Goal: Information Seeking & Learning: Check status

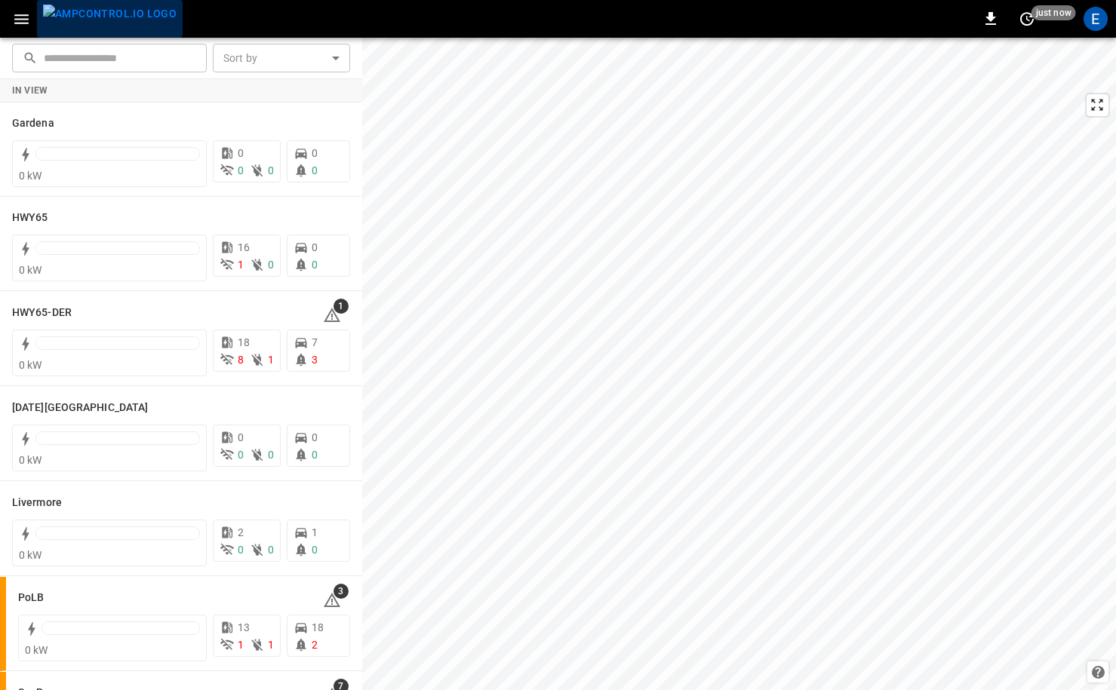
click at [148, 23] on img "menu" at bounding box center [110, 14] width 134 height 19
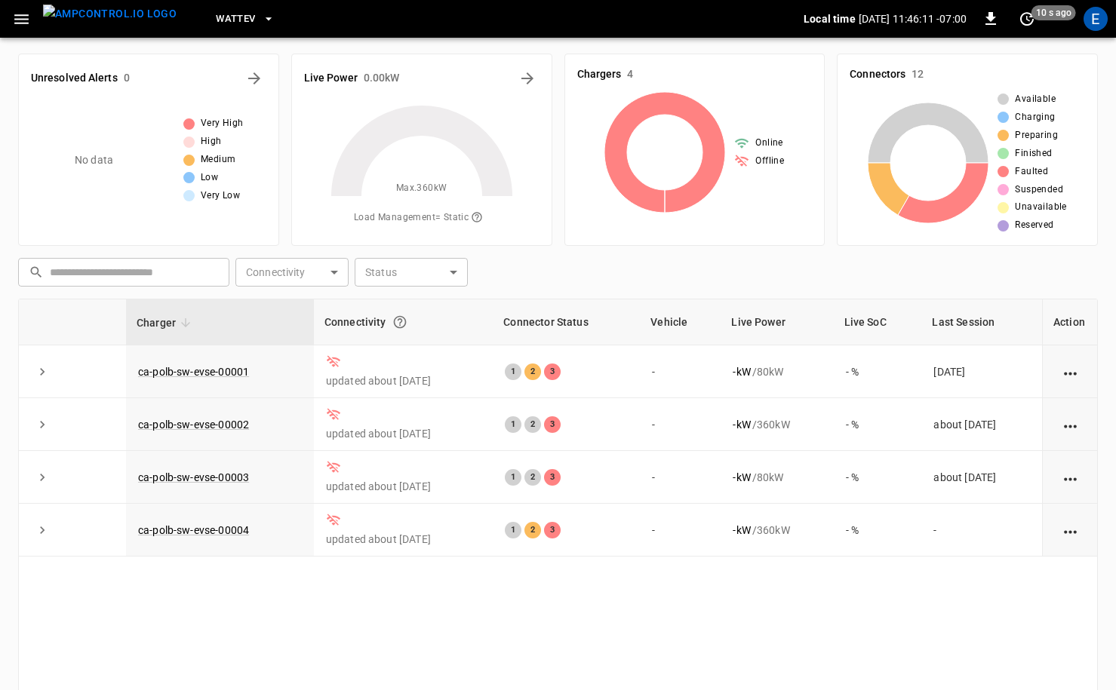
scroll to position [5, 0]
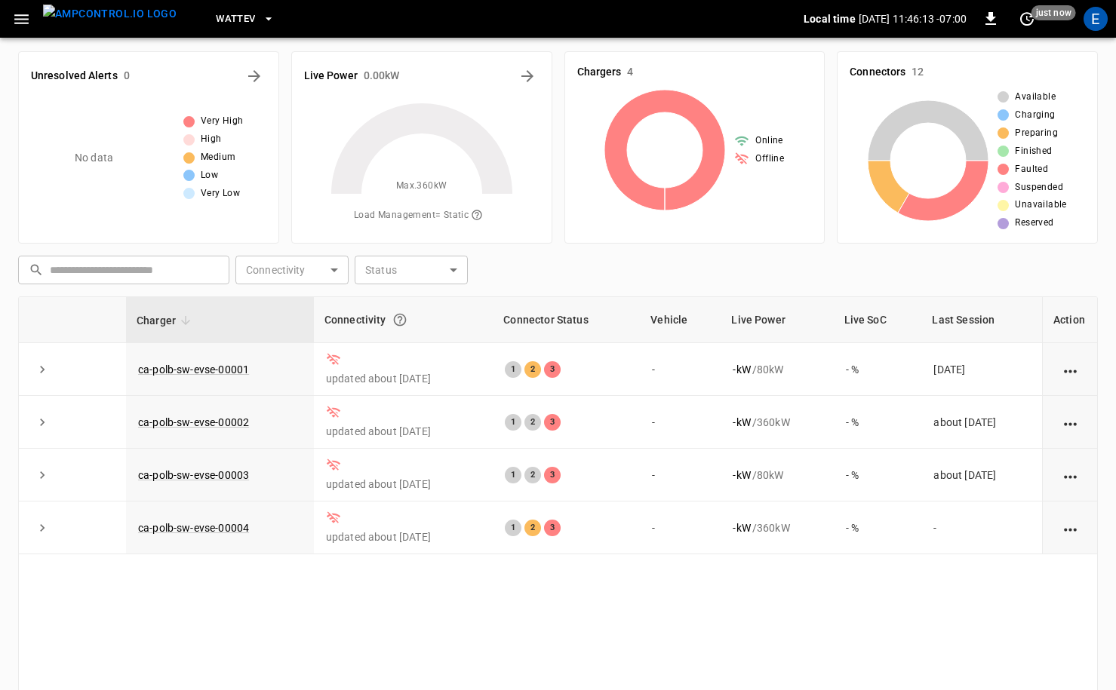
click at [210, 22] on button "WattEV" at bounding box center [245, 19] width 71 height 29
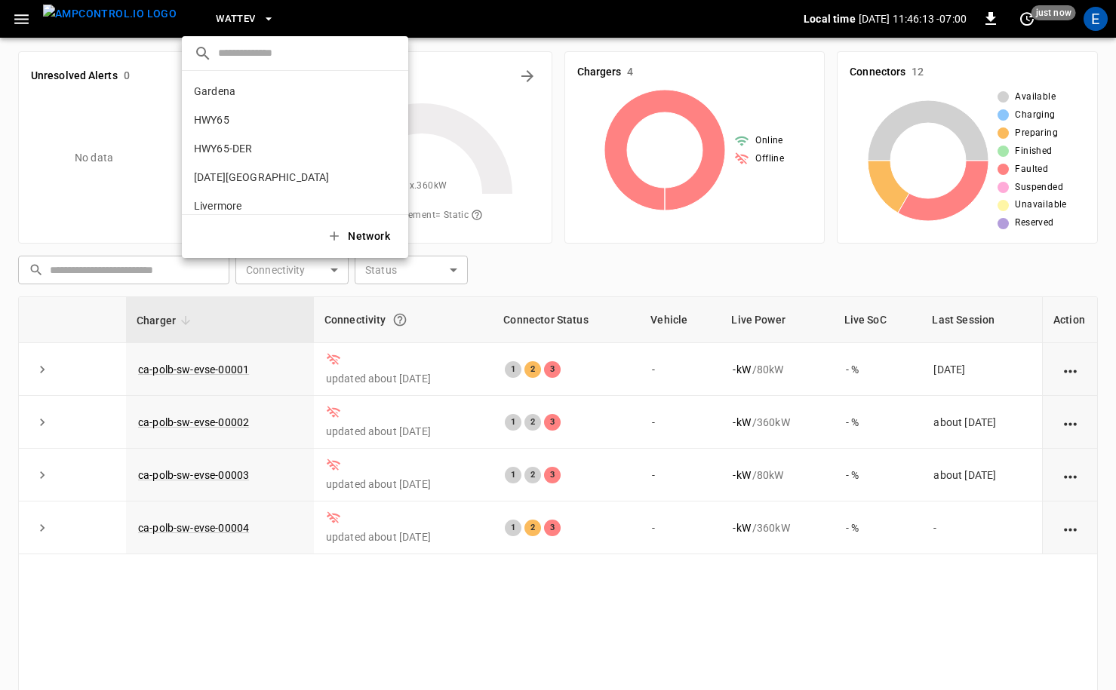
scroll to position [127, 0]
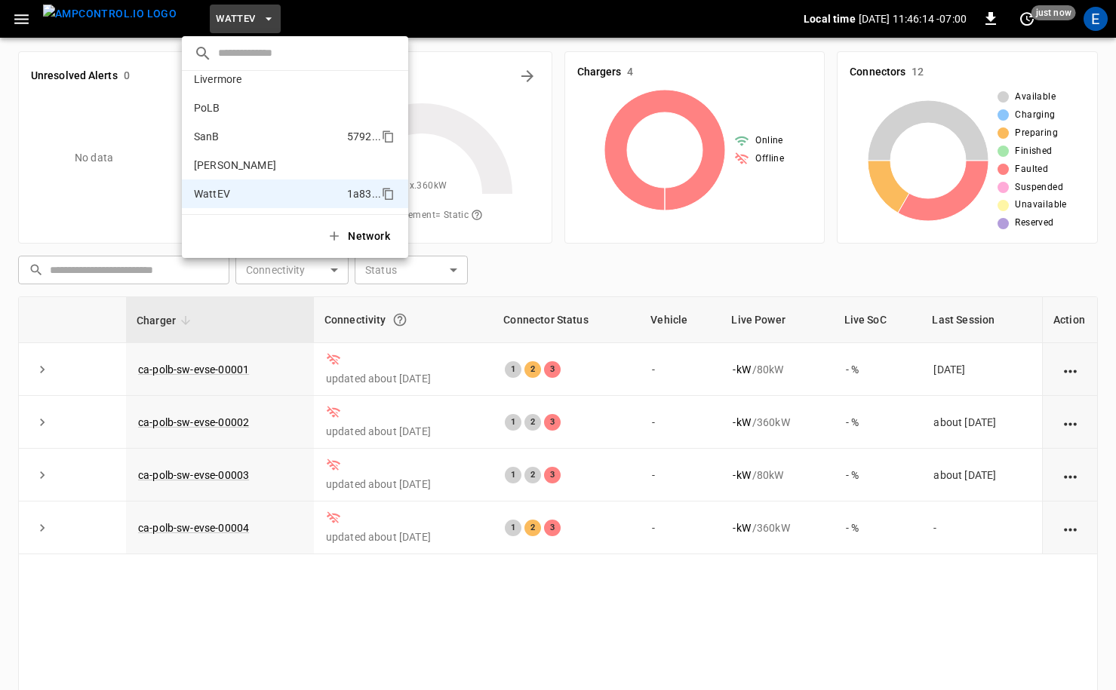
click at [250, 144] on li "SanB 5792 ..." at bounding box center [295, 136] width 226 height 29
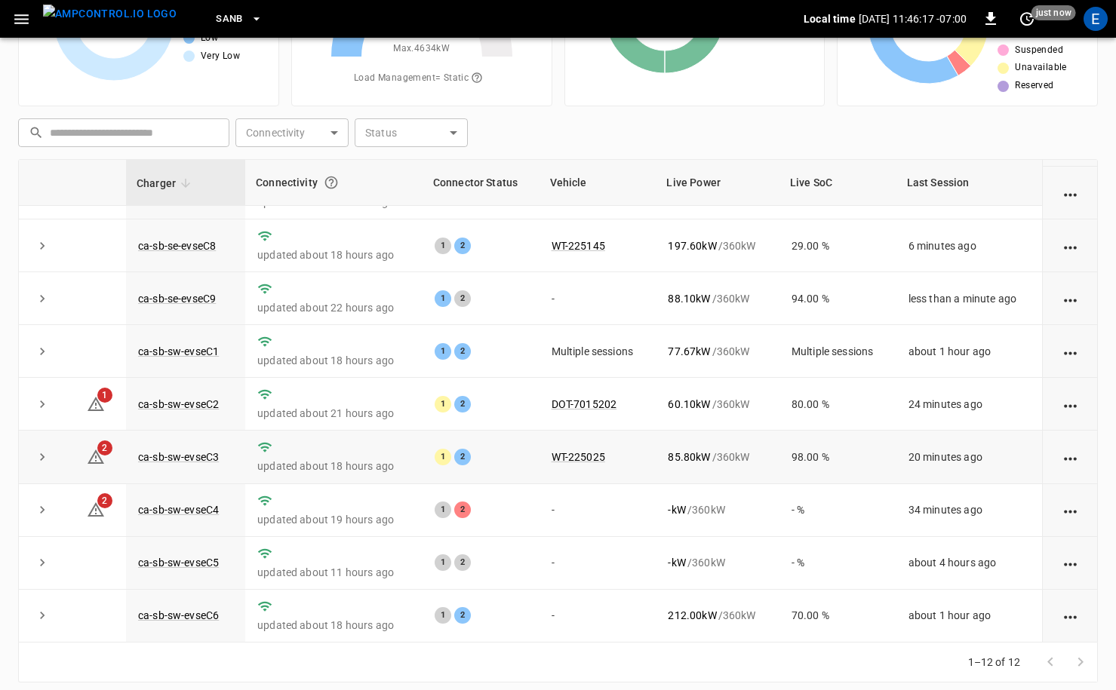
scroll to position [152, 0]
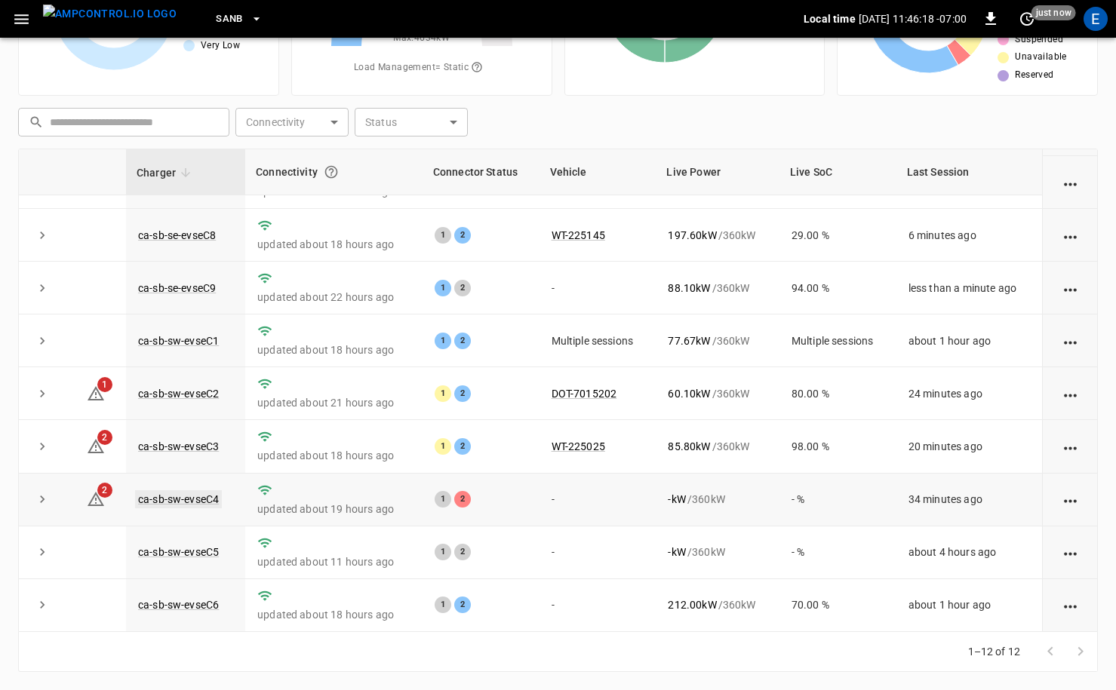
click at [174, 503] on link "ca-sb-sw-evseC4" at bounding box center [178, 499] width 87 height 18
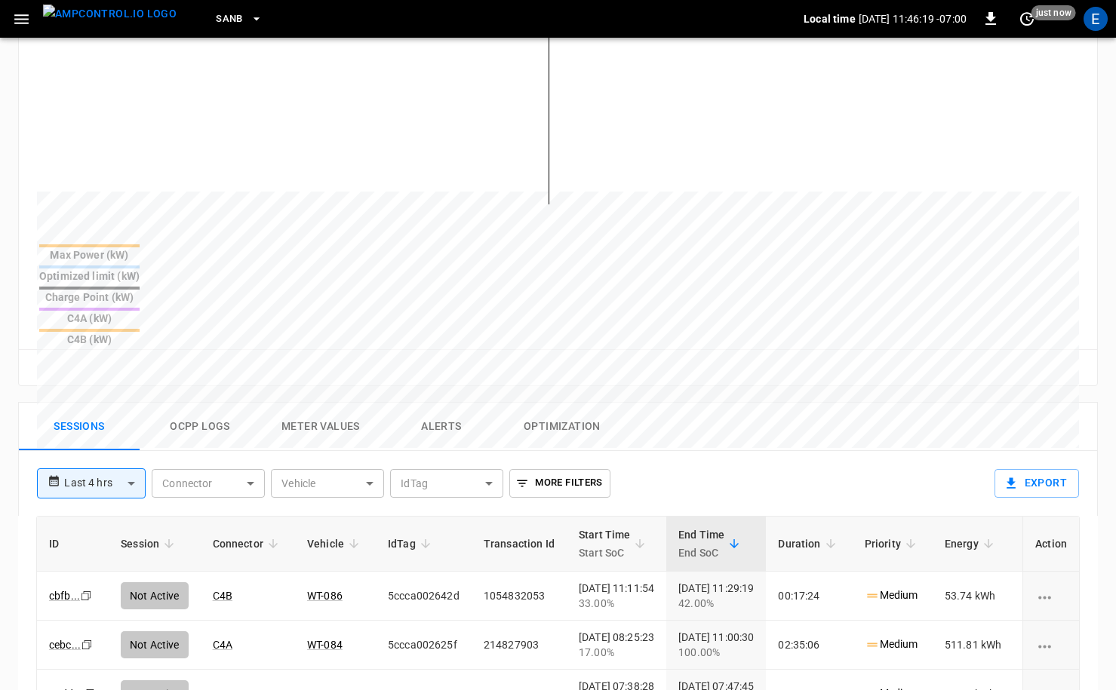
scroll to position [573, 0]
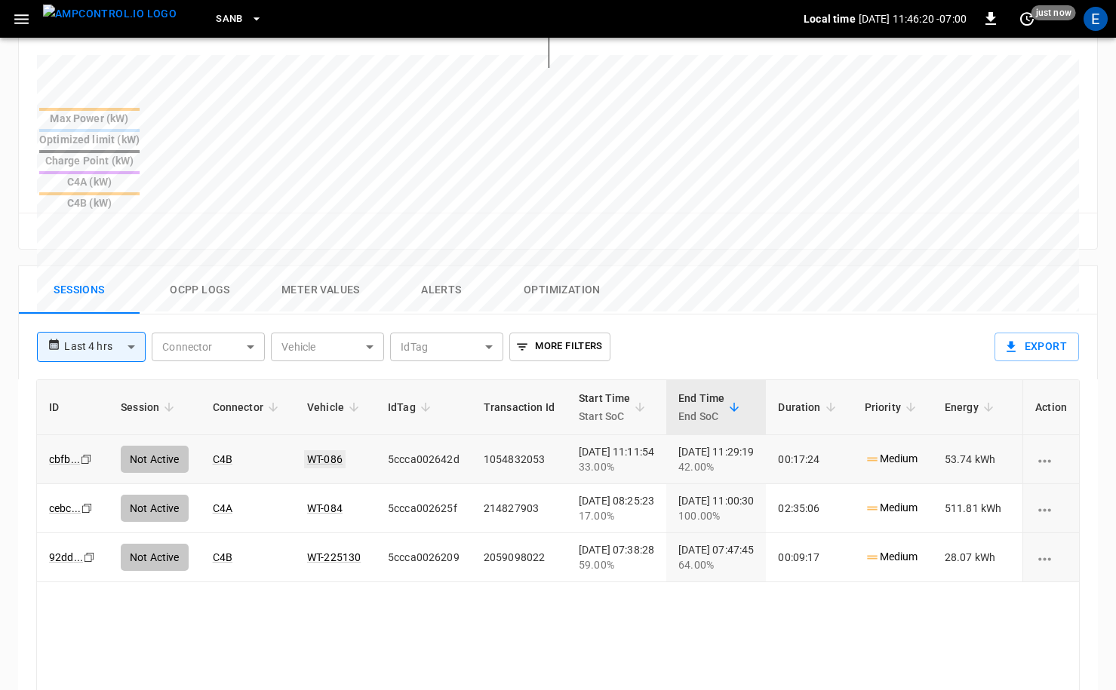
click at [329, 450] on link "WT-086" at bounding box center [324, 459] width 41 height 18
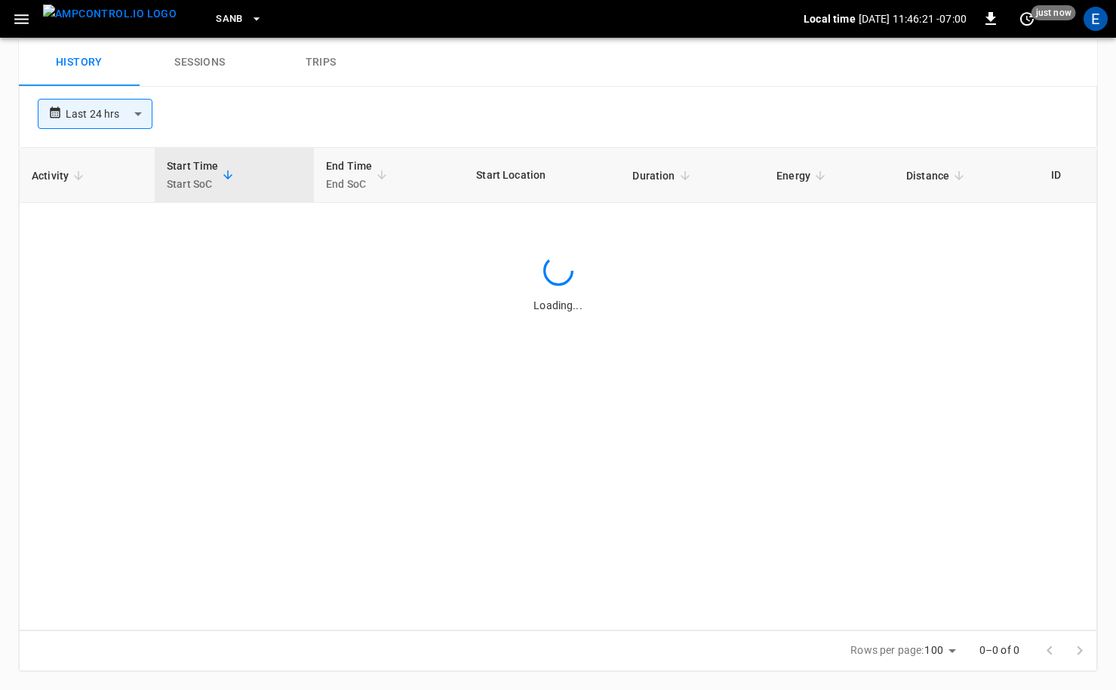
scroll to position [573, 0]
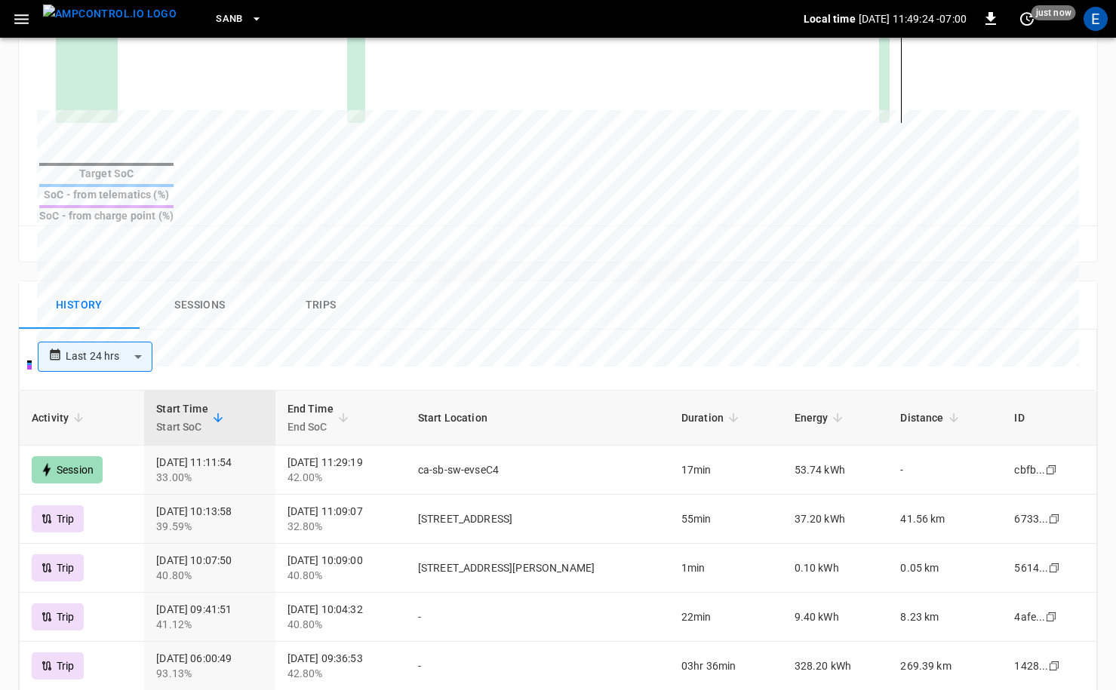
click at [86, 23] on img "menu" at bounding box center [110, 14] width 134 height 19
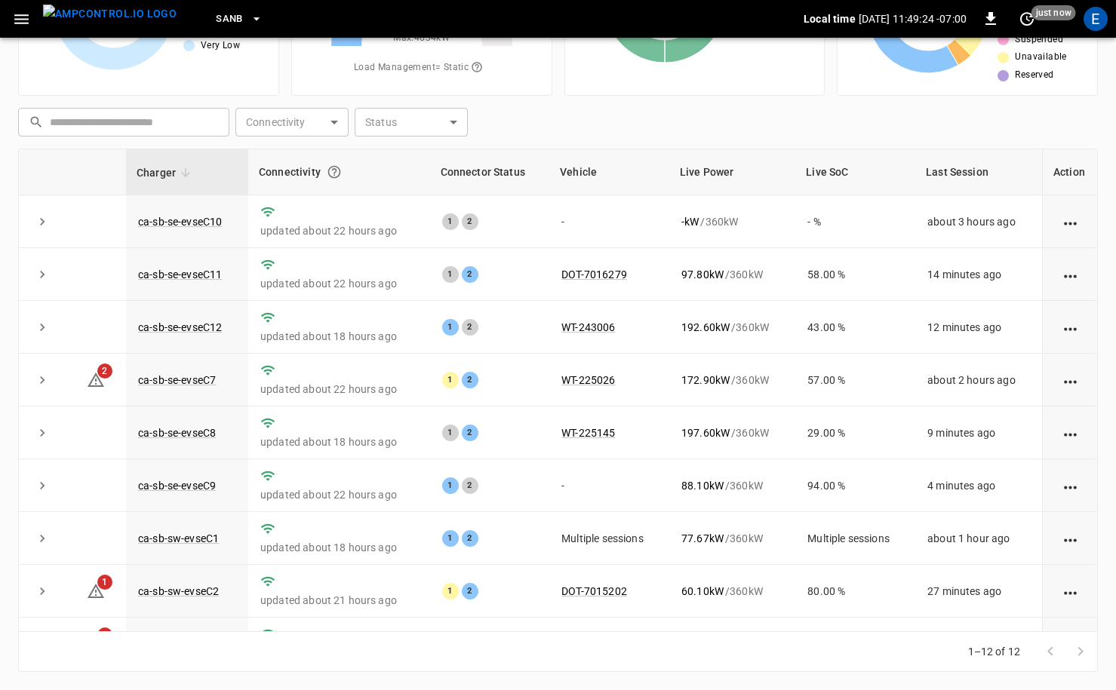
scroll to position [152, 0]
click at [192, 485] on link "ca-sb-se-evseC9" at bounding box center [177, 486] width 84 height 18
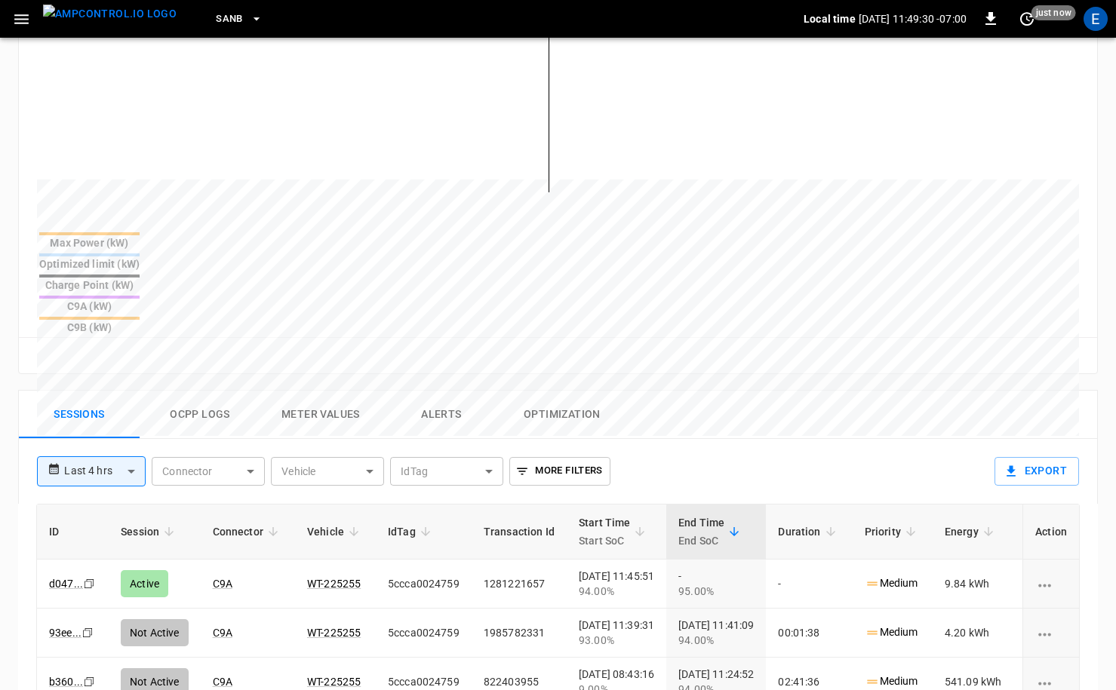
scroll to position [561, 0]
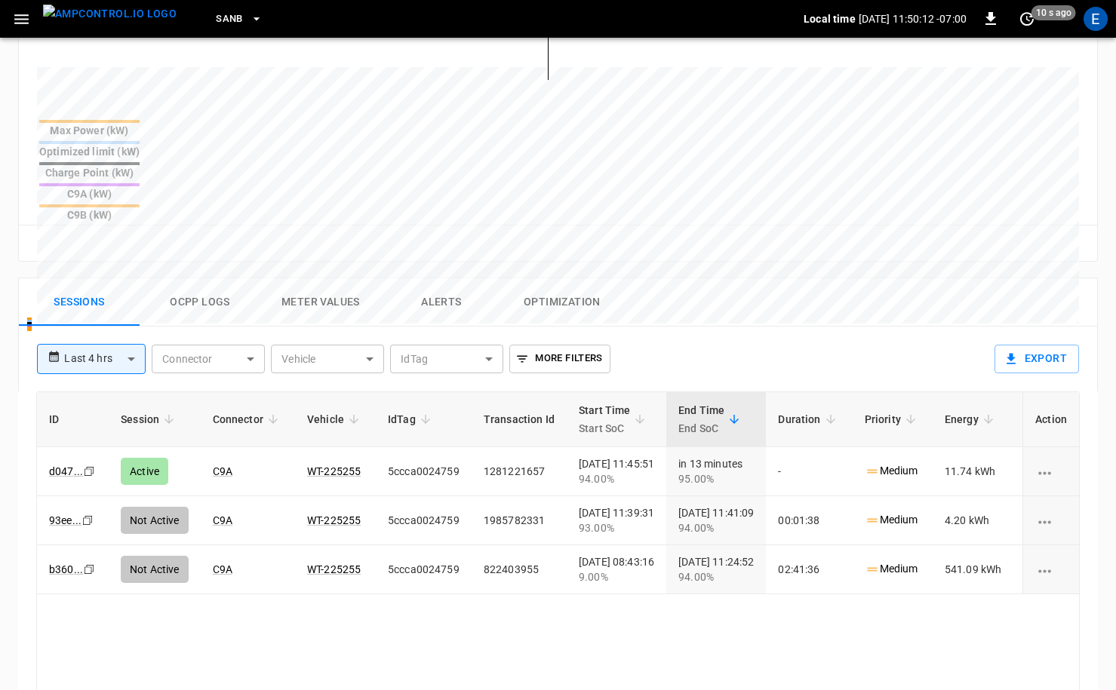
click at [100, 13] on img "menu" at bounding box center [110, 14] width 134 height 19
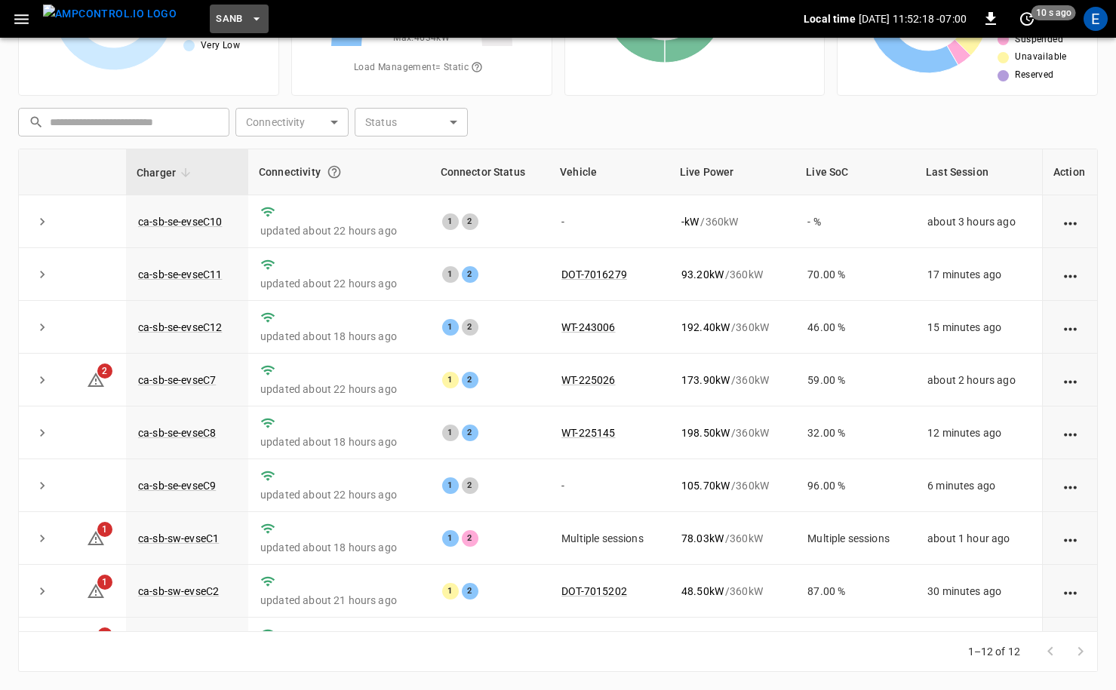
click at [216, 21] on span "SanB" at bounding box center [229, 19] width 27 height 17
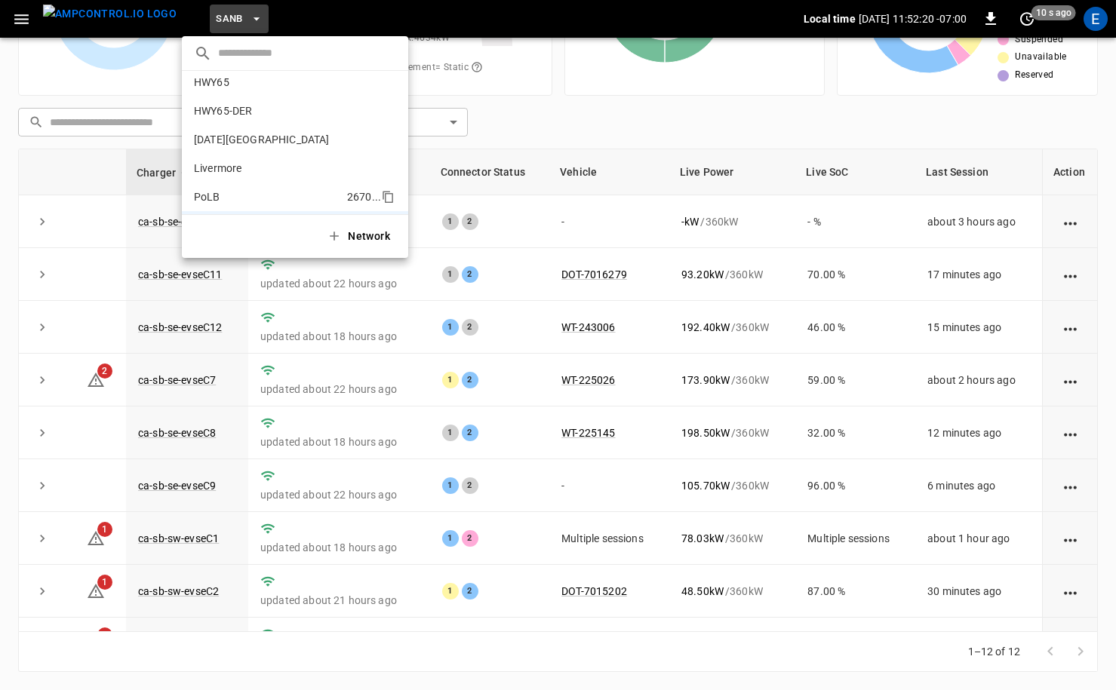
scroll to position [19, 0]
click at [269, 131] on li "HWY65-DER 6feb ..." at bounding box center [295, 129] width 226 height 29
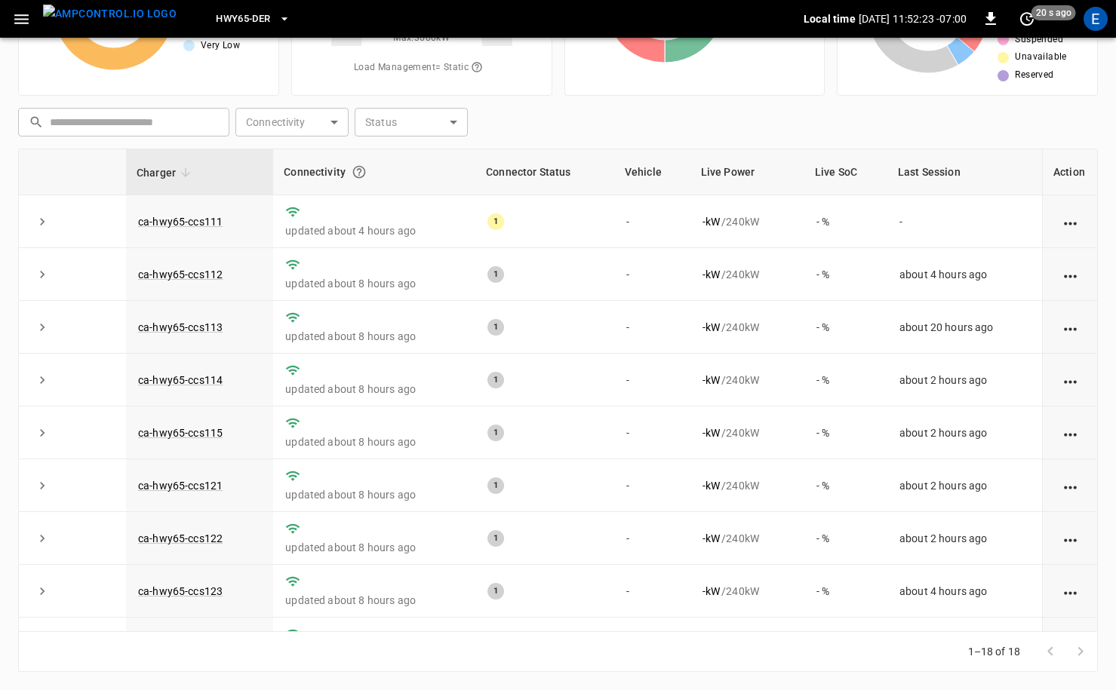
scroll to position [0, 0]
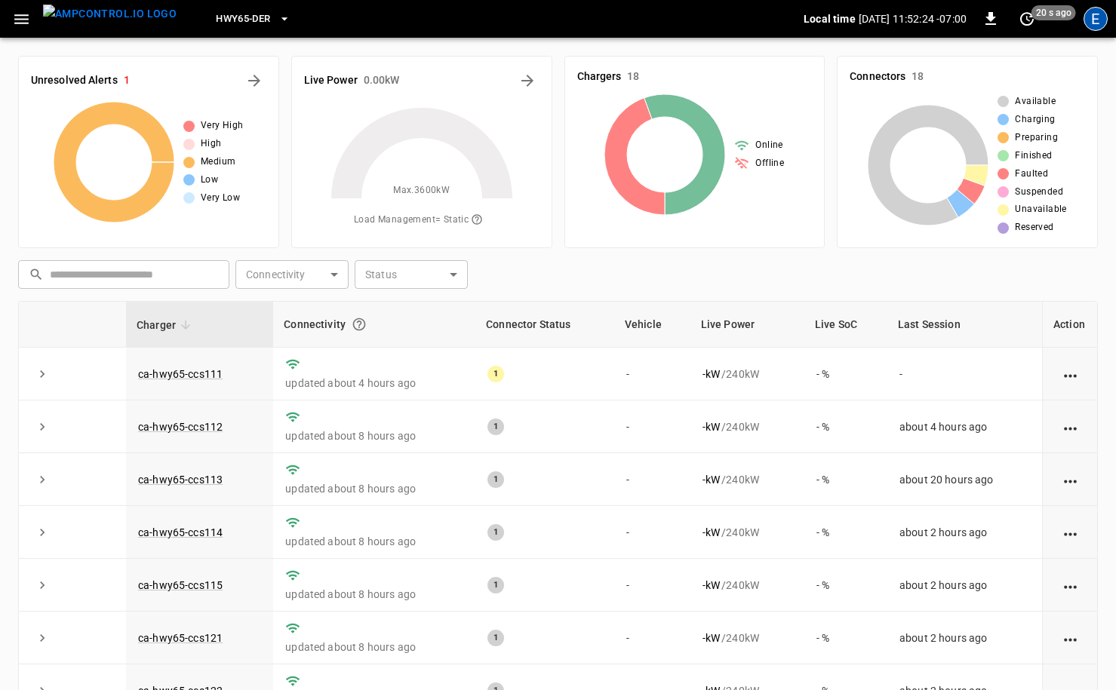
click at [1103, 20] on div "E" at bounding box center [1095, 19] width 24 height 24
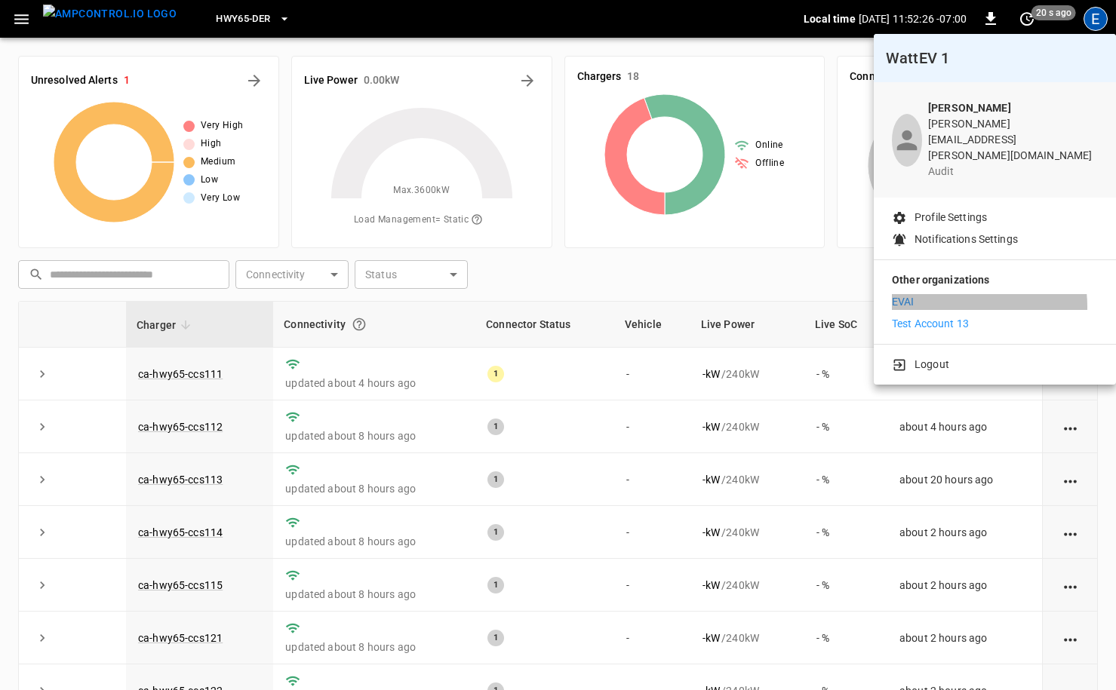
click at [941, 294] on li "EVAI" at bounding box center [995, 302] width 206 height 16
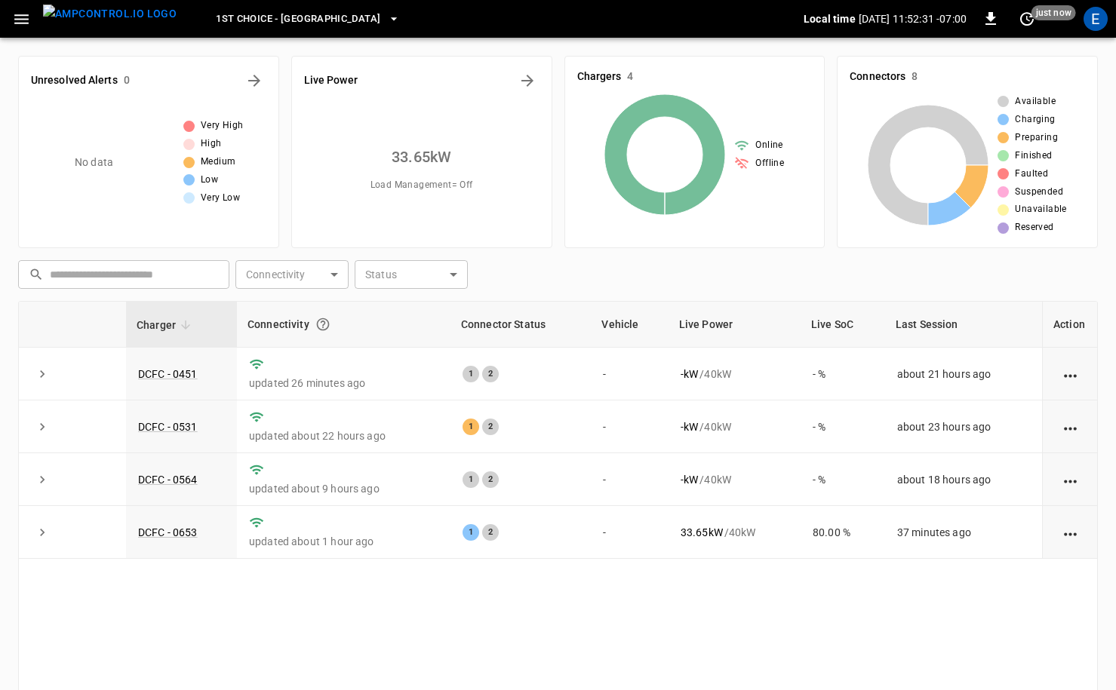
click at [281, 13] on span "1st Choice - Riverside" at bounding box center [298, 19] width 164 height 17
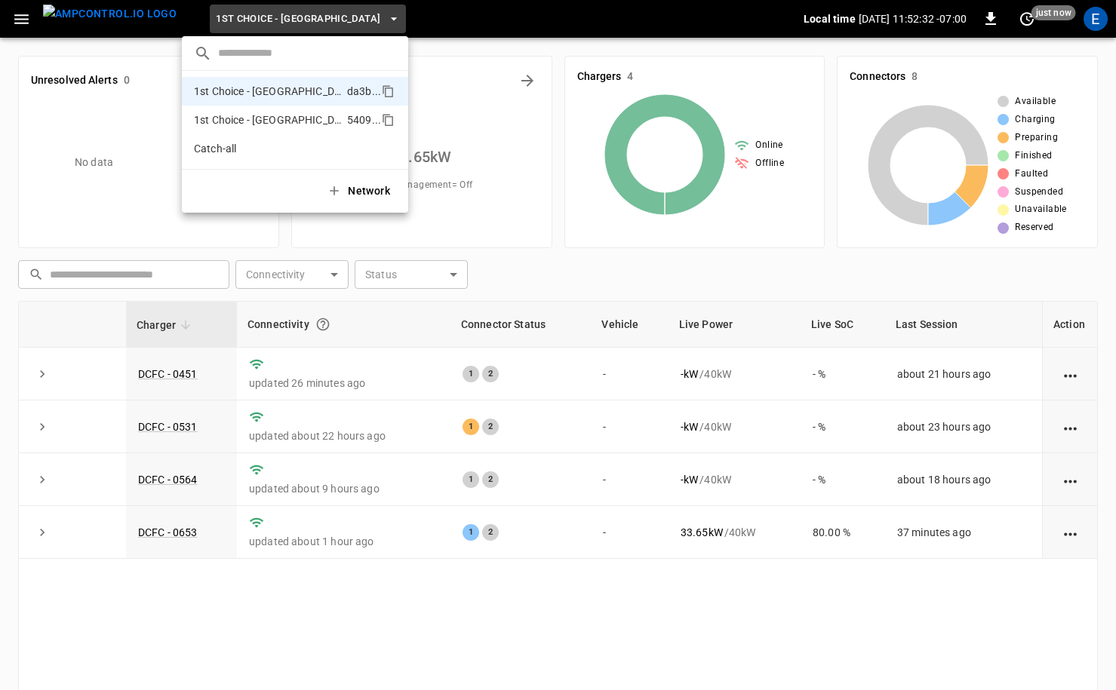
click at [291, 114] on p "1st Choice - San Fernando" at bounding box center [267, 119] width 147 height 15
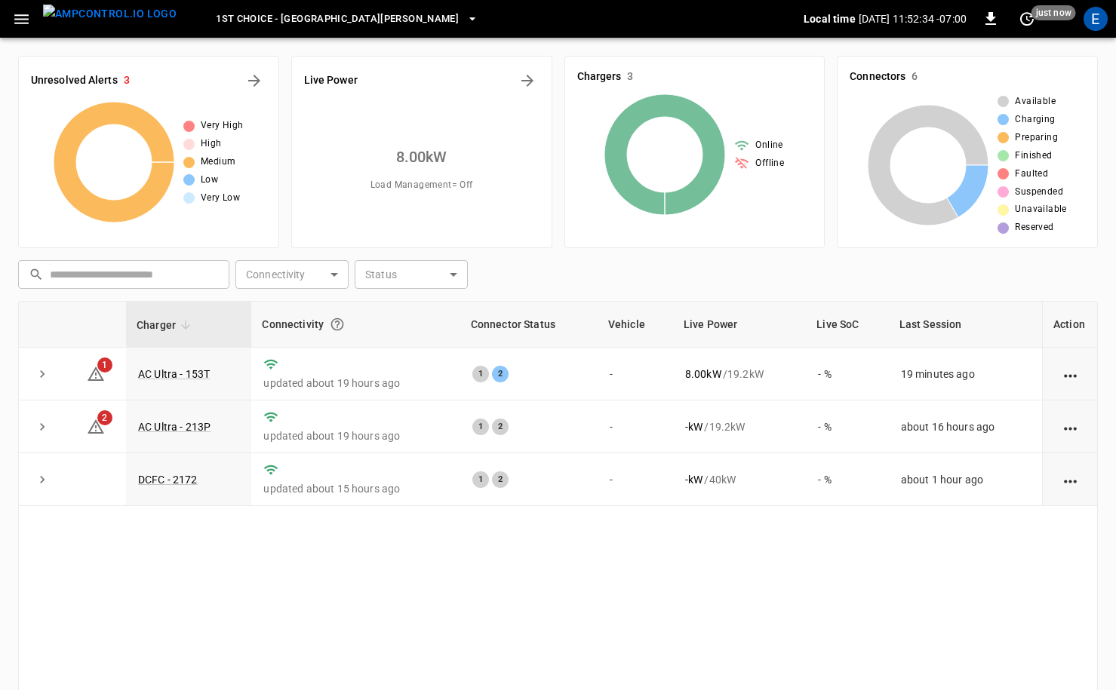
click at [263, 35] on div "1st Choice - San Fernando" at bounding box center [496, 19] width 615 height 35
click at [266, 29] on button "1st Choice - San Fernando" at bounding box center [347, 19] width 275 height 29
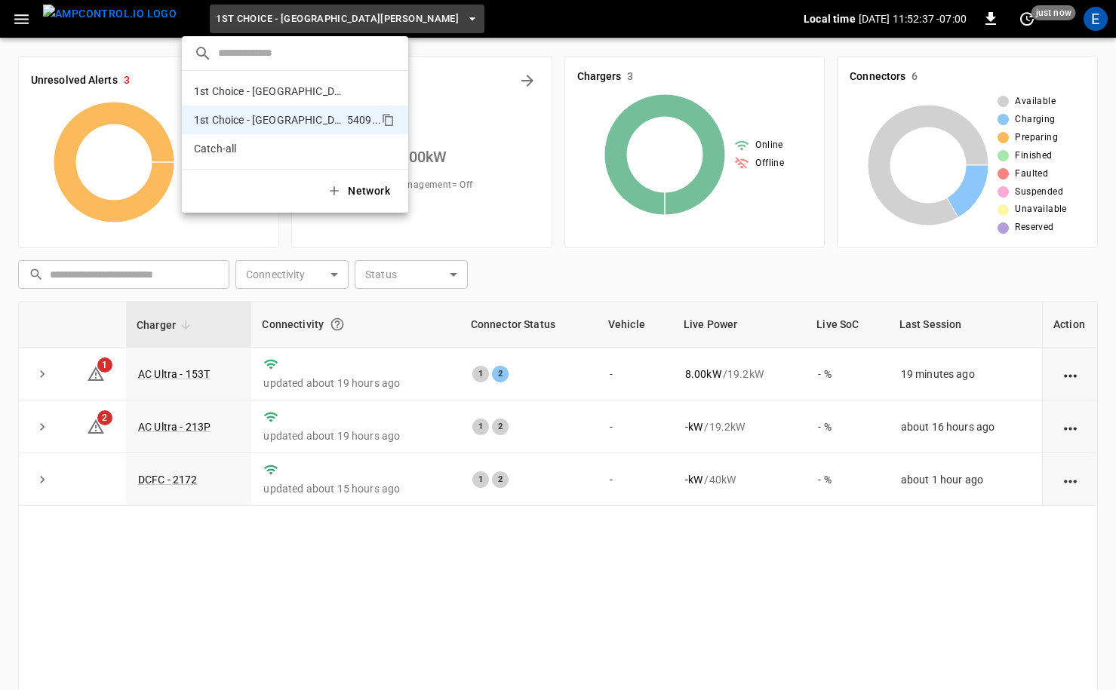
click at [1107, 25] on div at bounding box center [558, 345] width 1116 height 690
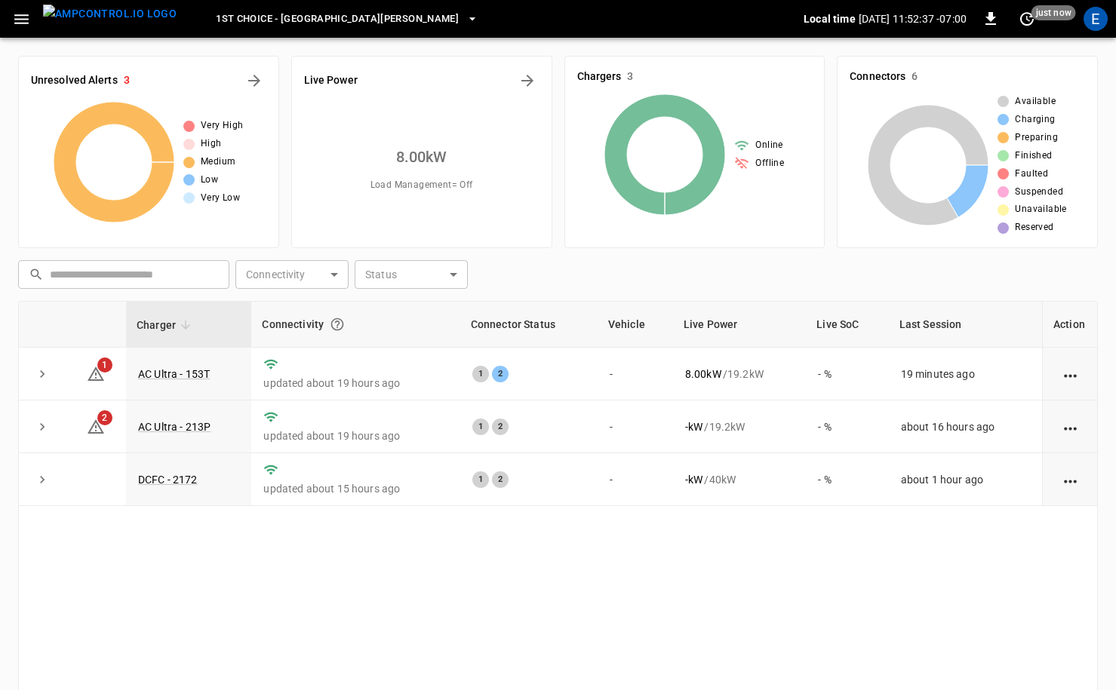
click at [1098, 25] on div "E" at bounding box center [1095, 19] width 24 height 24
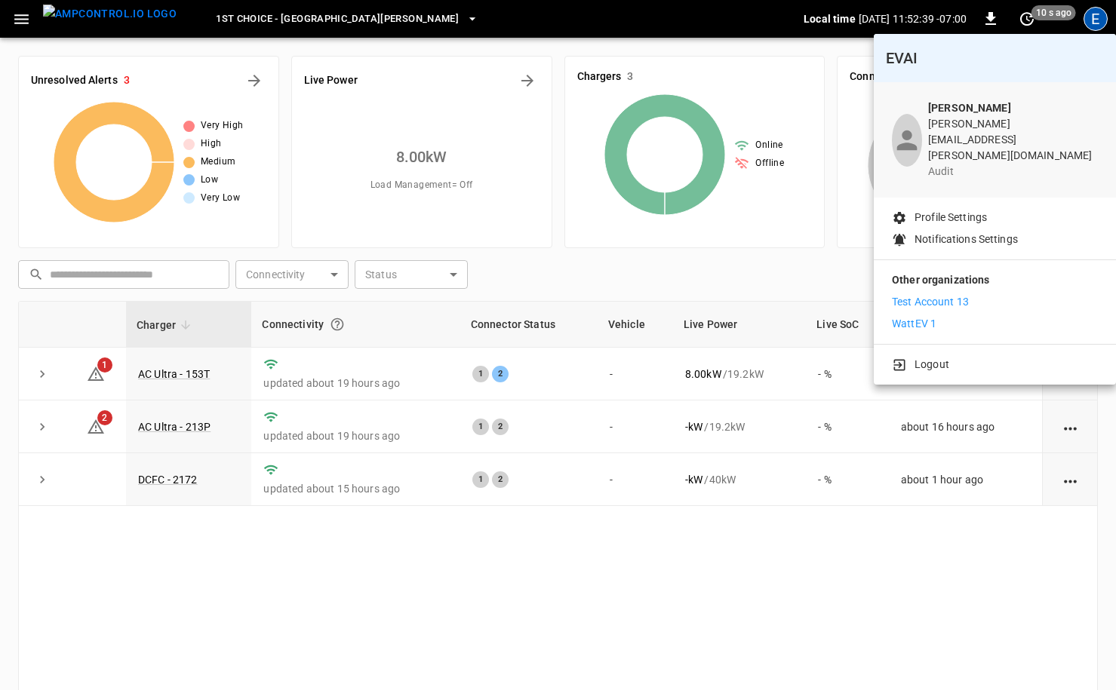
click at [926, 316] on p "WattEV 1" at bounding box center [914, 324] width 45 height 16
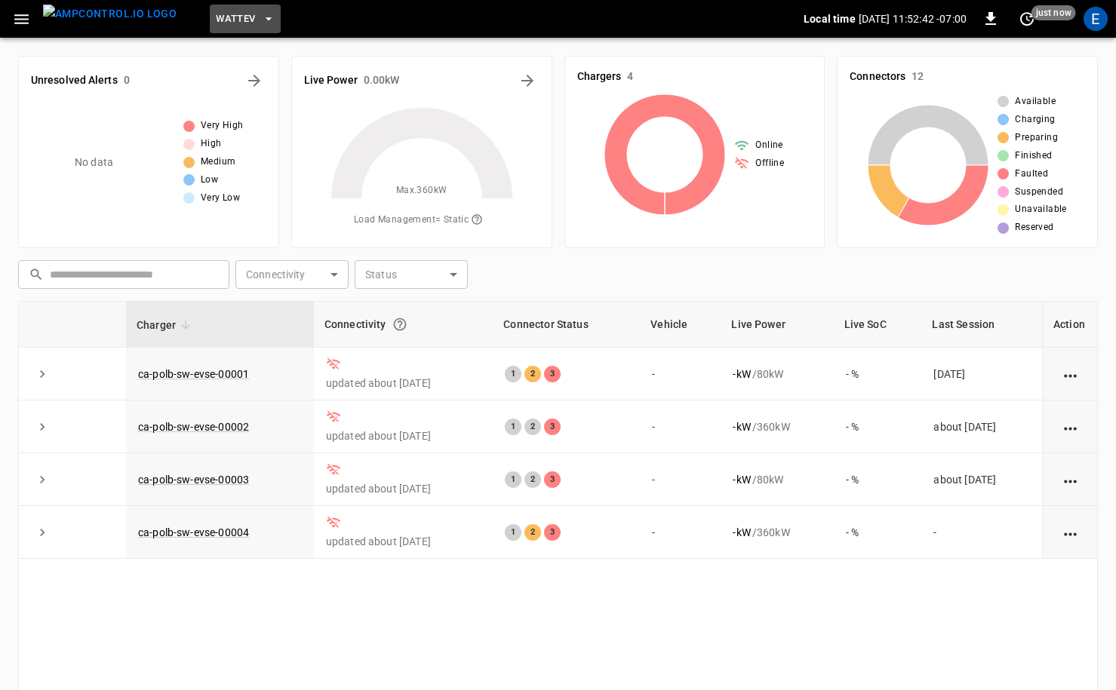
click at [216, 21] on span "WattEV" at bounding box center [235, 19] width 39 height 17
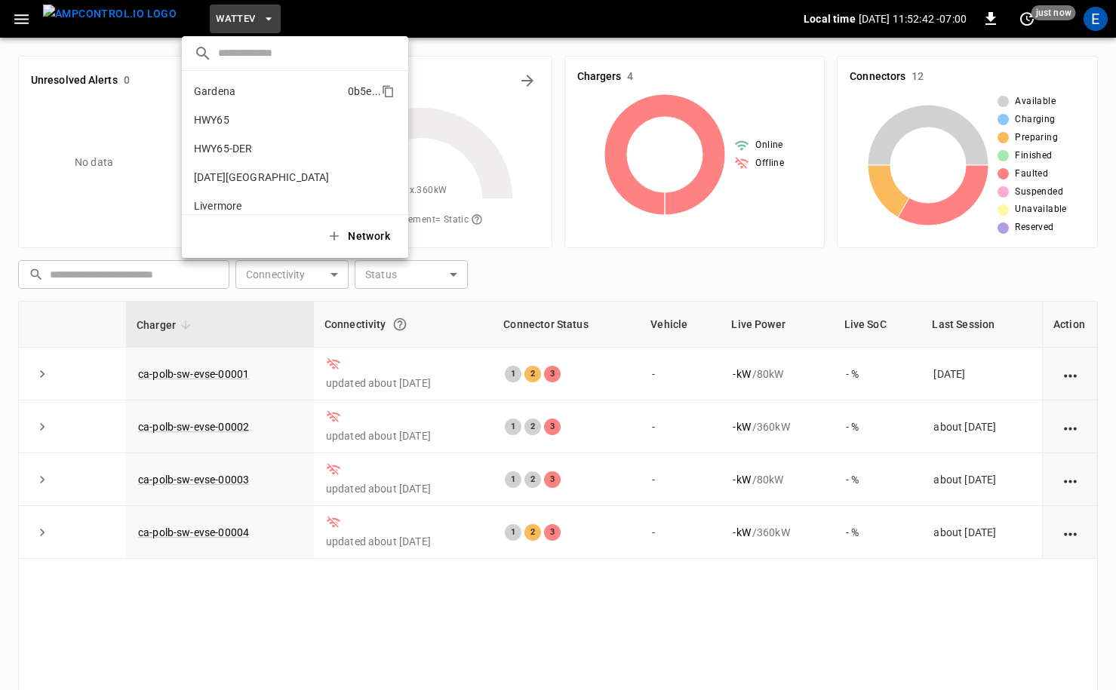
scroll to position [127, 0]
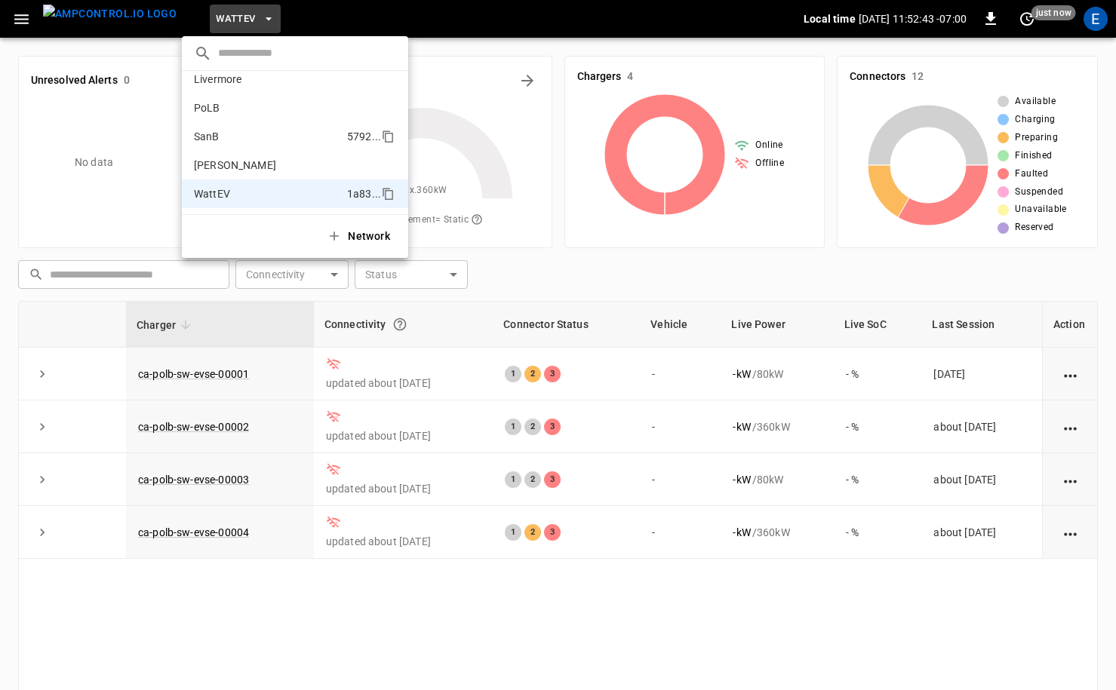
click at [269, 134] on li "SanB 5792 ..." at bounding box center [295, 136] width 226 height 29
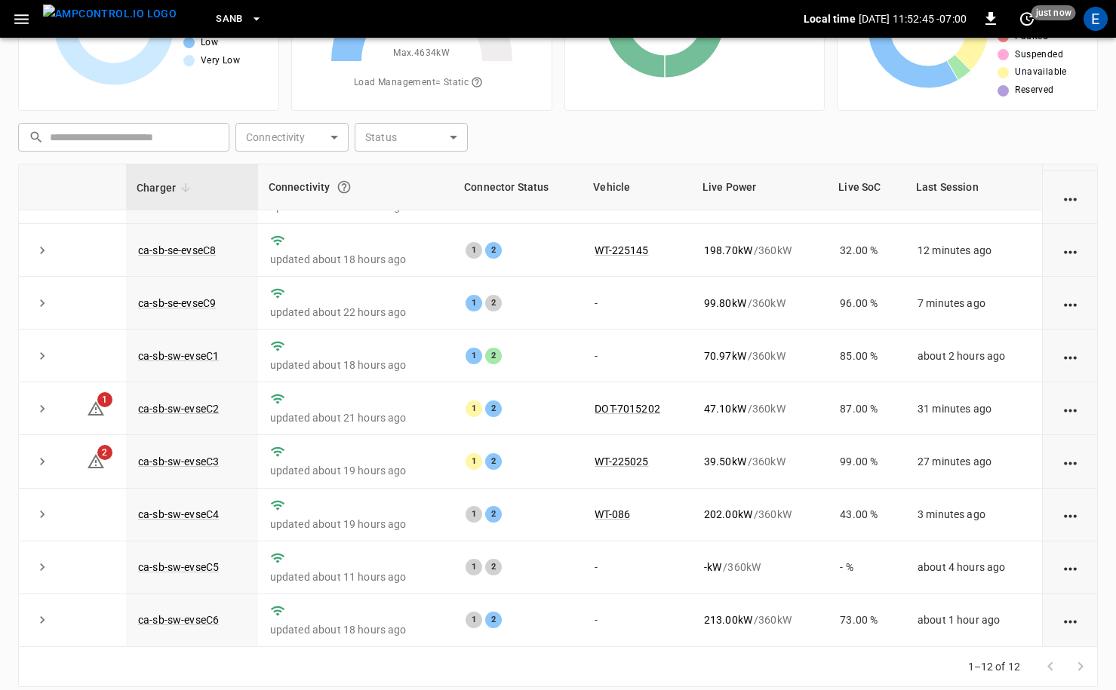
scroll to position [152, 0]
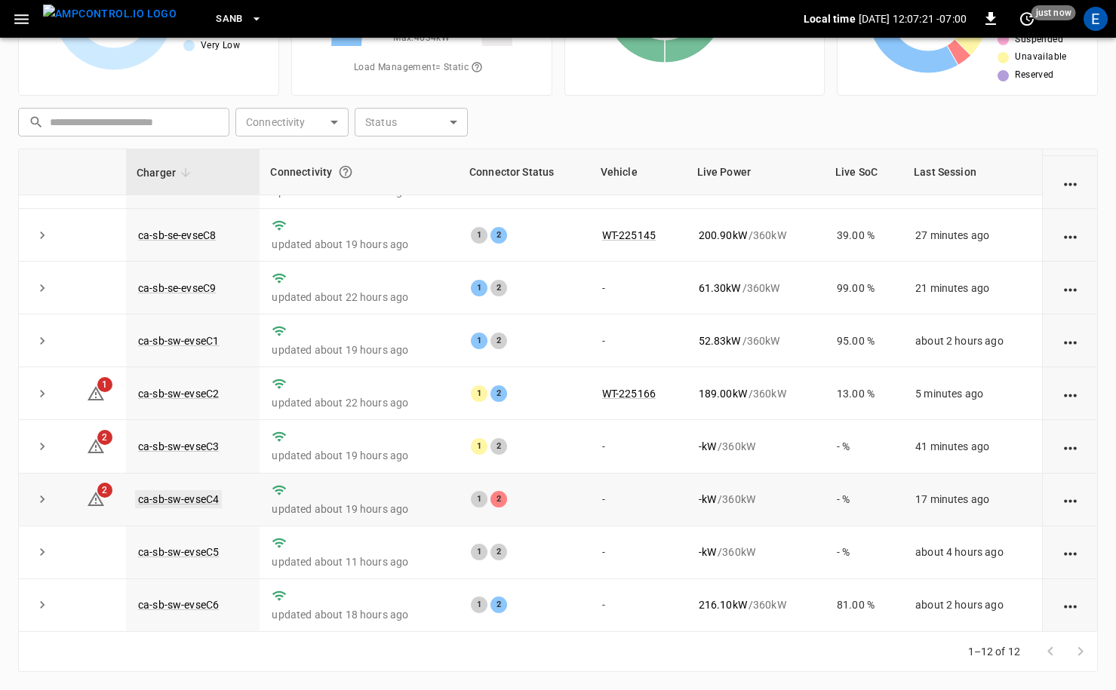
click at [216, 497] on link "ca-sb-sw-evseC4" at bounding box center [178, 499] width 87 height 18
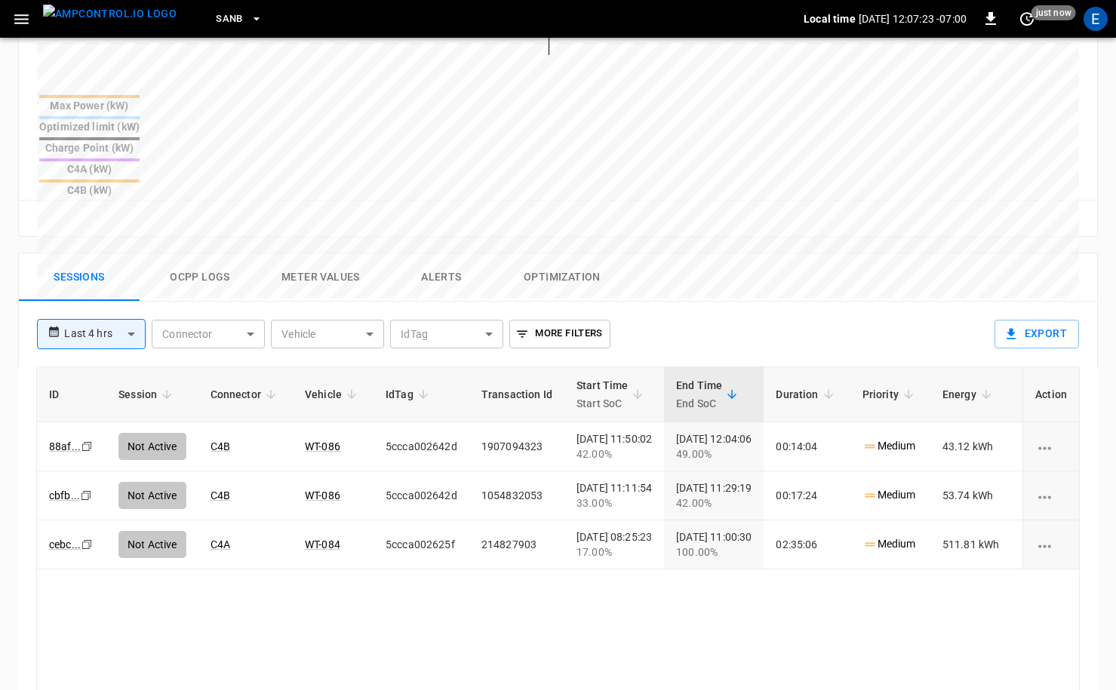
scroll to position [591, 0]
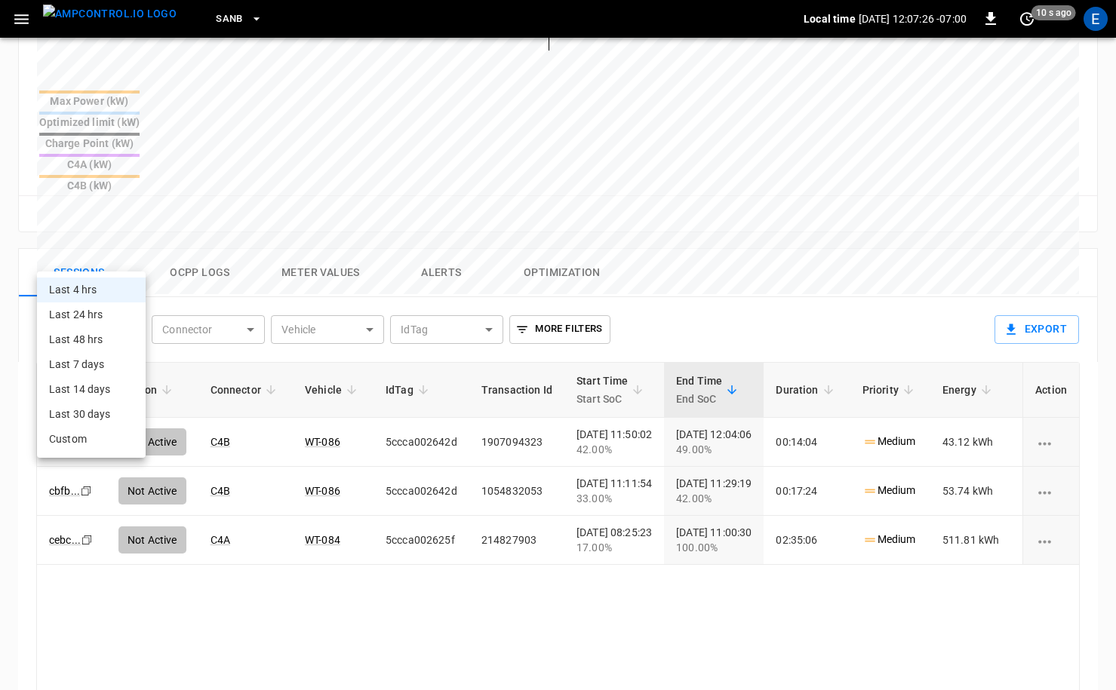
click at [110, 262] on body "**********" at bounding box center [558, 156] width 1116 height 1494
click at [118, 309] on li "Last 24 hrs" at bounding box center [91, 314] width 109 height 25
type input "**********"
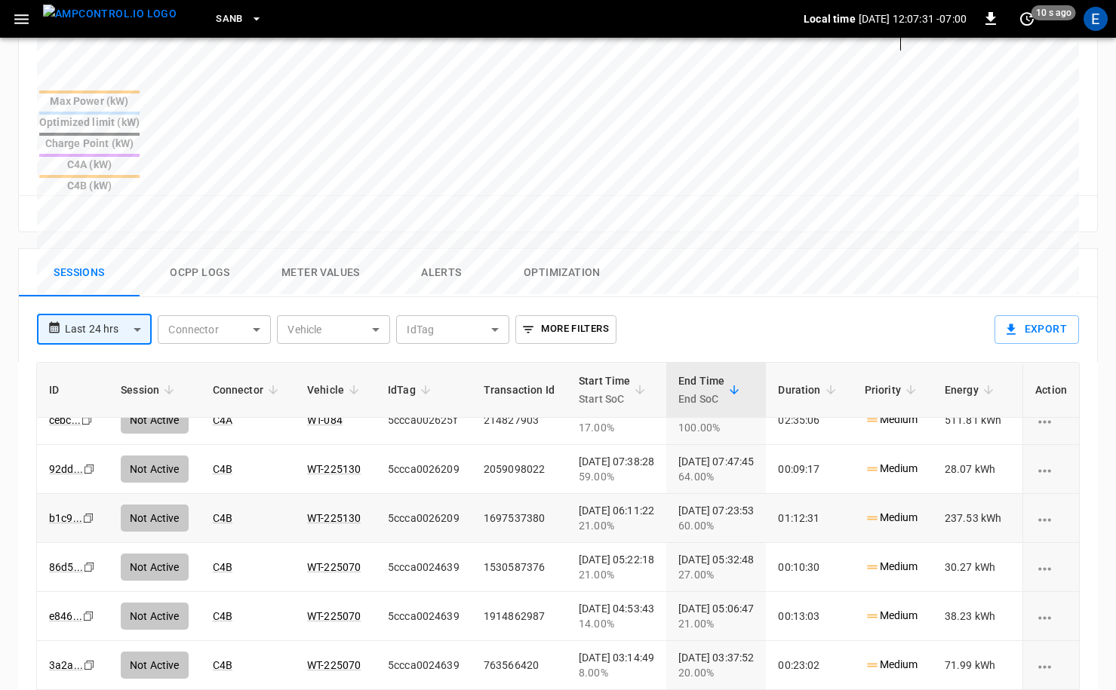
scroll to position [0, 0]
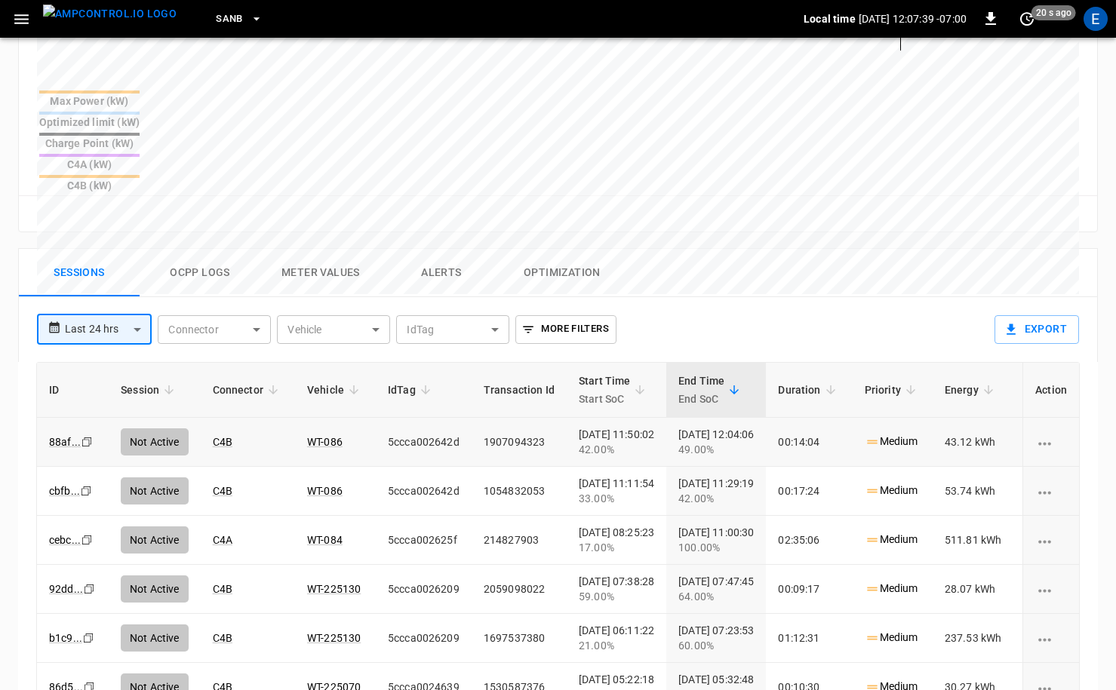
click at [326, 418] on td "WT-086" at bounding box center [335, 442] width 81 height 49
click at [327, 433] on link "WT-086" at bounding box center [324, 442] width 41 height 18
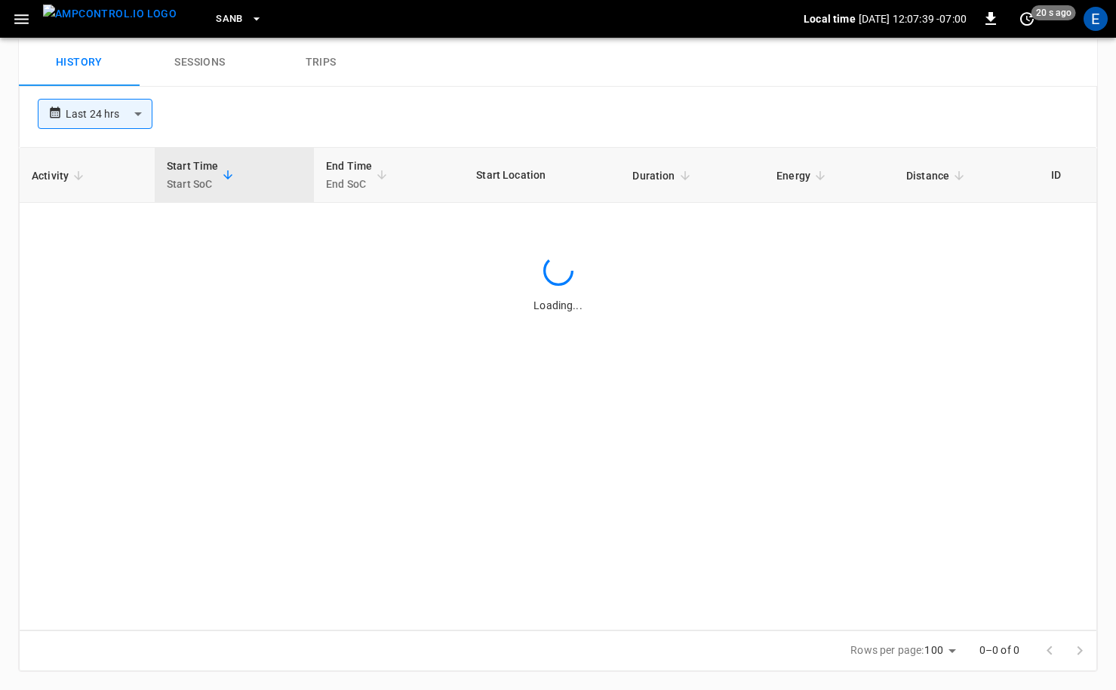
scroll to position [591, 0]
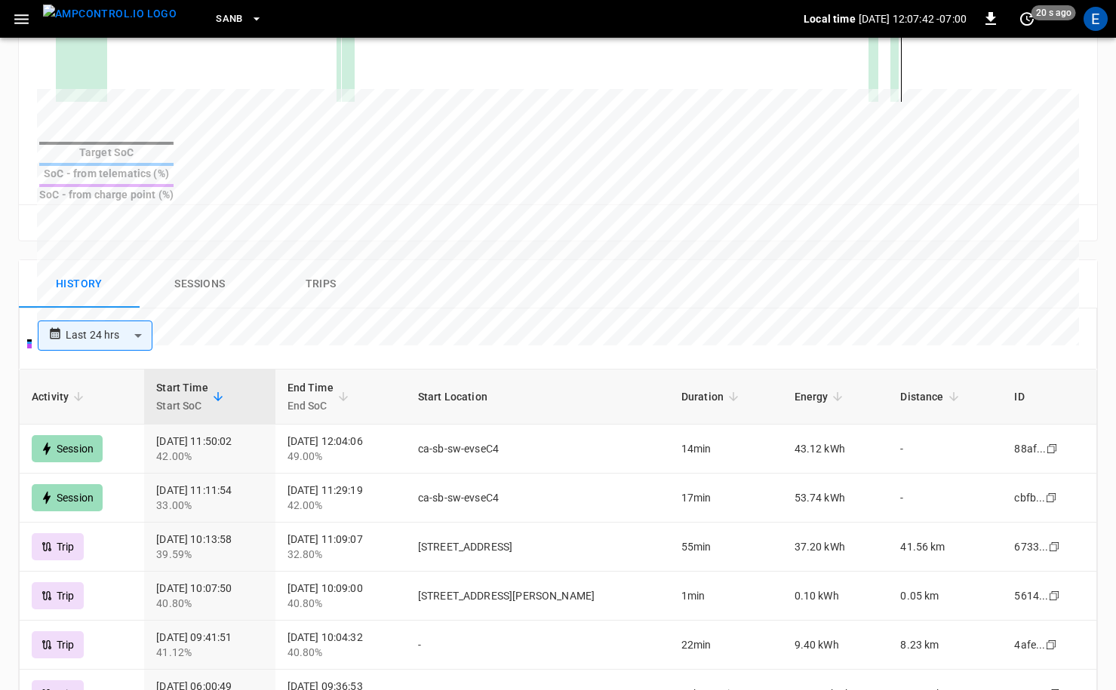
click at [100, 20] on img "menu" at bounding box center [110, 14] width 134 height 19
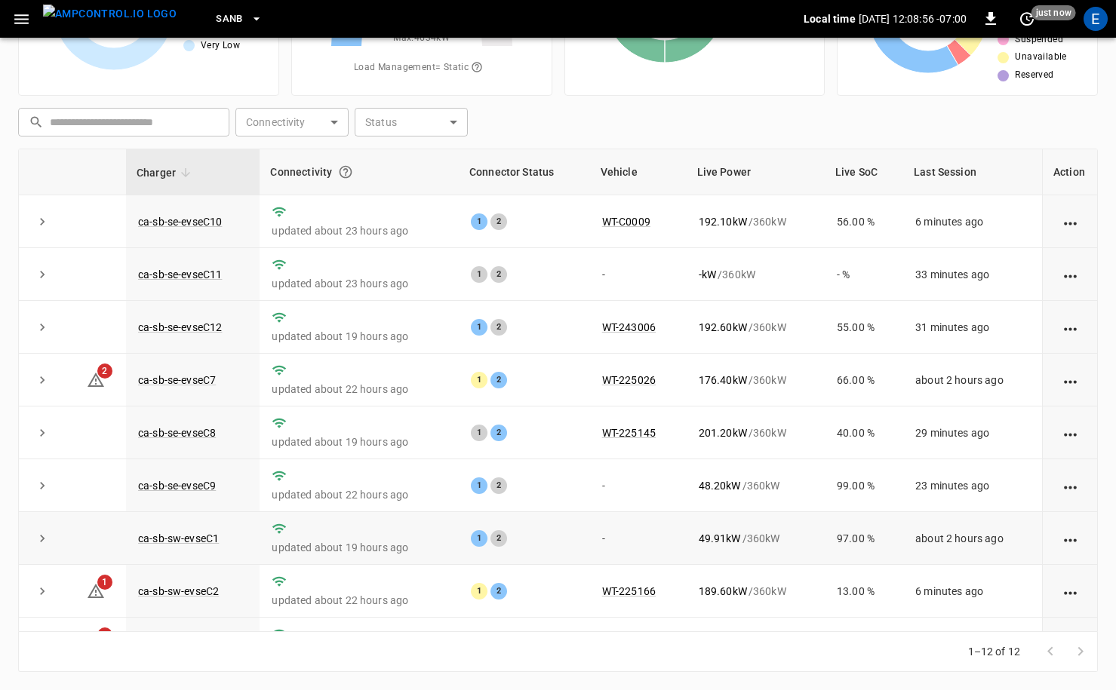
scroll to position [198, 0]
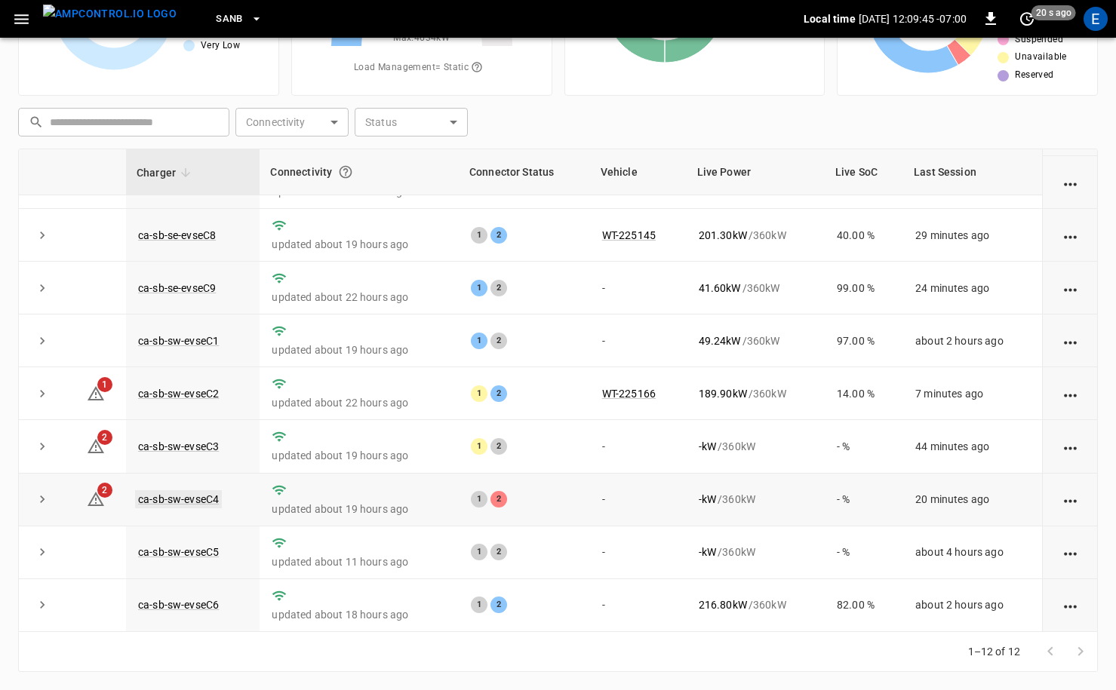
click at [196, 493] on link "ca-sb-sw-evseC4" at bounding box center [178, 499] width 87 height 18
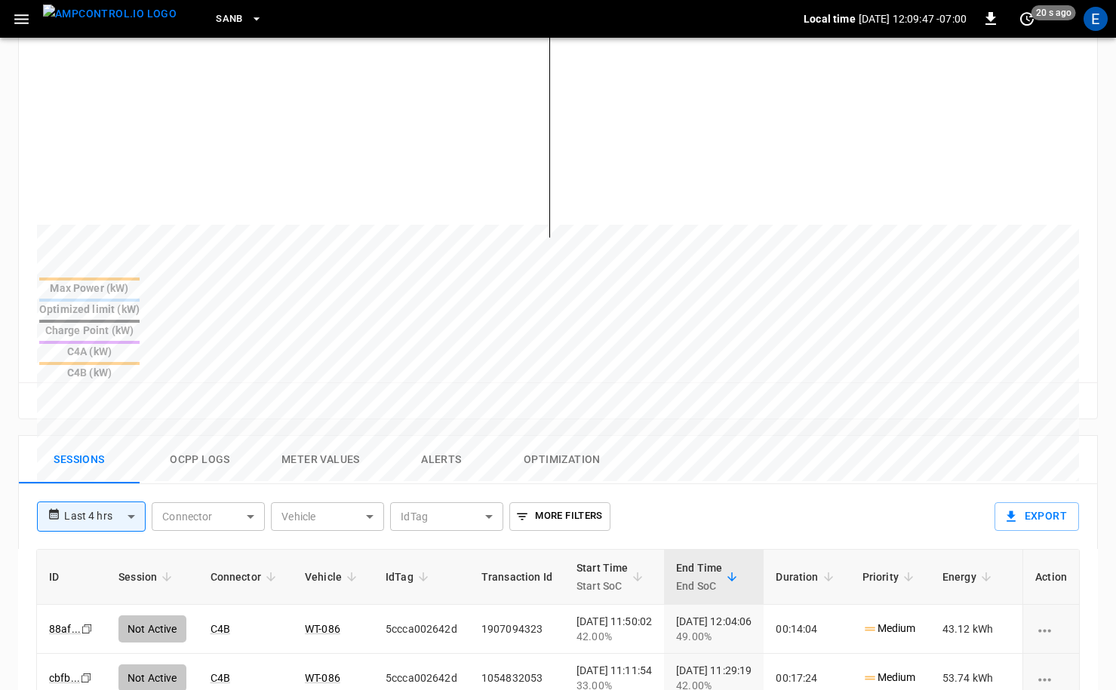
scroll to position [732, 0]
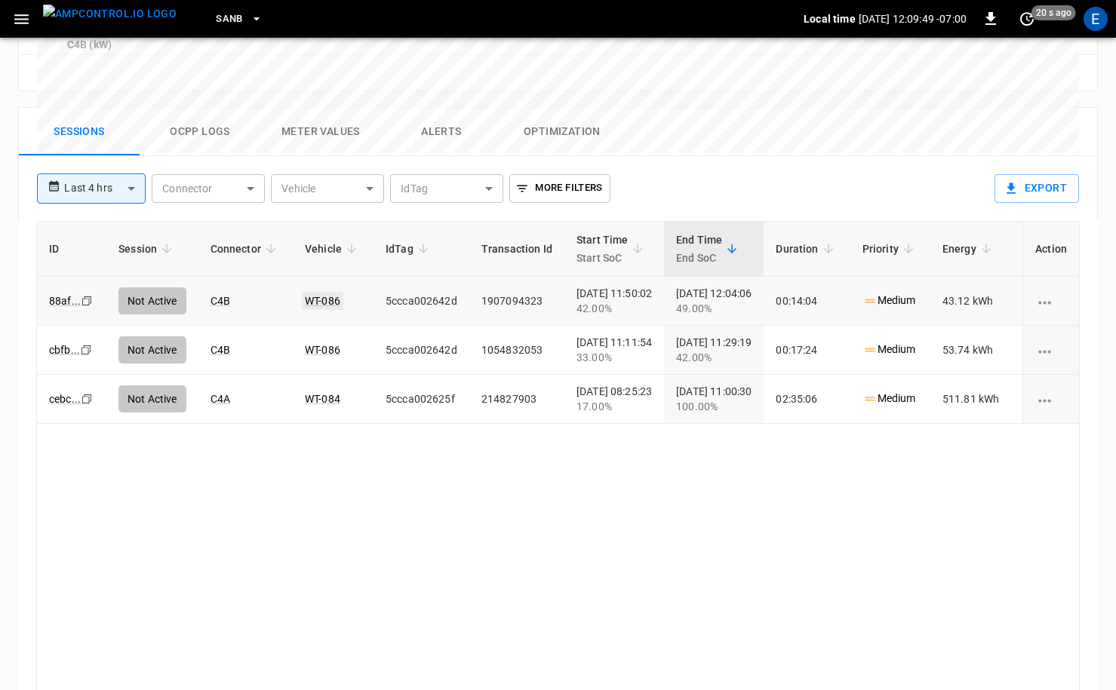
click at [329, 292] on link "WT-086" at bounding box center [322, 301] width 41 height 18
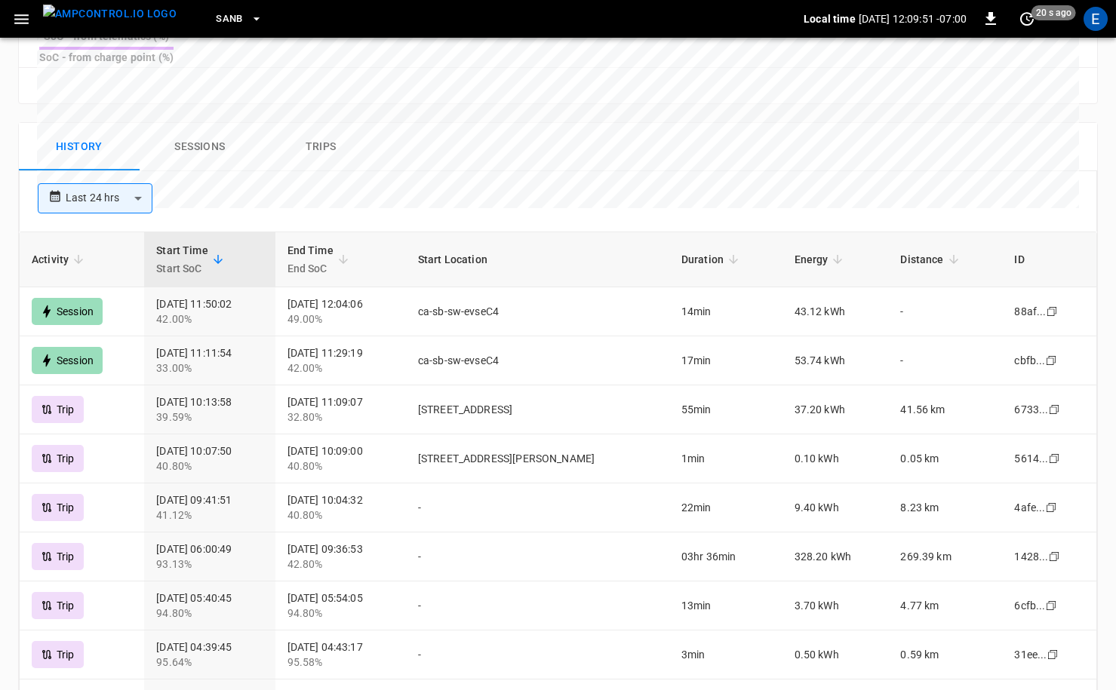
click at [136, 19] on img "menu" at bounding box center [110, 14] width 134 height 19
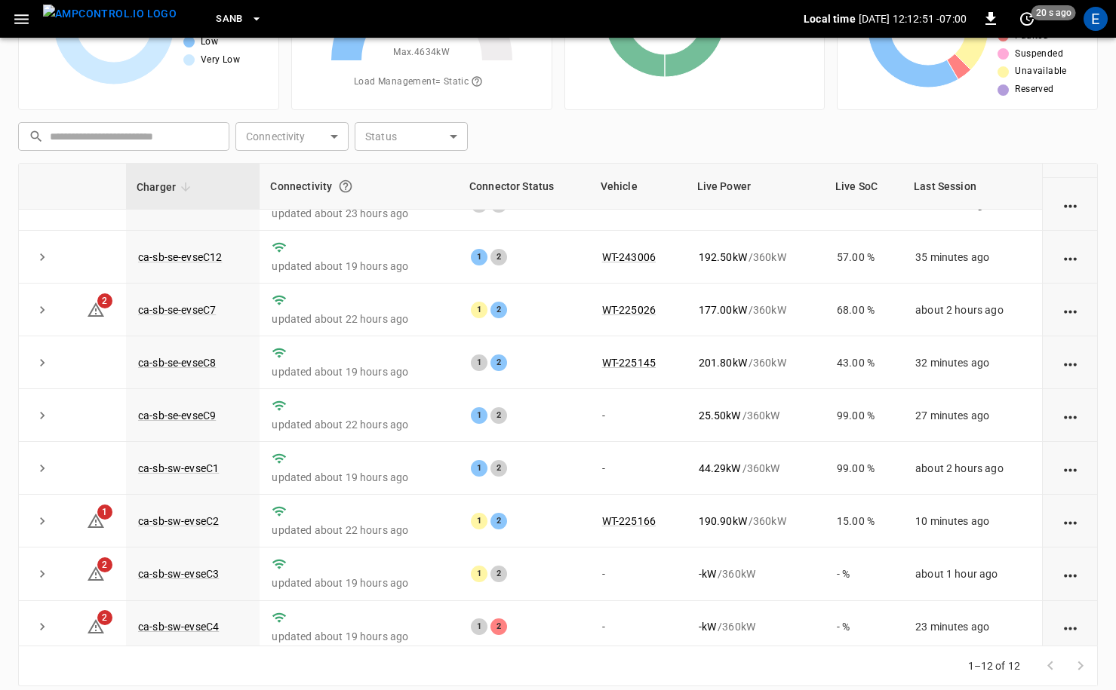
scroll to position [198, 0]
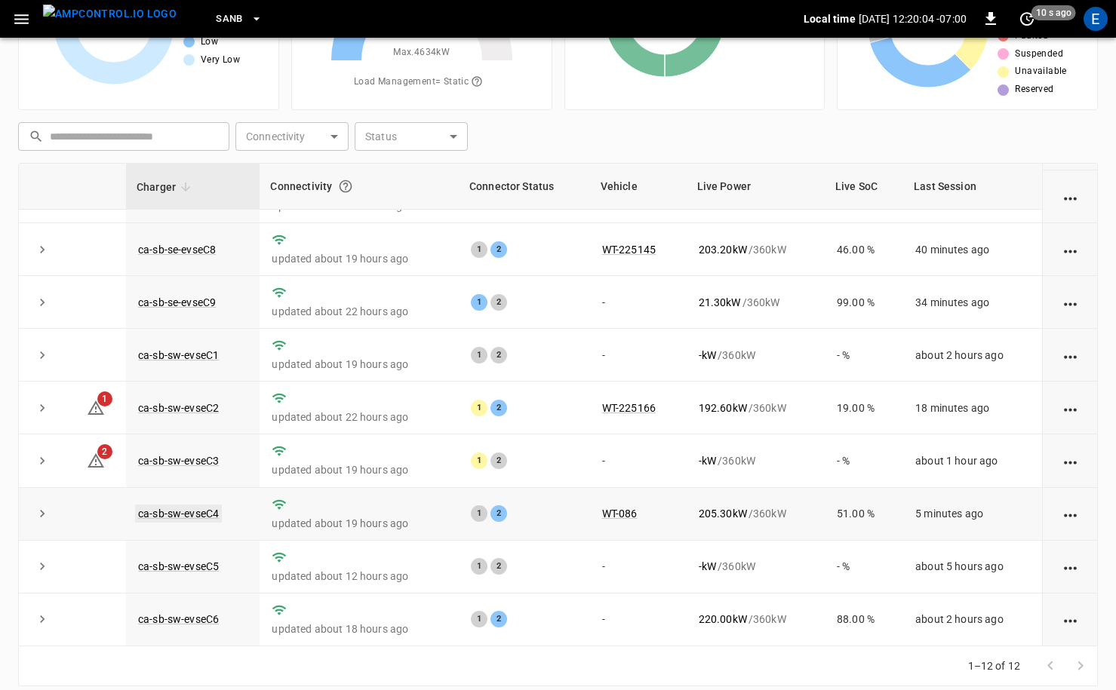
click at [199, 510] on link "ca-sb-sw-evseC4" at bounding box center [178, 514] width 87 height 18
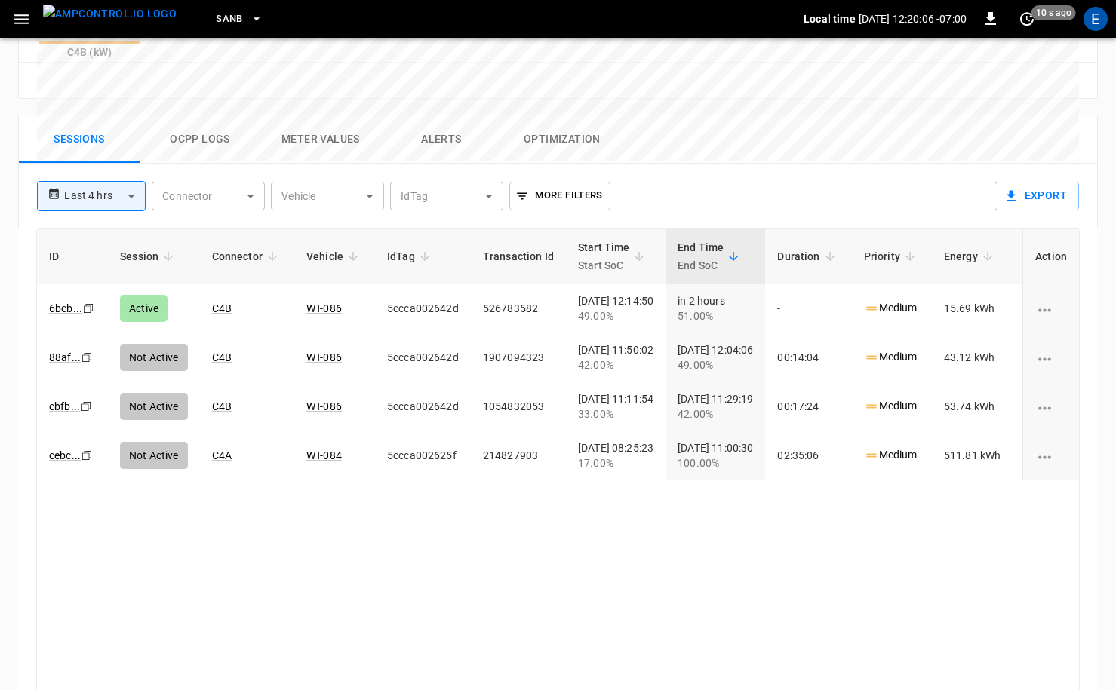
scroll to position [732, 0]
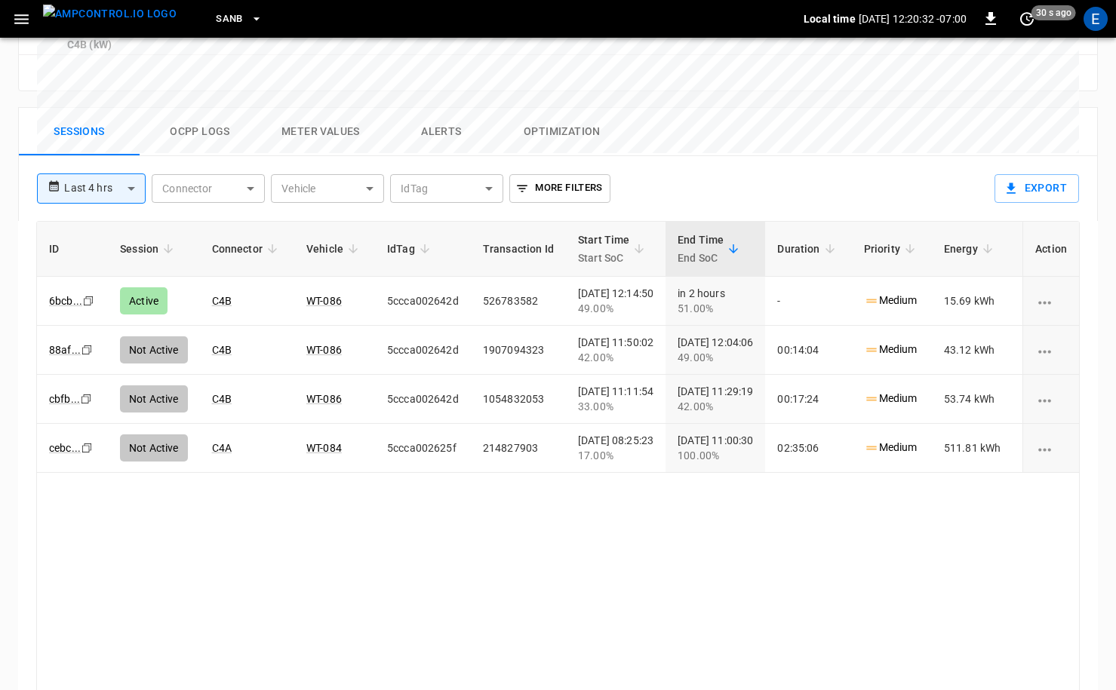
click at [129, 118] on body "**********" at bounding box center [558, 15] width 1116 height 1494
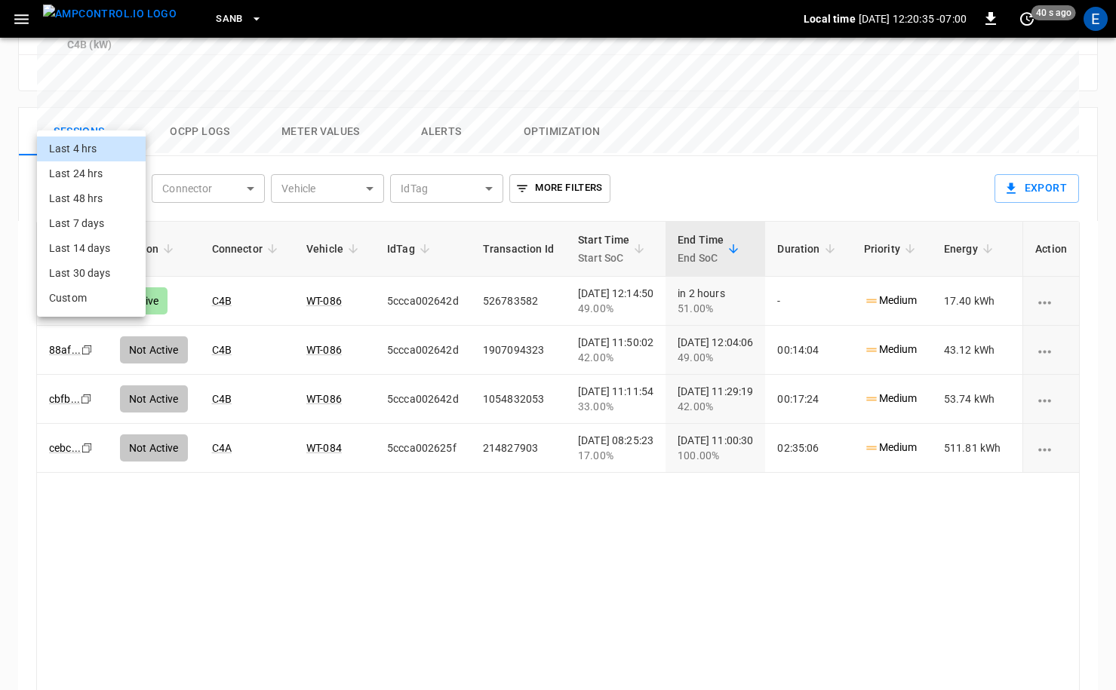
click at [119, 174] on li "Last 24 hrs" at bounding box center [91, 173] width 109 height 25
type input "**********"
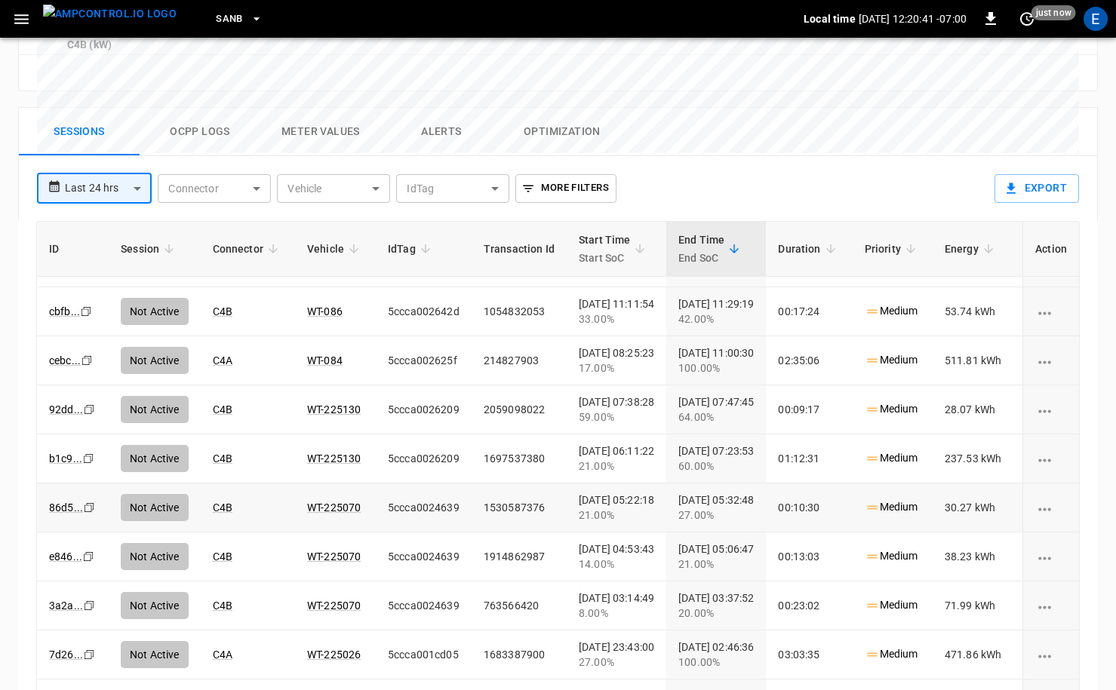
scroll to position [0, 0]
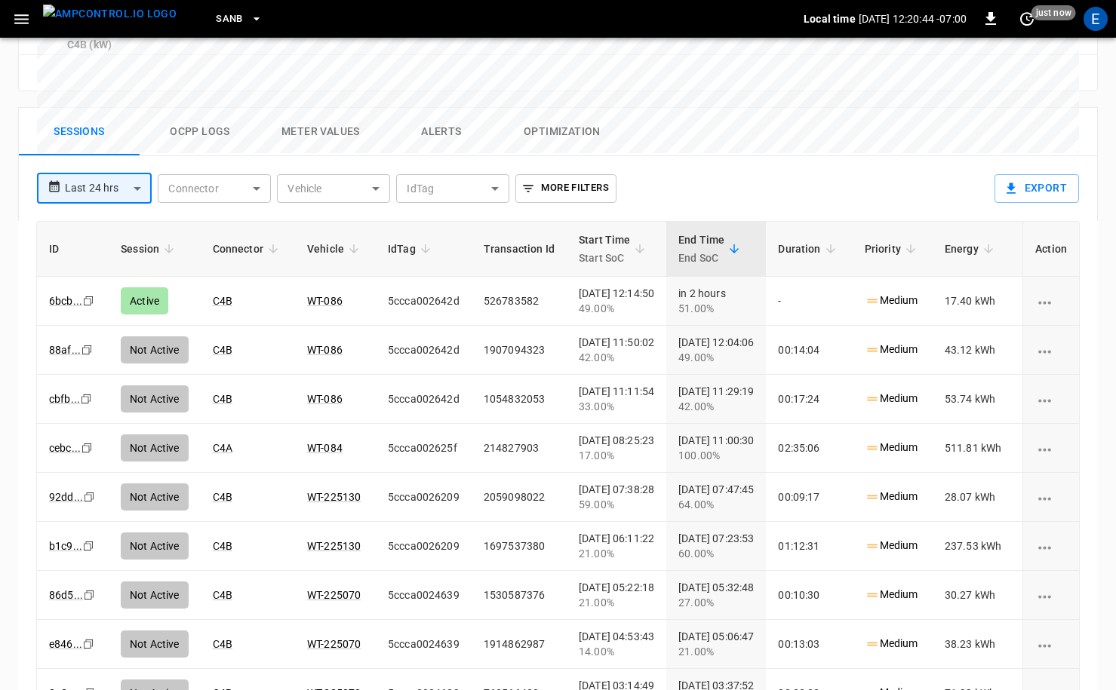
click at [140, 115] on body "**********" at bounding box center [558, 15] width 1116 height 1494
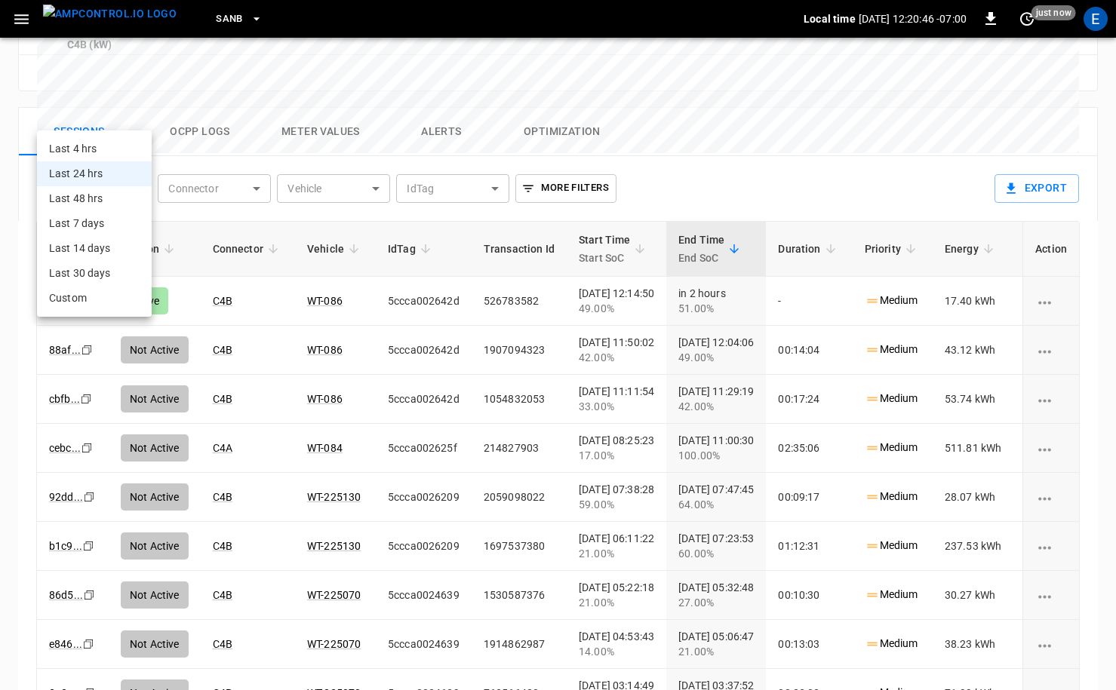
click at [268, 134] on div at bounding box center [558, 345] width 1116 height 690
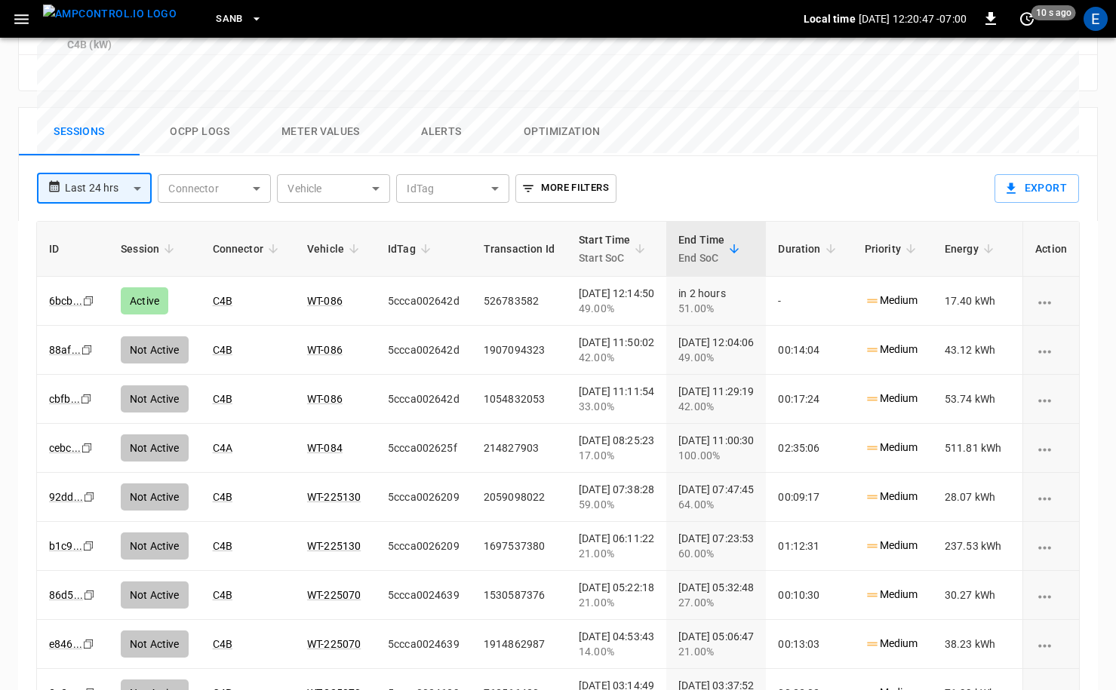
click at [66, 17] on img "menu" at bounding box center [110, 14] width 134 height 19
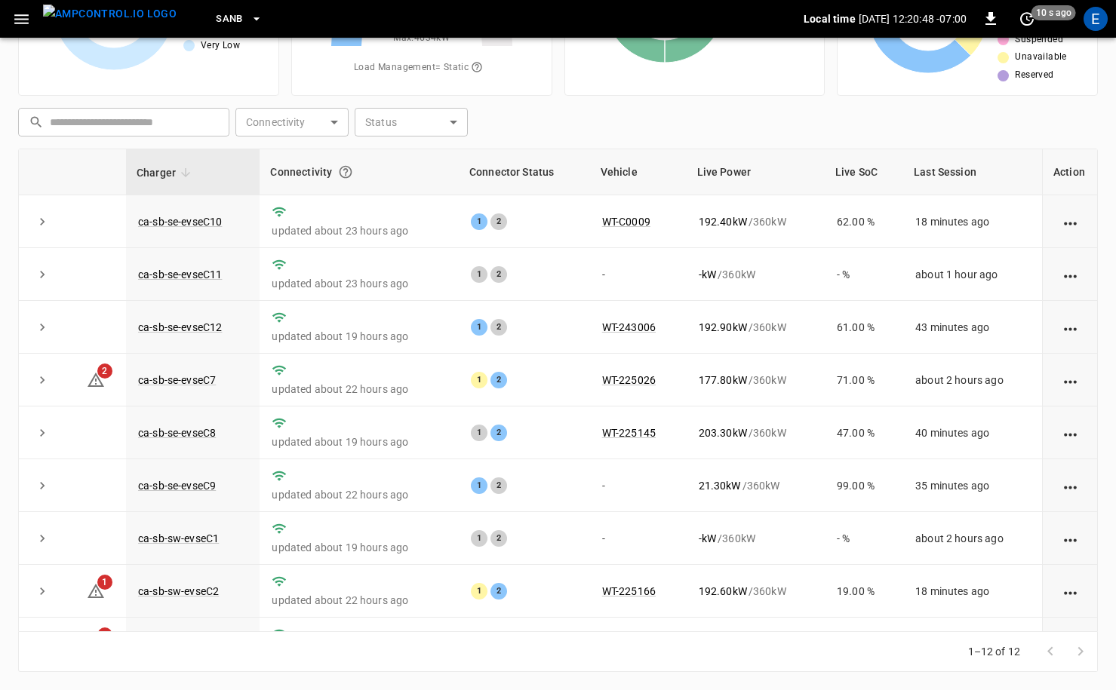
scroll to position [152, 0]
click at [202, 544] on link "ca-sb-sw-evseC1" at bounding box center [178, 539] width 87 height 18
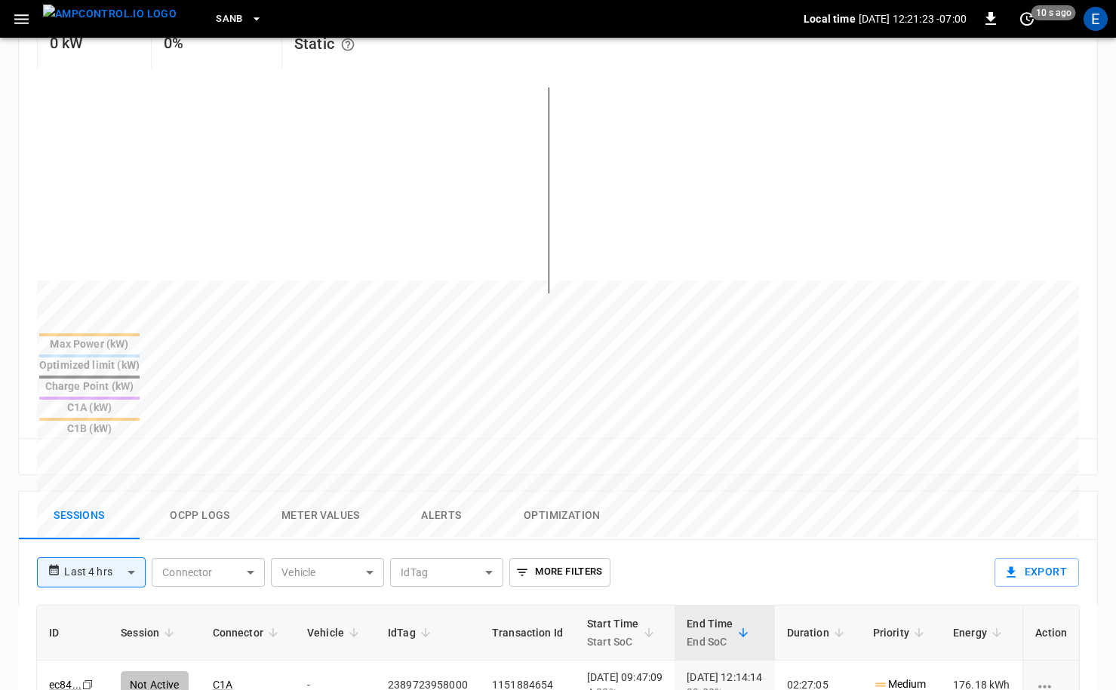
scroll to position [455, 0]
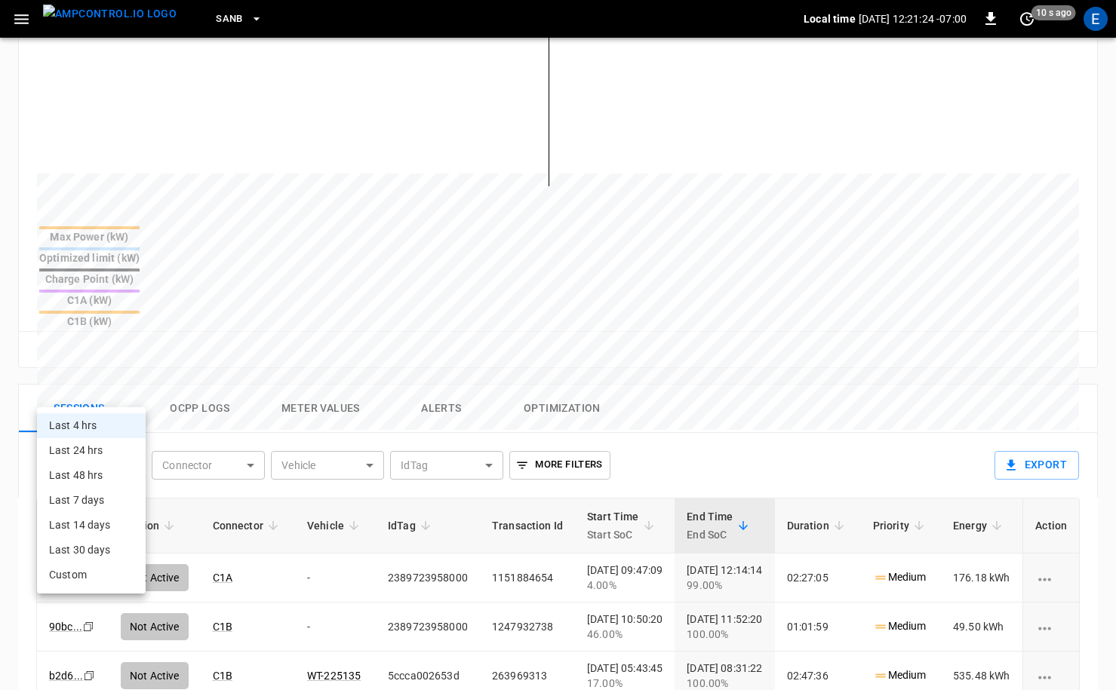
click at [129, 387] on body "**********" at bounding box center [558, 292] width 1116 height 1494
click at [102, 456] on li "Last 24 hrs" at bounding box center [91, 450] width 109 height 25
type input "**********"
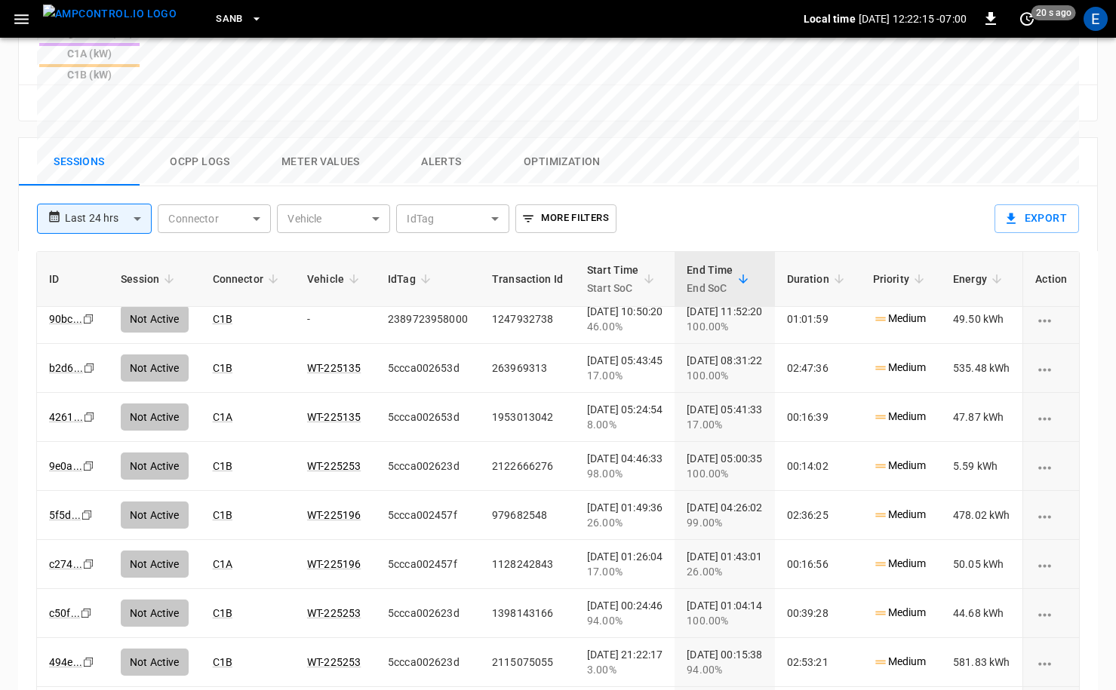
scroll to position [31, 0]
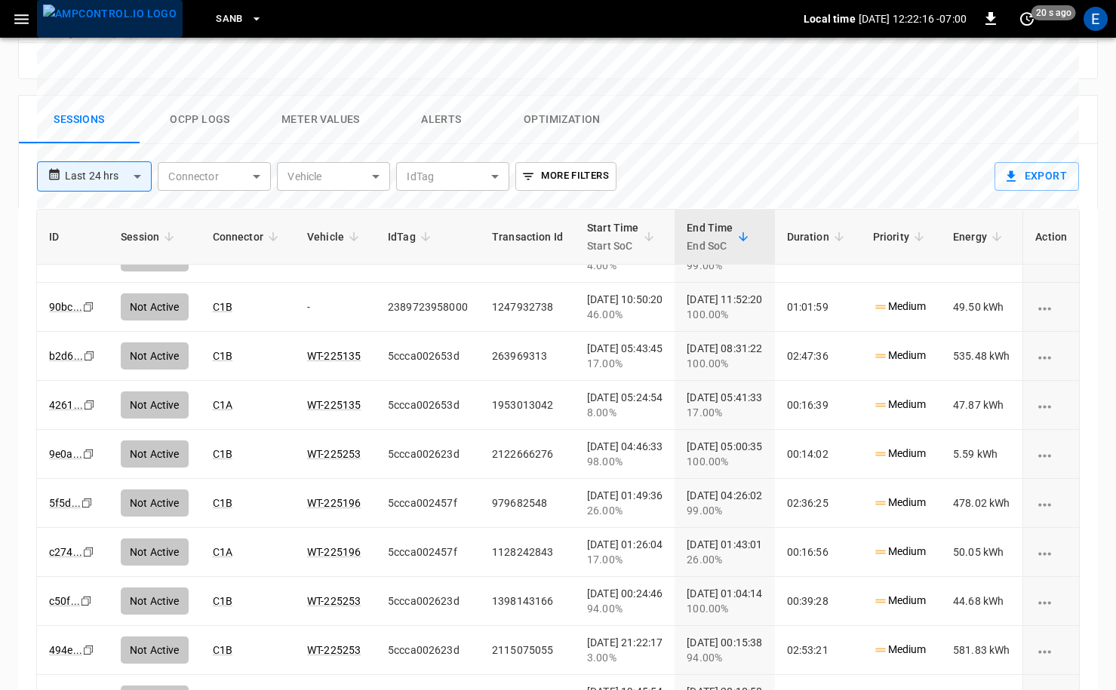
click at [131, 23] on img "menu" at bounding box center [110, 14] width 134 height 19
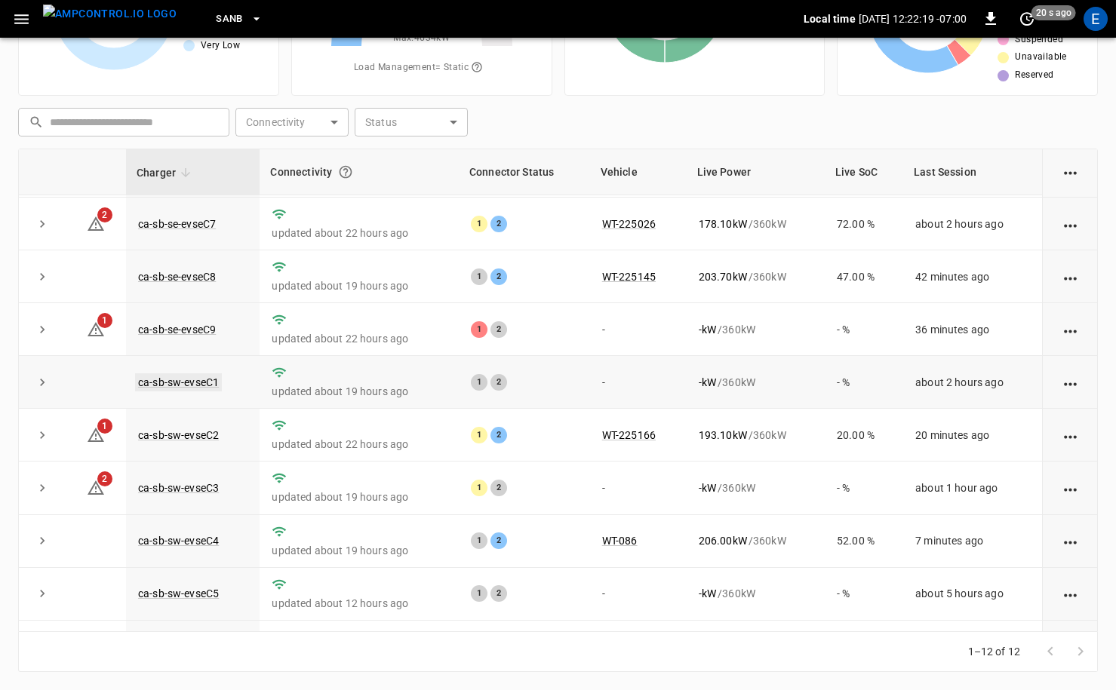
scroll to position [198, 0]
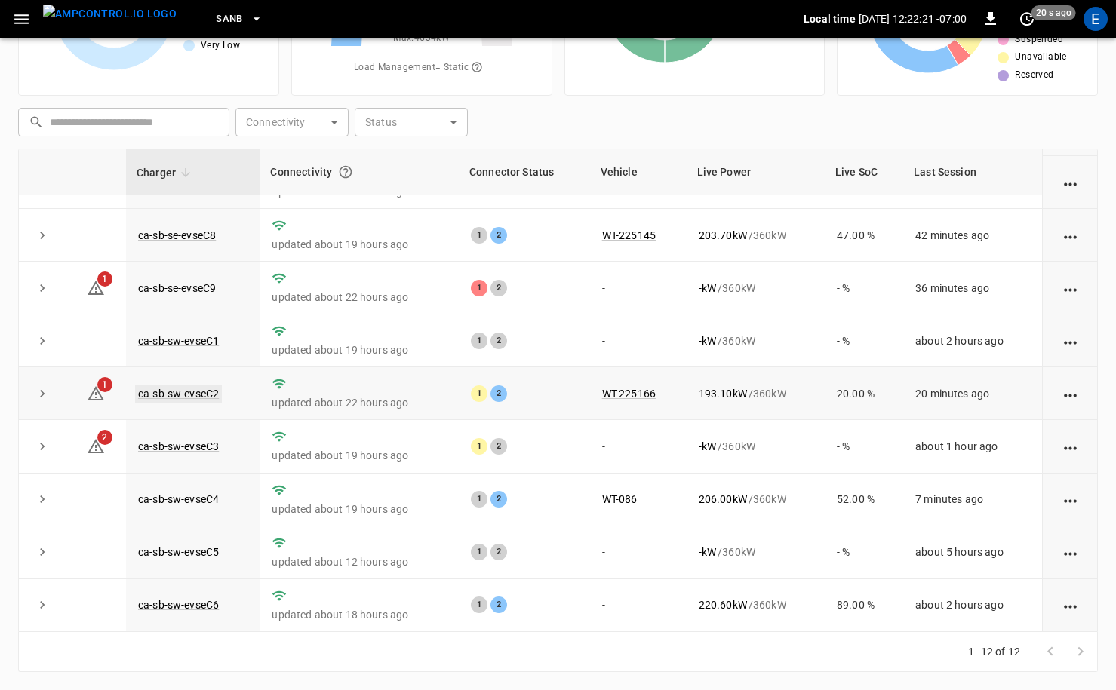
click at [197, 394] on link "ca-sb-sw-evseC2" at bounding box center [178, 394] width 87 height 18
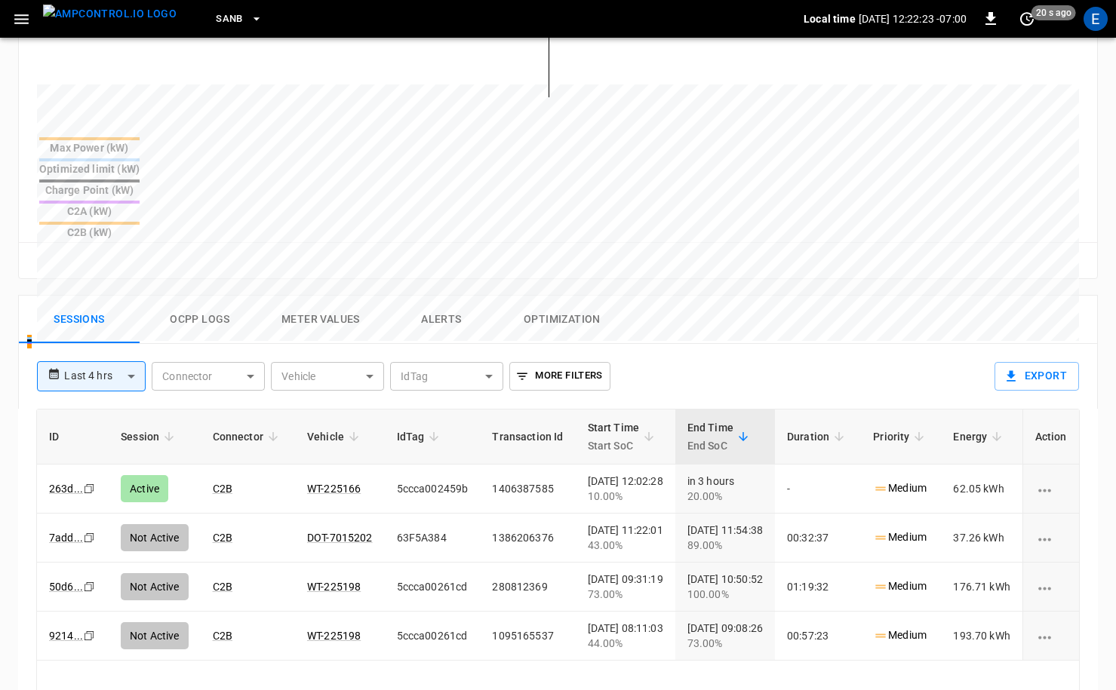
scroll to position [597, 0]
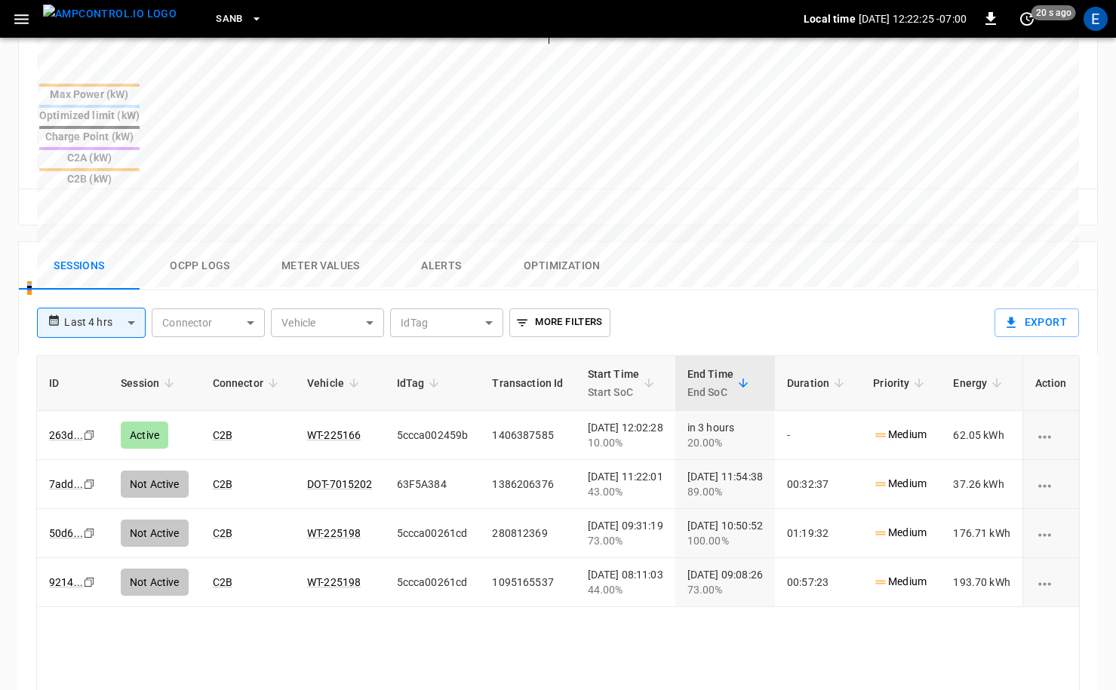
click at [134, 246] on body "**********" at bounding box center [558, 150] width 1116 height 1494
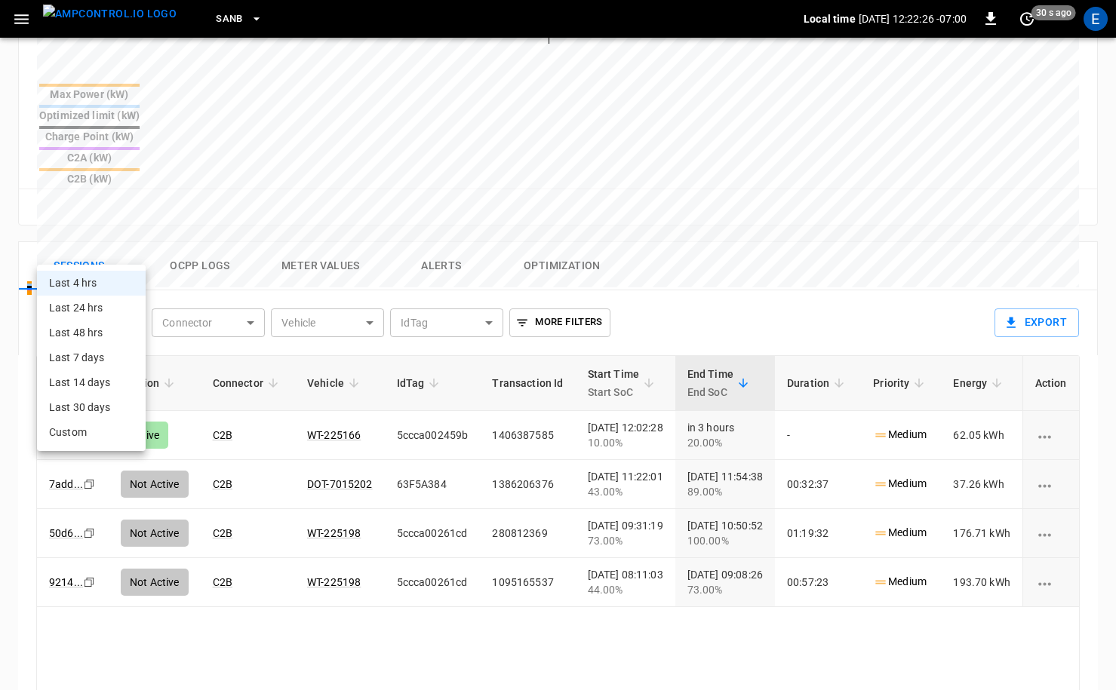
click at [118, 299] on li "Last 24 hrs" at bounding box center [91, 308] width 109 height 25
type input "**********"
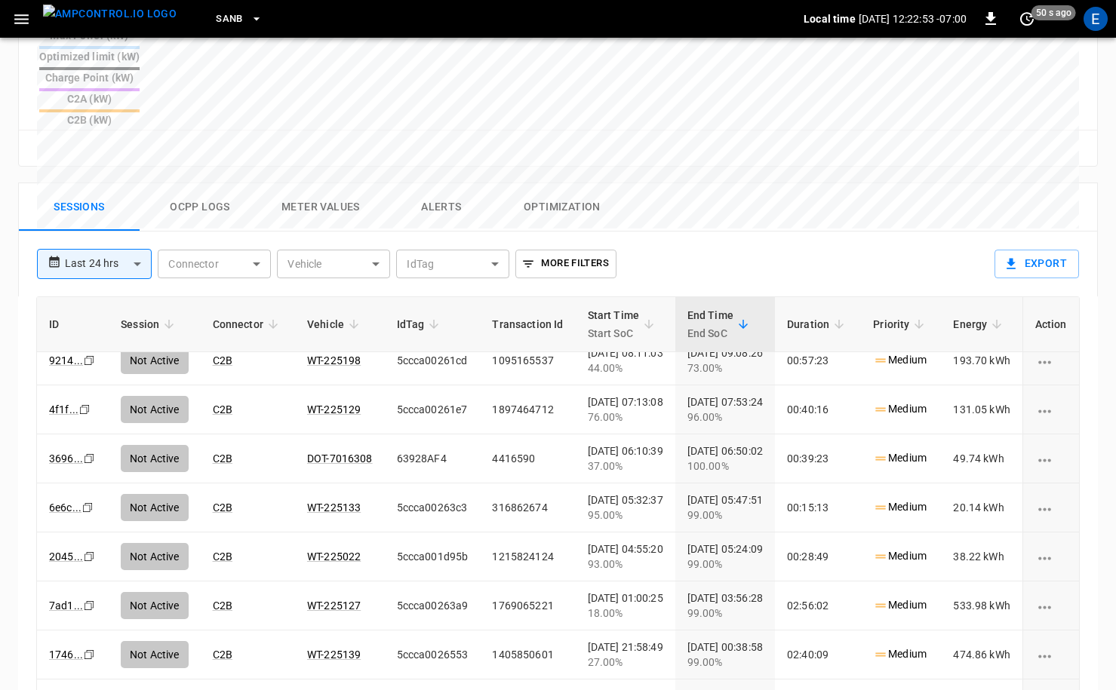
scroll to position [0, 0]
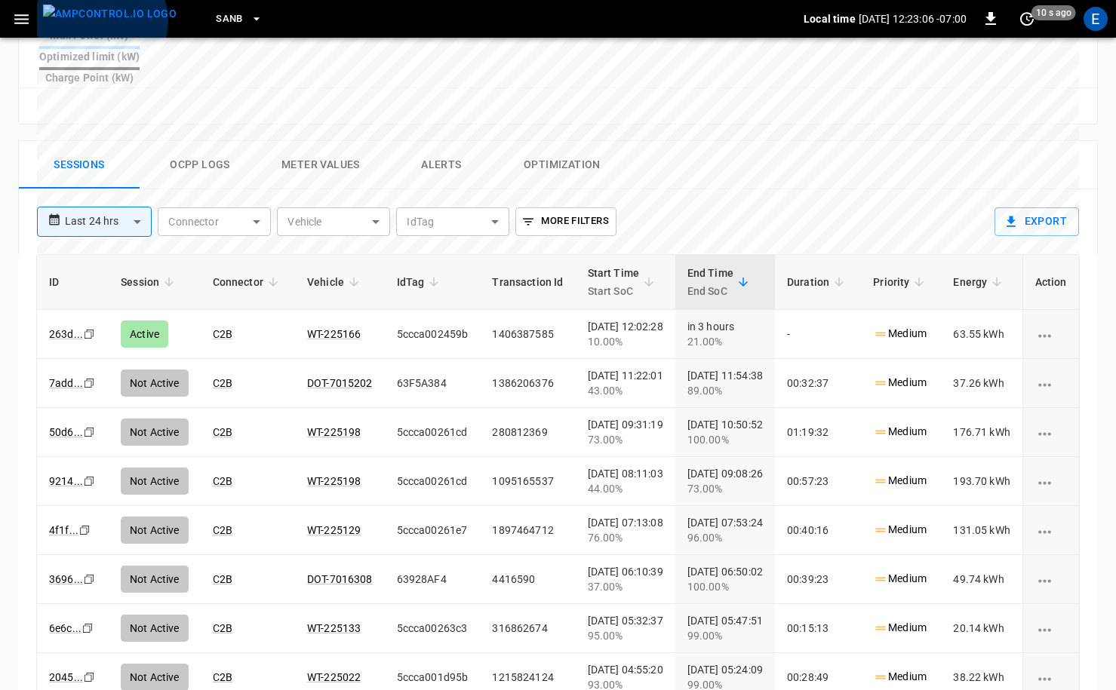
click at [100, 20] on img "menu" at bounding box center [110, 14] width 134 height 19
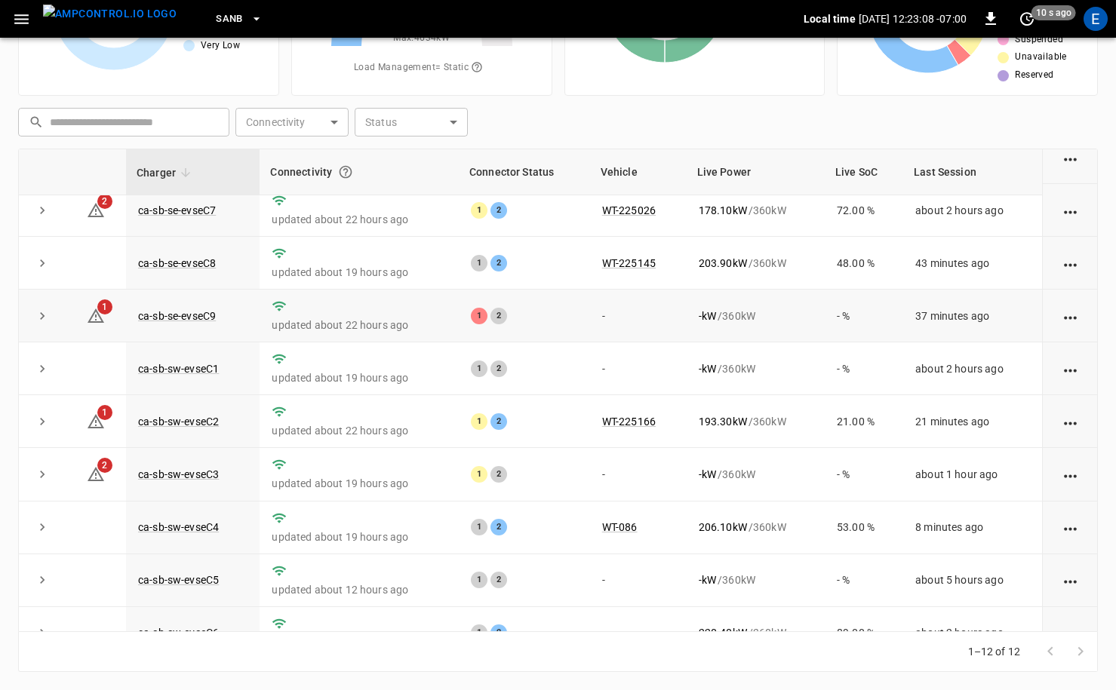
scroll to position [198, 0]
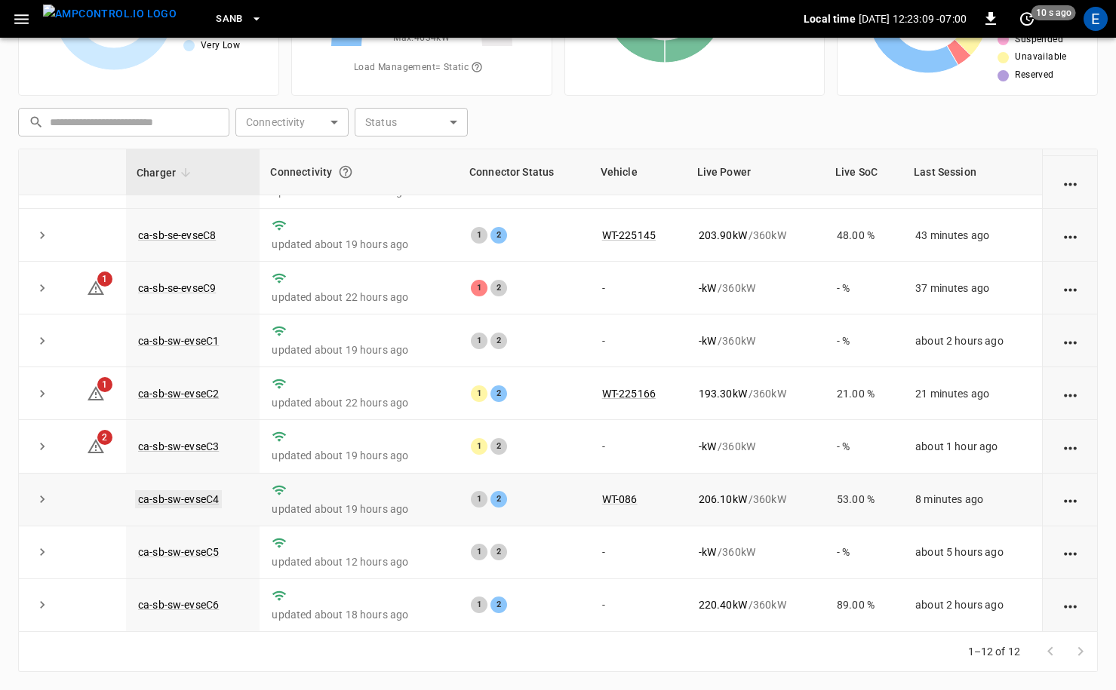
click at [205, 493] on link "ca-sb-sw-evseC4" at bounding box center [178, 499] width 87 height 18
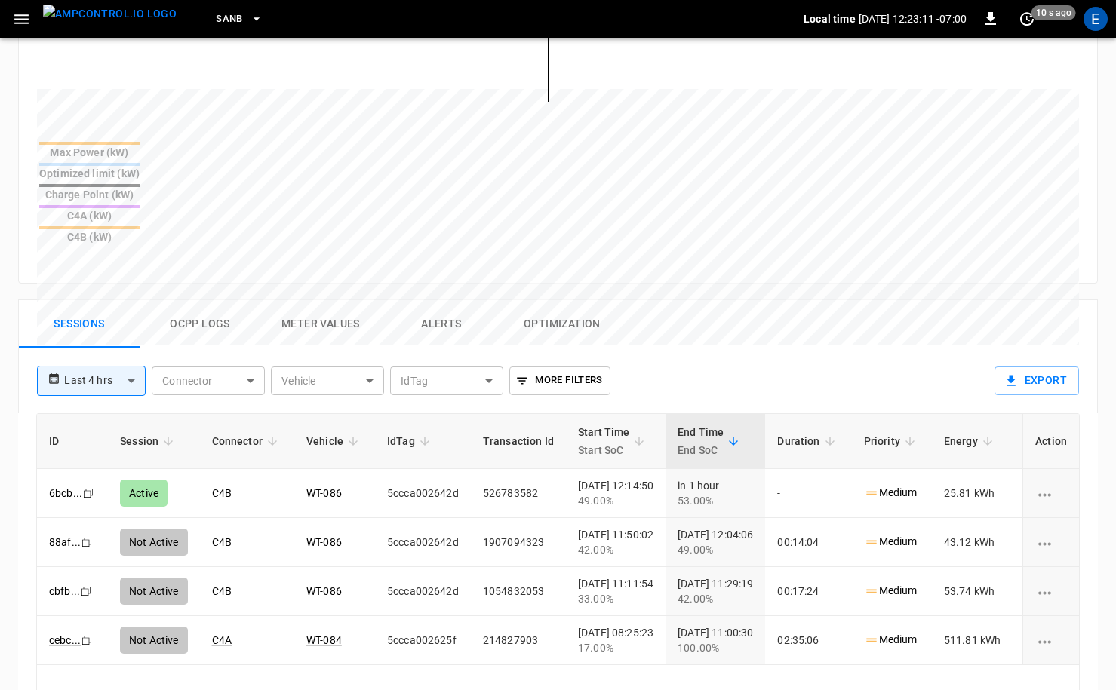
scroll to position [632, 0]
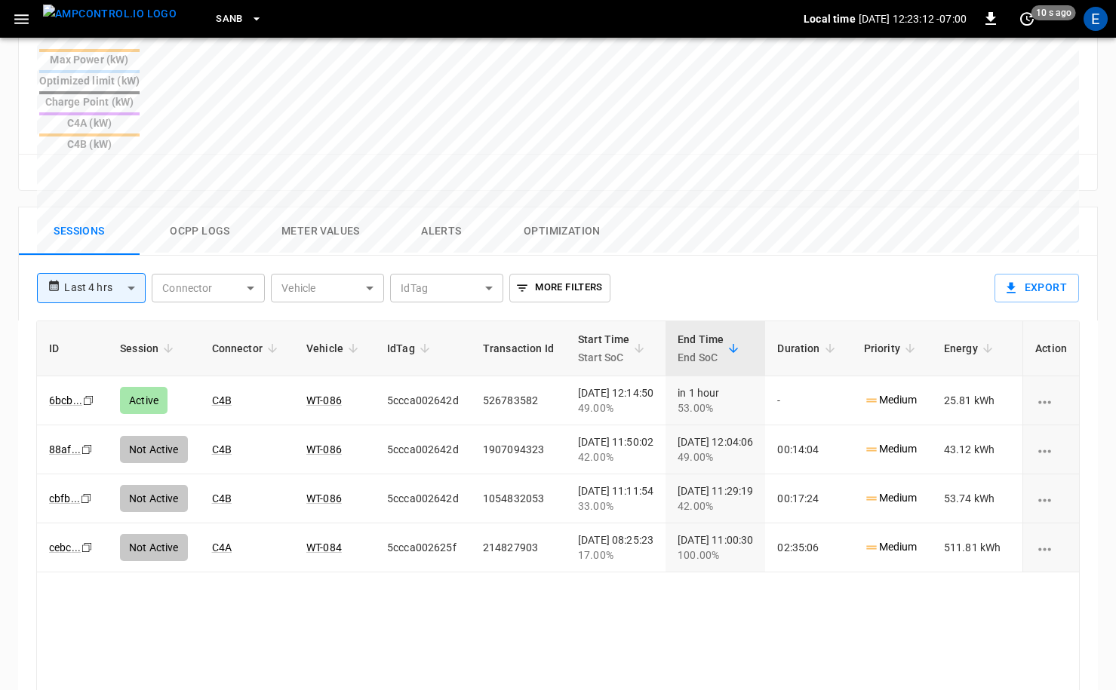
click at [138, 223] on body "**********" at bounding box center [558, 115] width 1116 height 1494
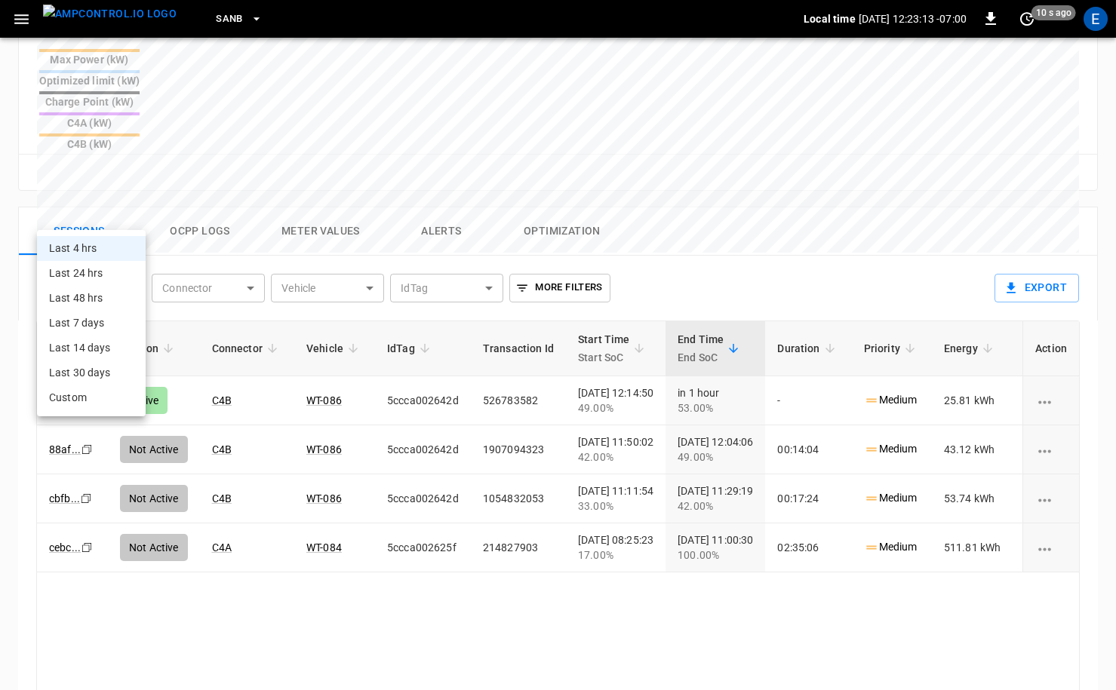
drag, startPoint x: 114, startPoint y: 290, endPoint x: 155, endPoint y: 296, distance: 41.8
click at [114, 290] on li "Last 48 hrs" at bounding box center [91, 298] width 109 height 25
type input "**********"
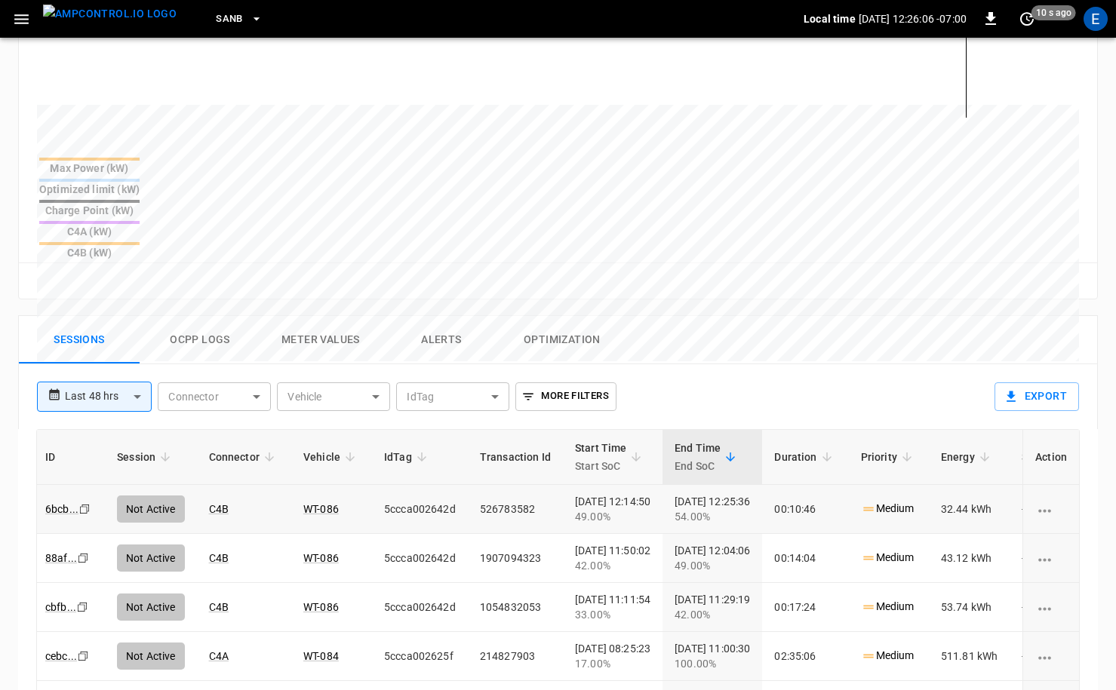
scroll to position [517, 0]
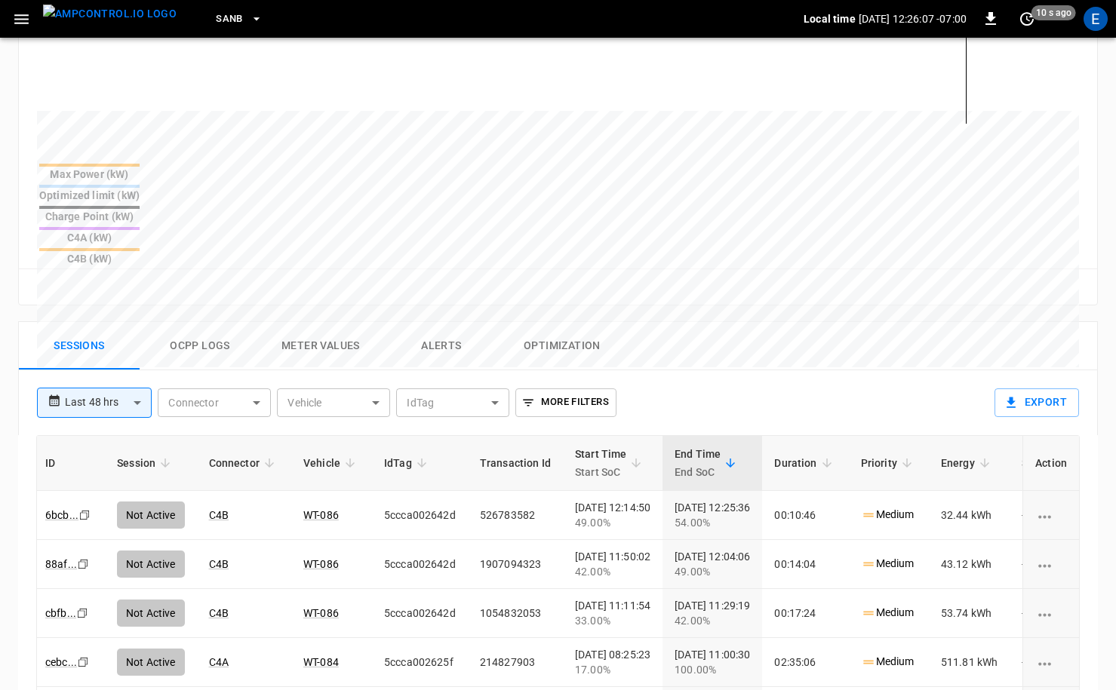
click at [216, 322] on button "Ocpp logs" at bounding box center [200, 346] width 121 height 48
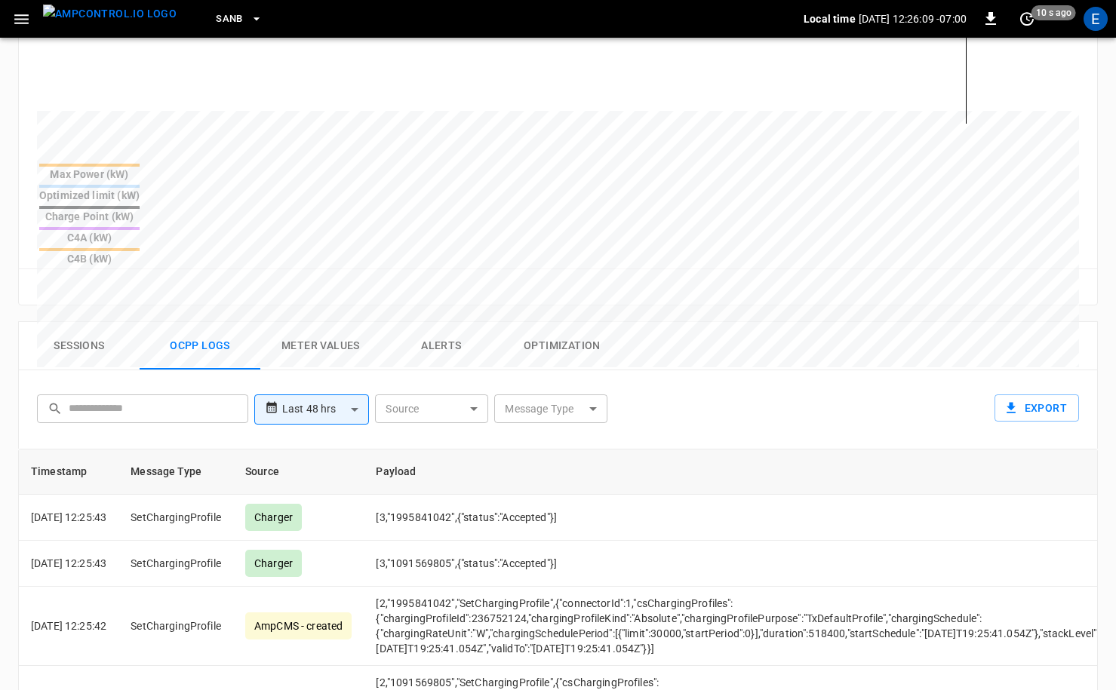
click at [536, 333] on body "**********" at bounding box center [558, 237] width 1116 height 1508
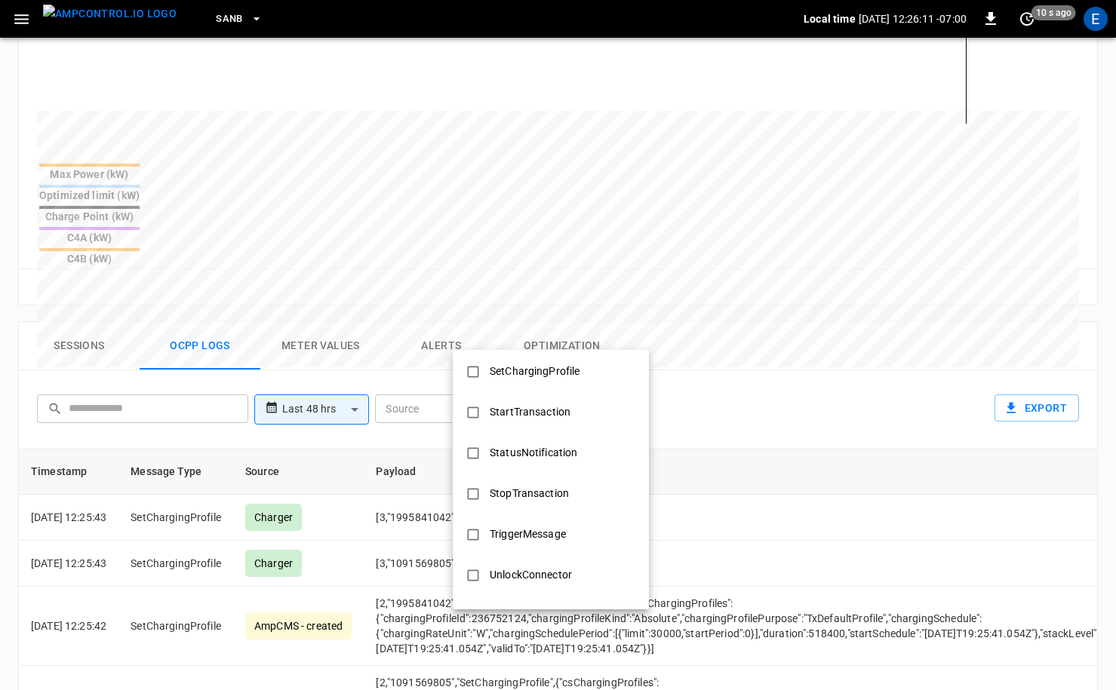
scroll to position [730, 0]
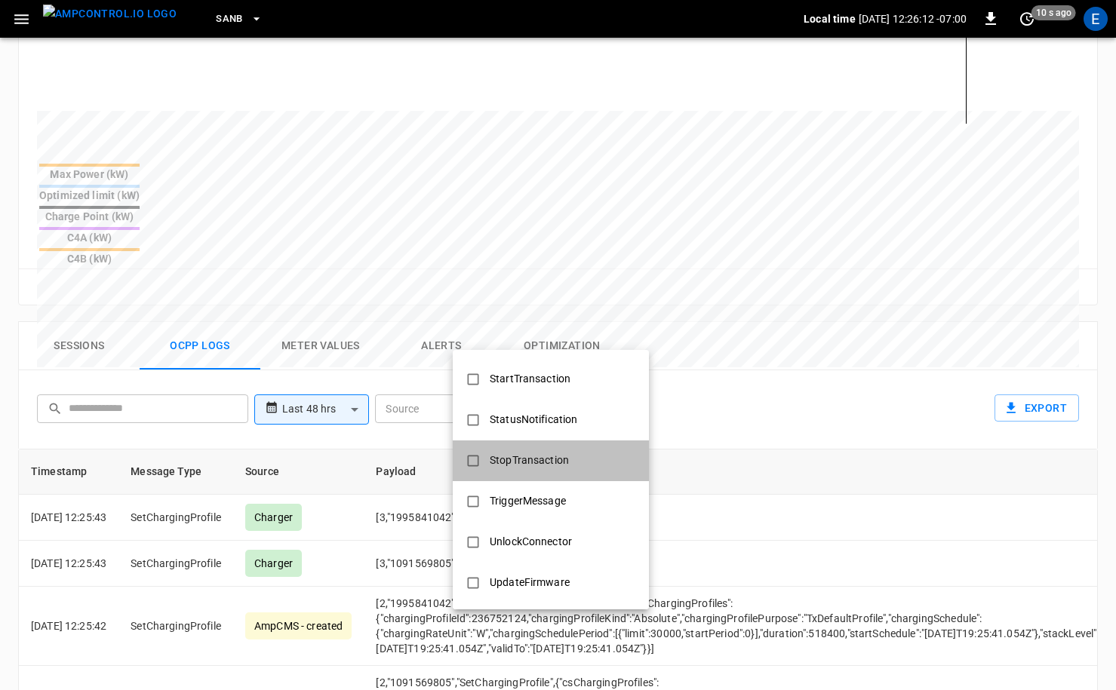
click at [533, 474] on li "StopTransaction" at bounding box center [551, 461] width 196 height 41
type input "**********"
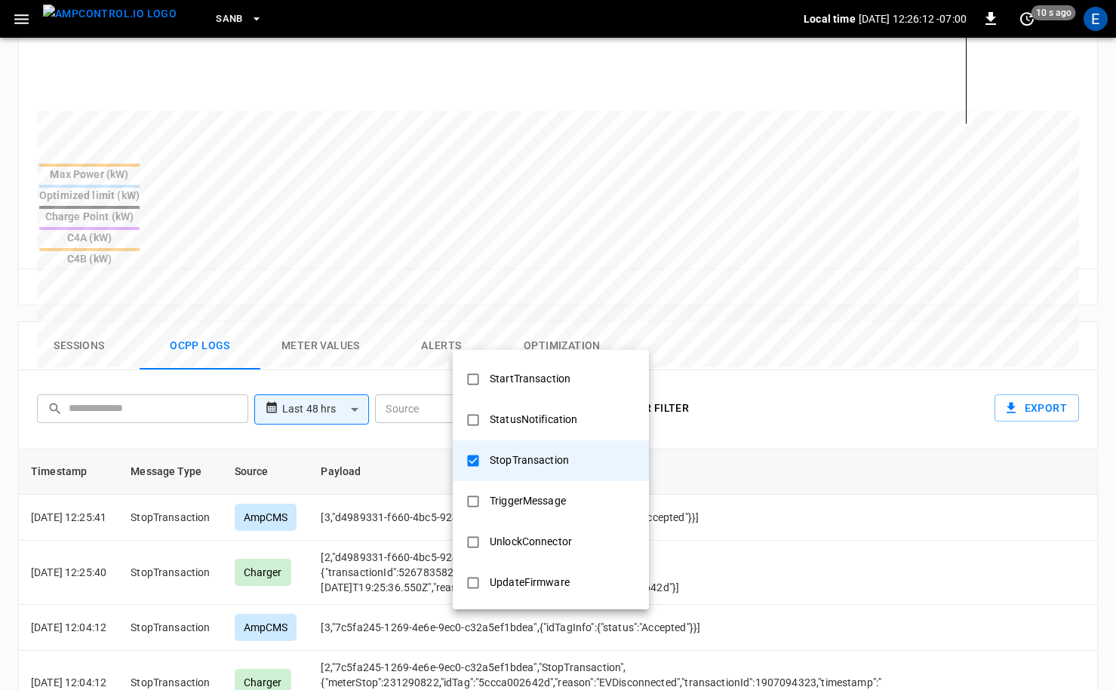
click at [873, 423] on div at bounding box center [558, 345] width 1116 height 690
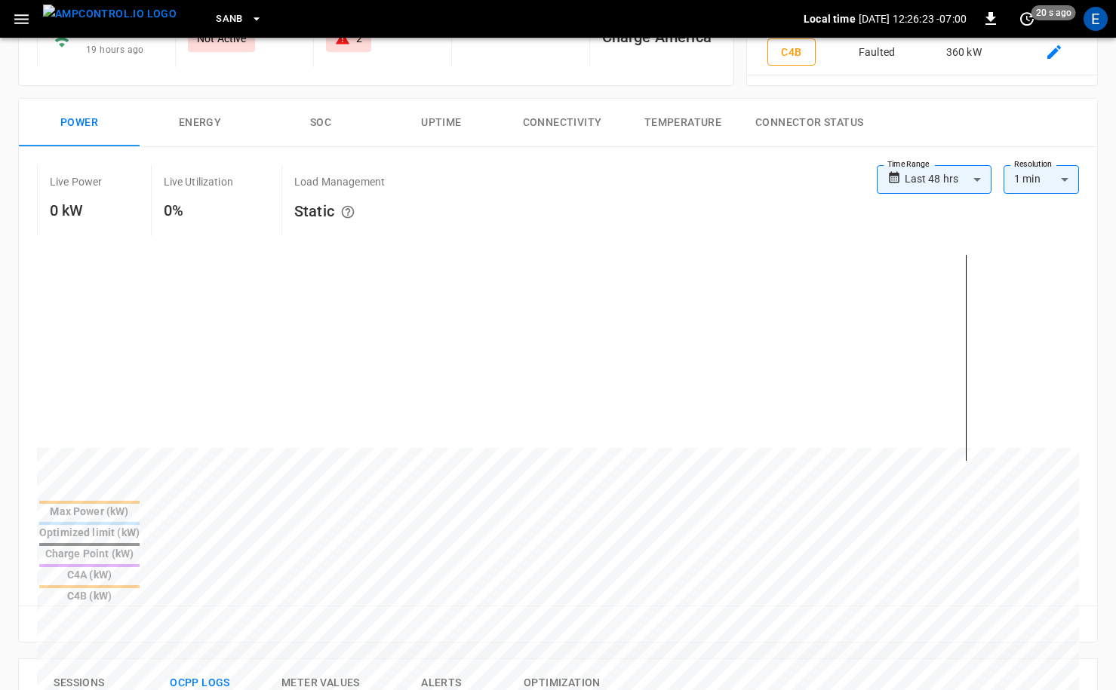
scroll to position [0, 0]
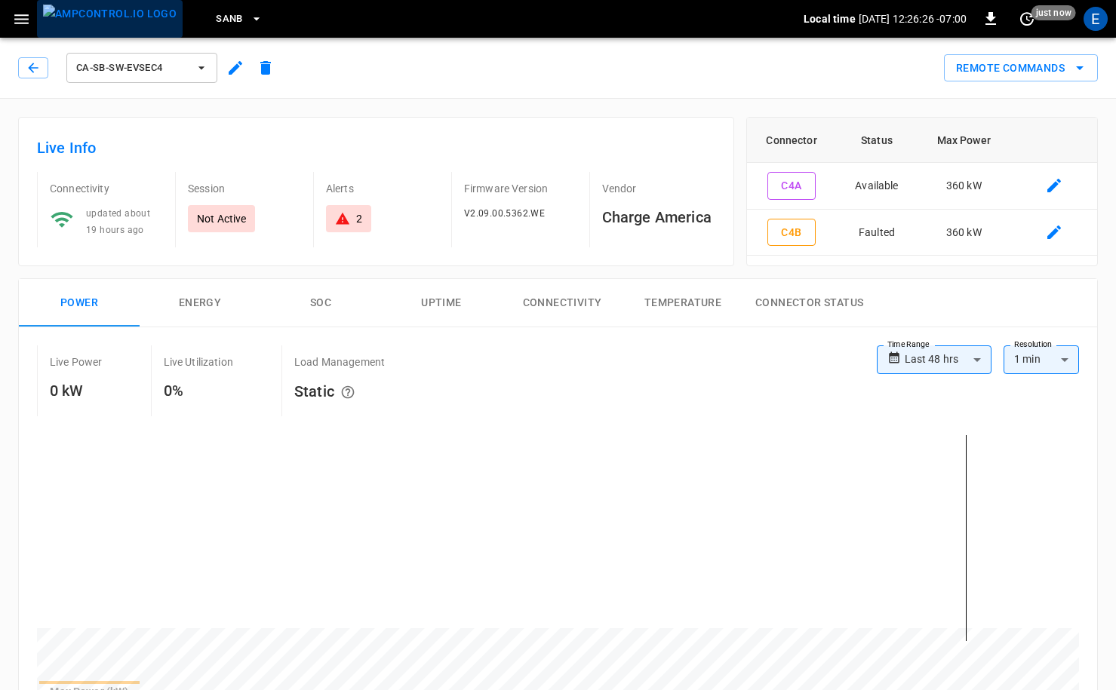
click at [126, 23] on img "menu" at bounding box center [110, 14] width 134 height 19
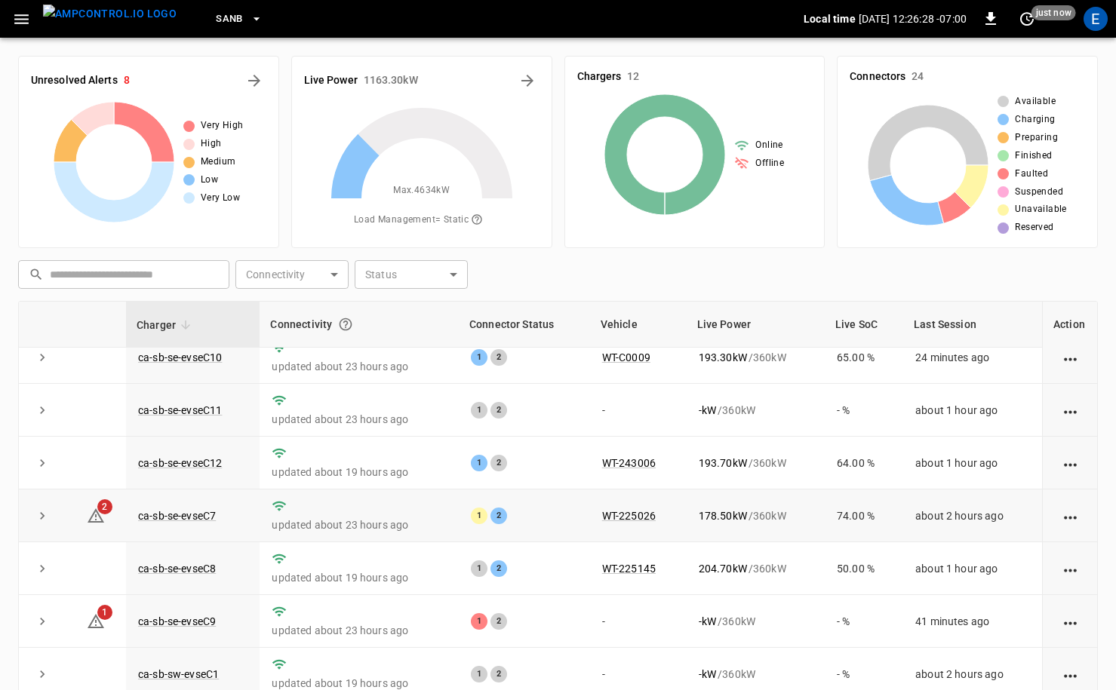
scroll to position [30, 0]
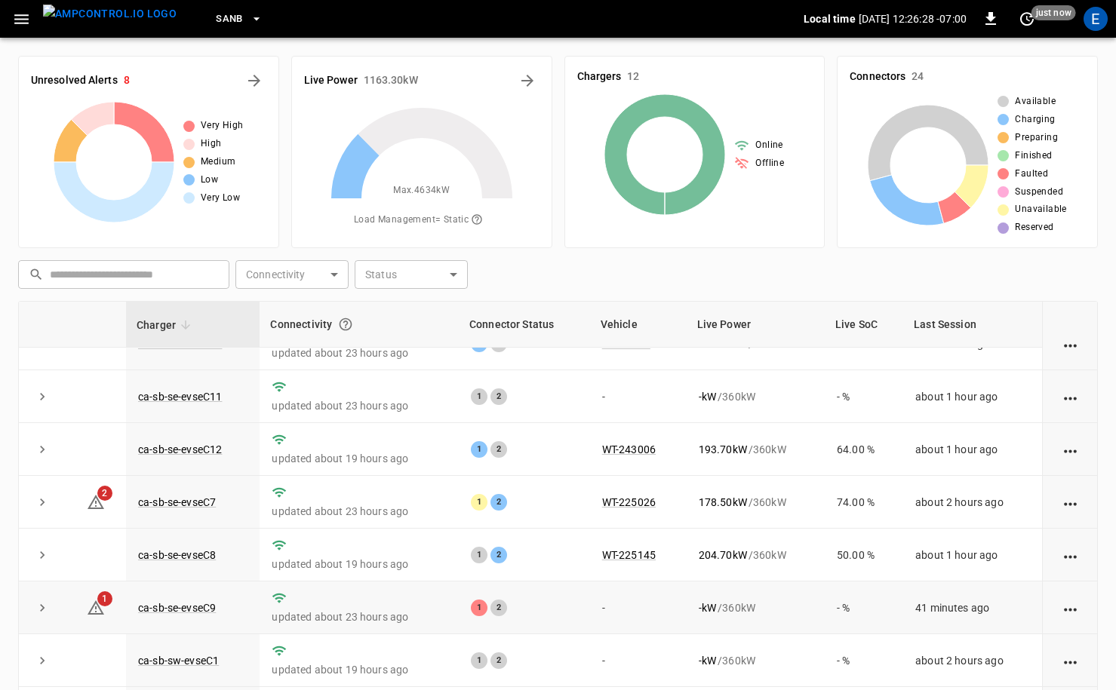
click at [182, 619] on td "ca-sb-se-evseC9" at bounding box center [193, 608] width 134 height 53
click at [189, 611] on link "ca-sb-se-evseC9" at bounding box center [177, 608] width 84 height 18
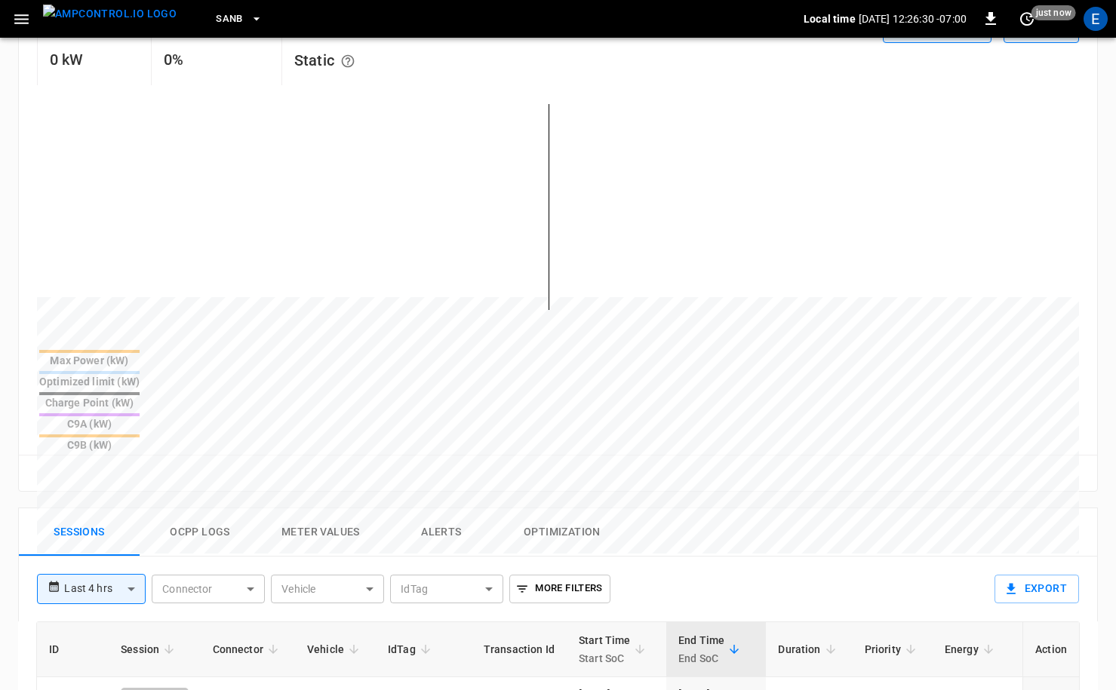
scroll to position [401, 0]
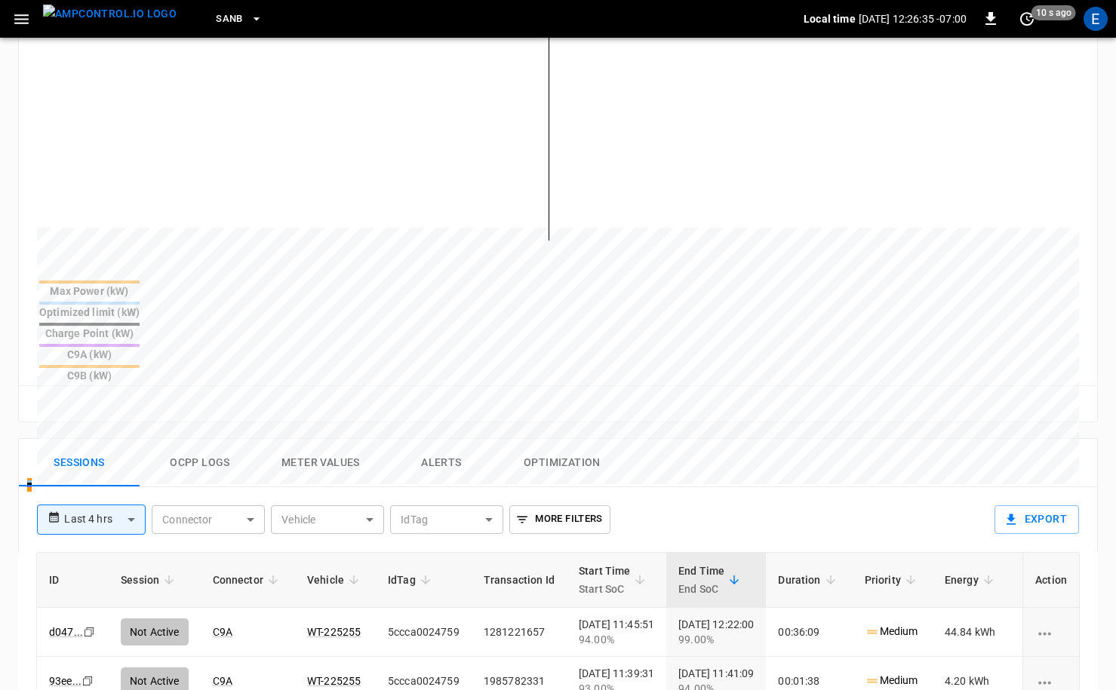
click at [73, 23] on img "menu" at bounding box center [110, 14] width 134 height 19
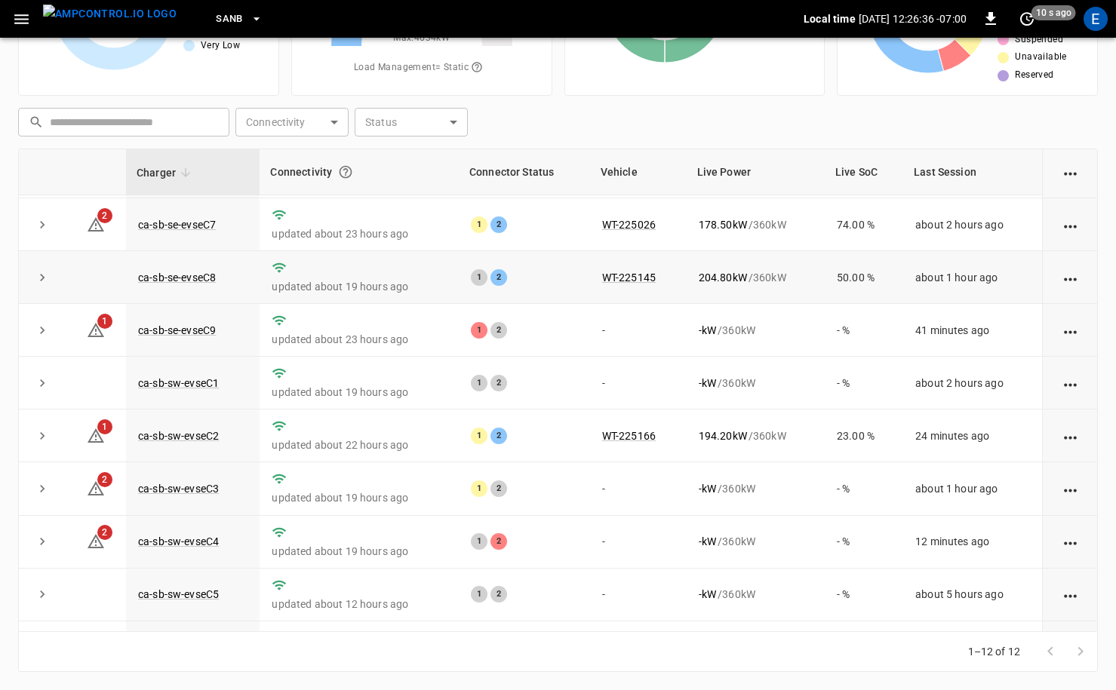
scroll to position [198, 0]
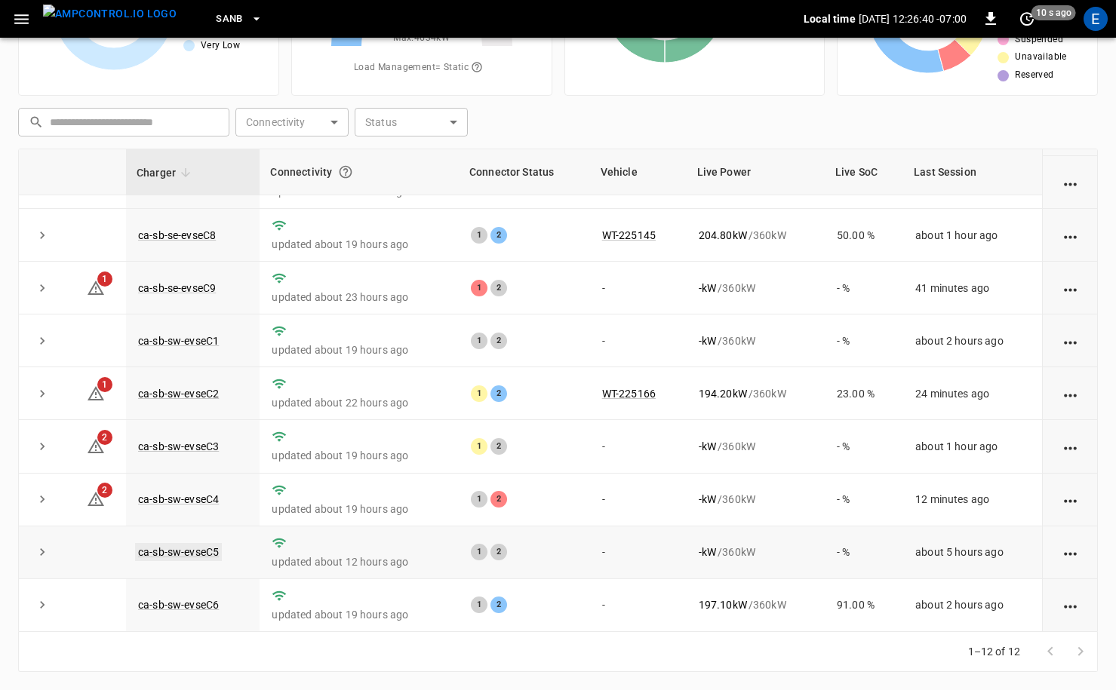
click at [192, 548] on link "ca-sb-sw-evseC5" at bounding box center [178, 552] width 87 height 18
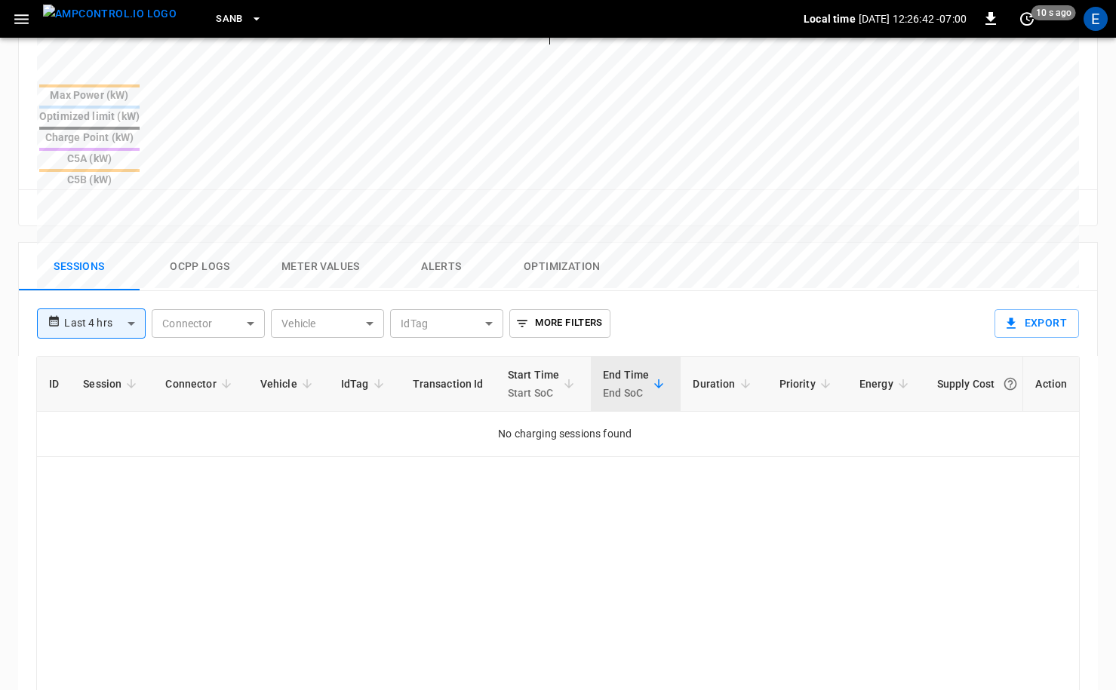
scroll to position [597, 0]
click at [124, 253] on body "**********" at bounding box center [558, 150] width 1116 height 1494
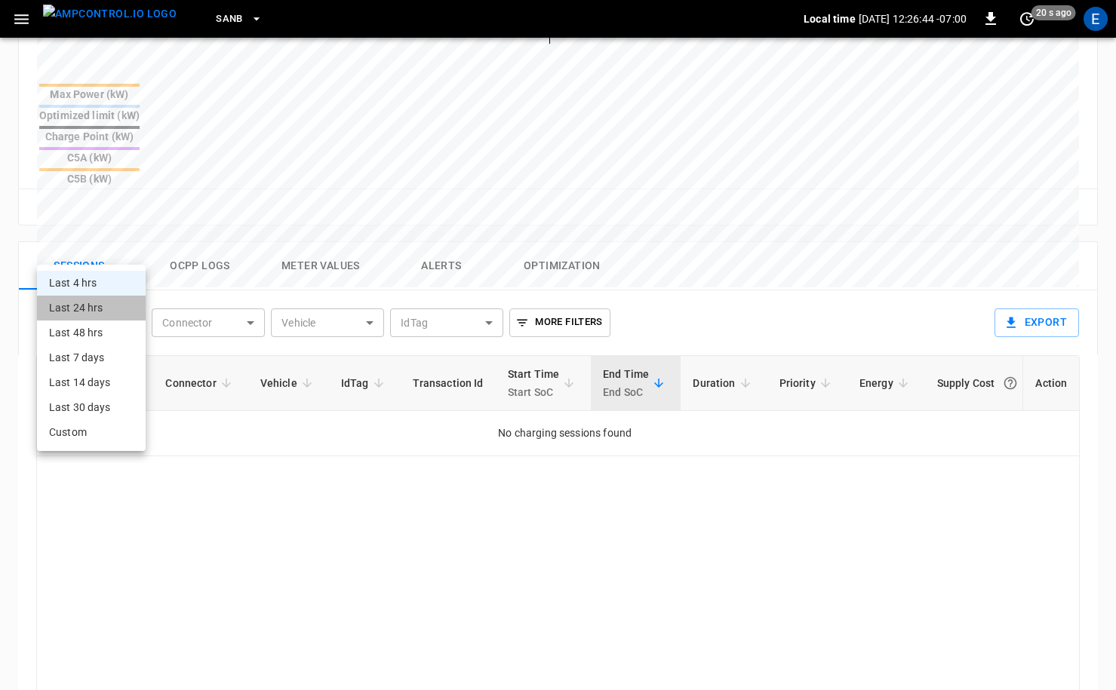
click at [109, 314] on li "Last 24 hrs" at bounding box center [91, 308] width 109 height 25
type input "**********"
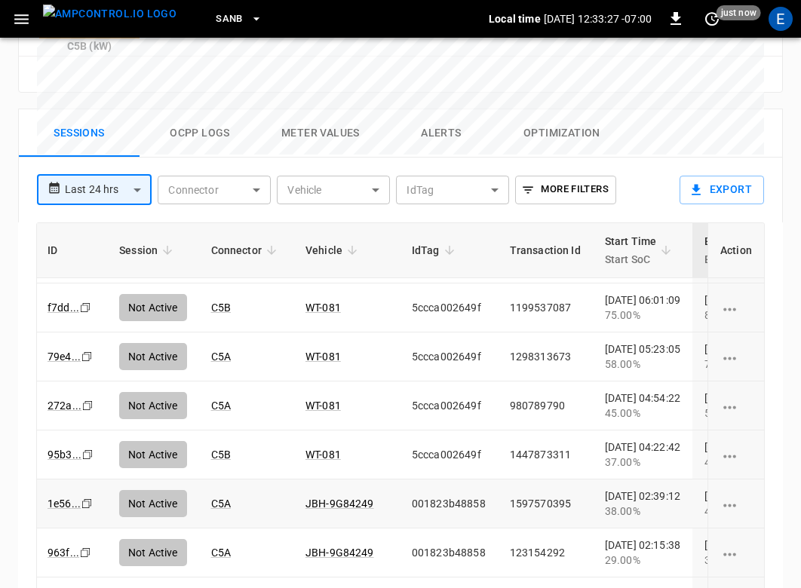
scroll to position [167, 2]
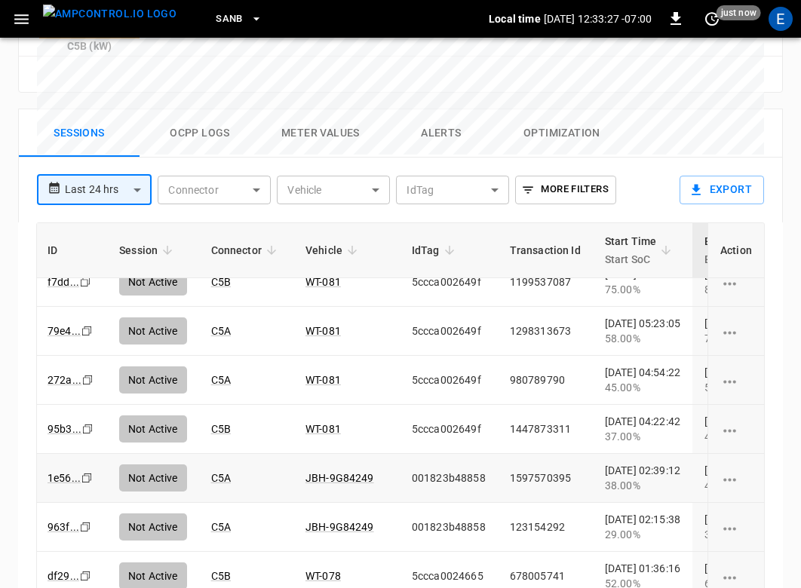
click at [126, 33] on button "menu" at bounding box center [110, 19] width 146 height 38
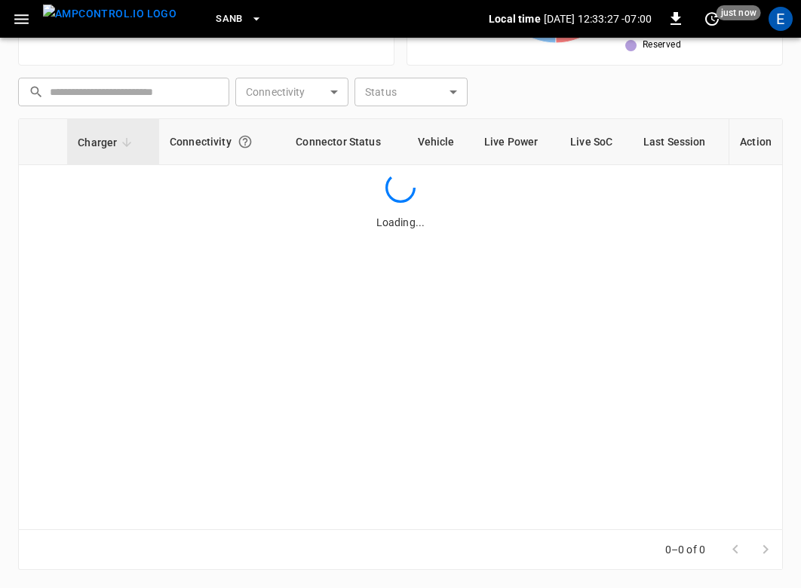
scroll to position [382, 0]
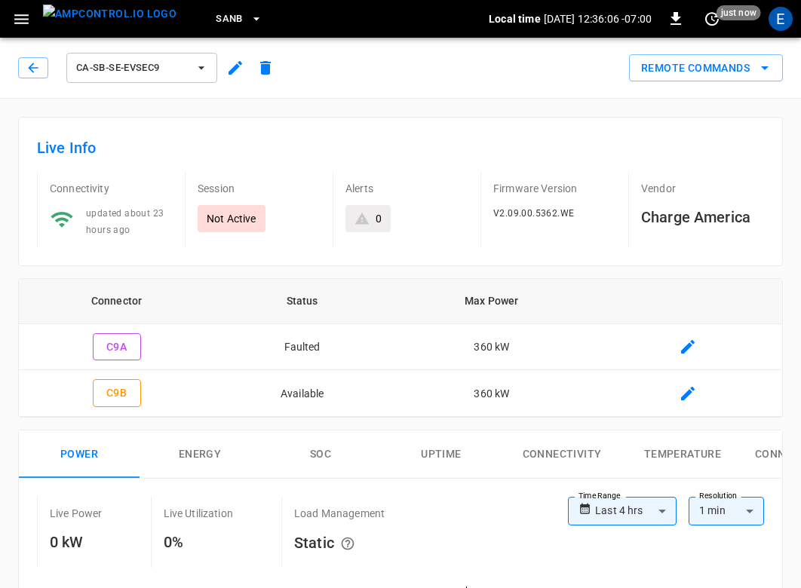
scroll to position [631, 0]
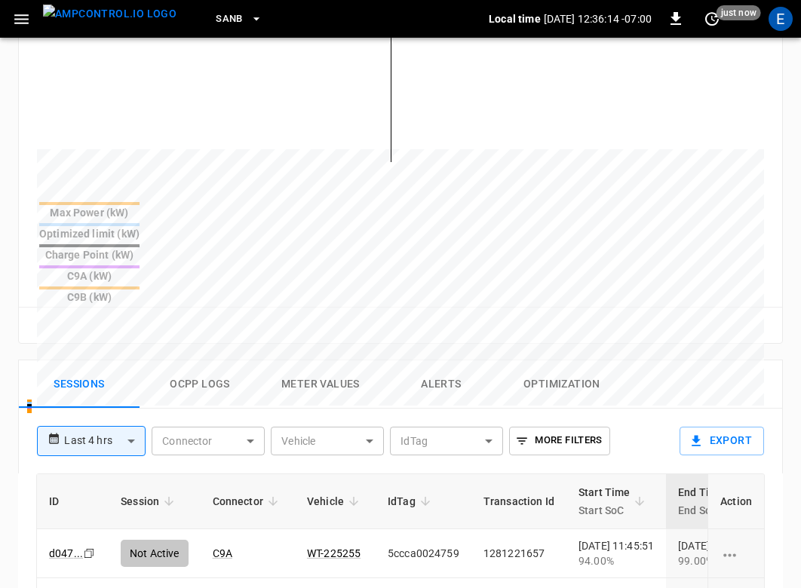
click at [102, 13] on img "menu" at bounding box center [110, 14] width 134 height 19
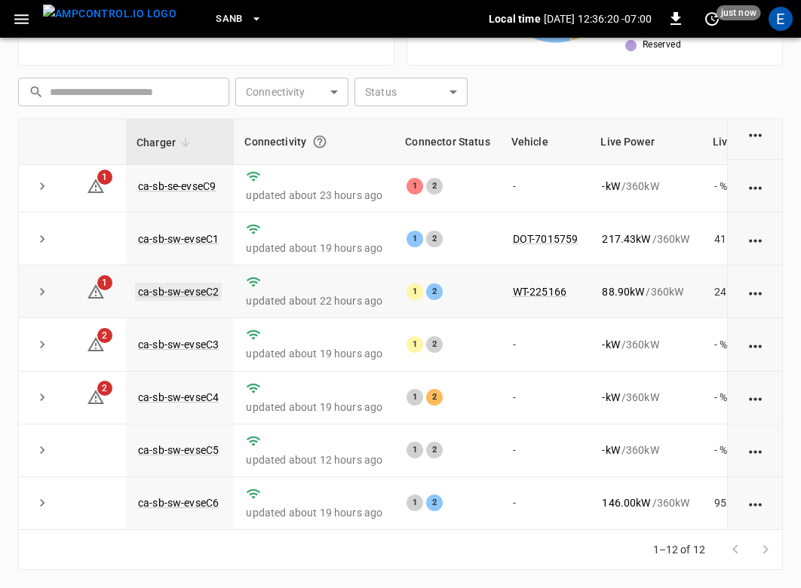
scroll to position [274, 0]
click at [204, 285] on link "ca-sb-sw-evseC2" at bounding box center [178, 292] width 87 height 18
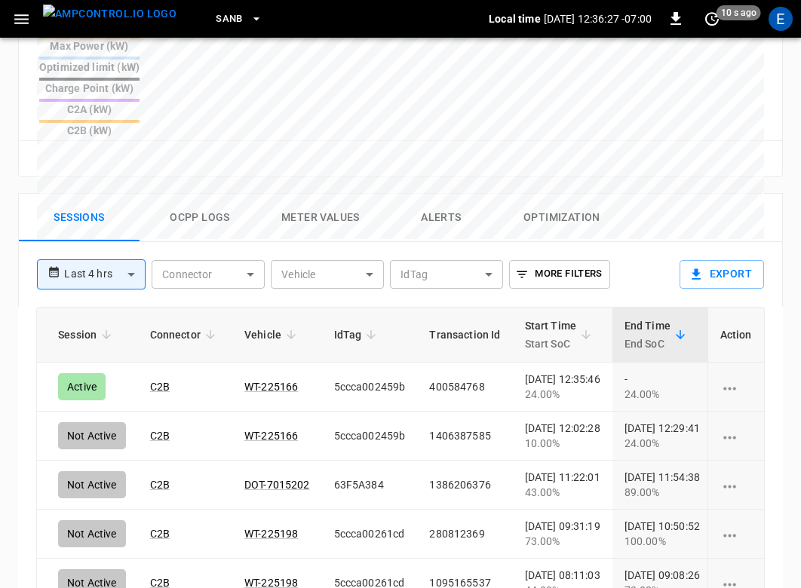
scroll to position [0, 88]
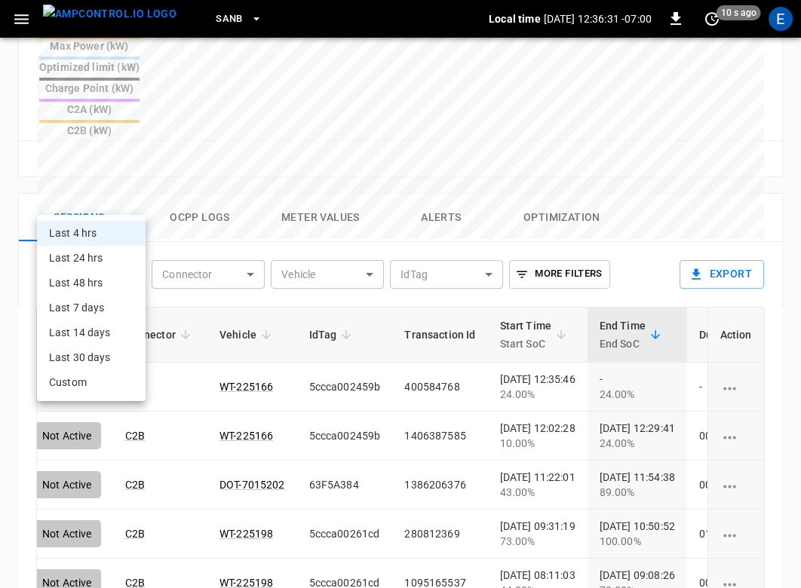
click at [122, 255] on li "Last 24 hrs" at bounding box center [91, 258] width 109 height 25
type input "**********"
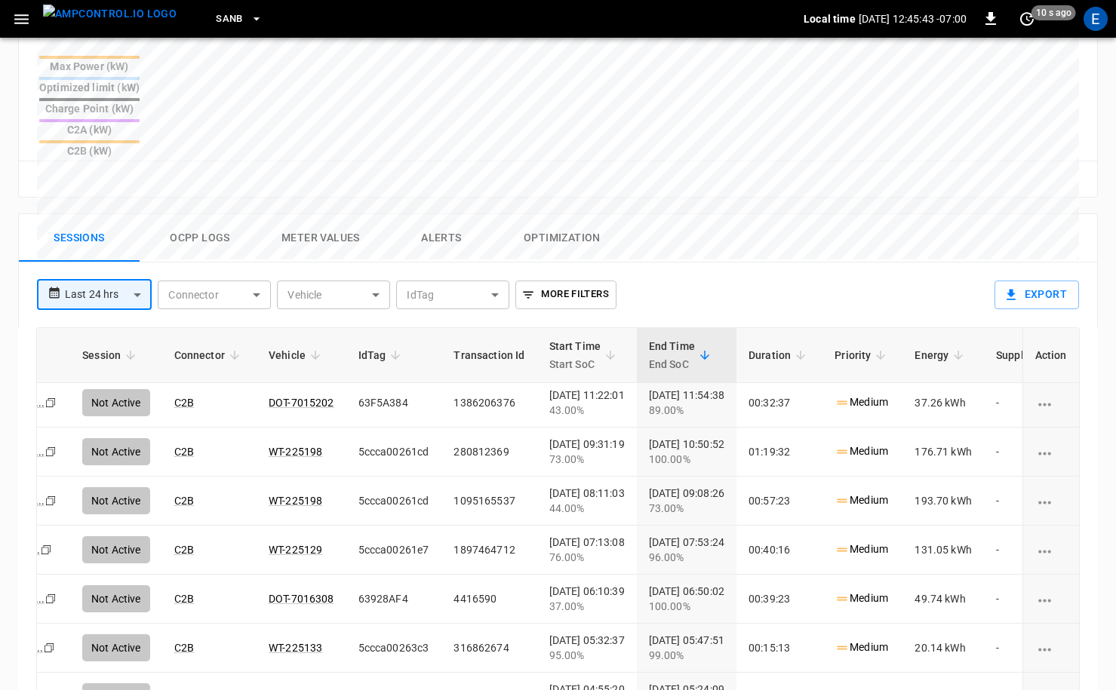
scroll to position [102, 38]
click at [115, 20] on img "menu" at bounding box center [110, 14] width 134 height 19
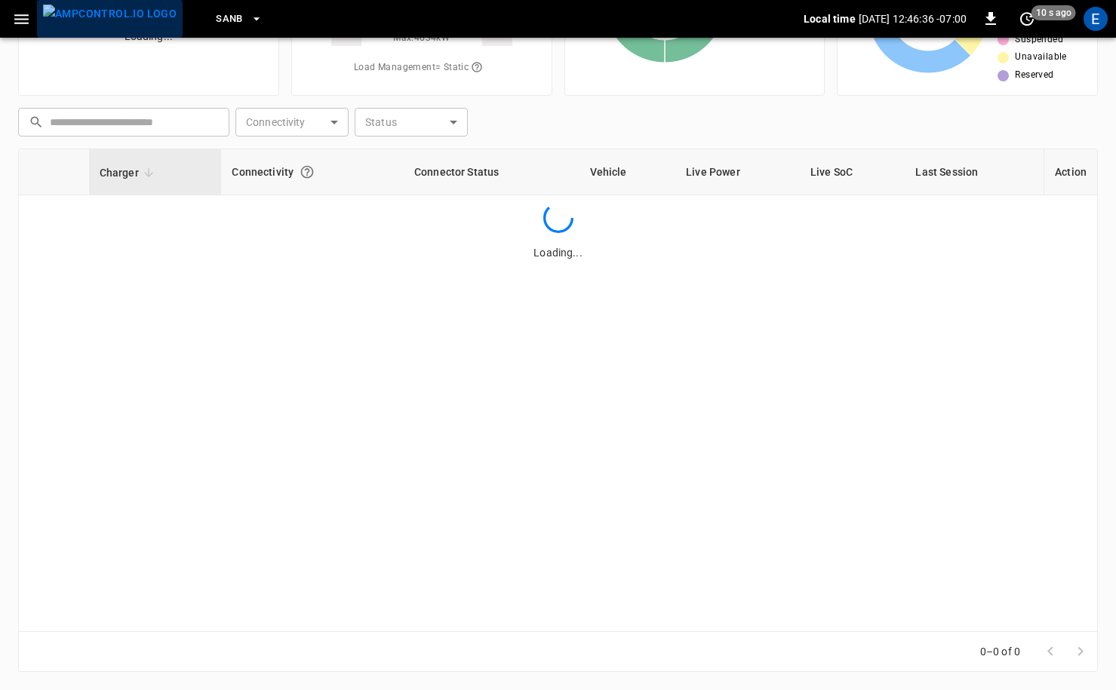
click at [115, 20] on img "menu" at bounding box center [110, 14] width 134 height 19
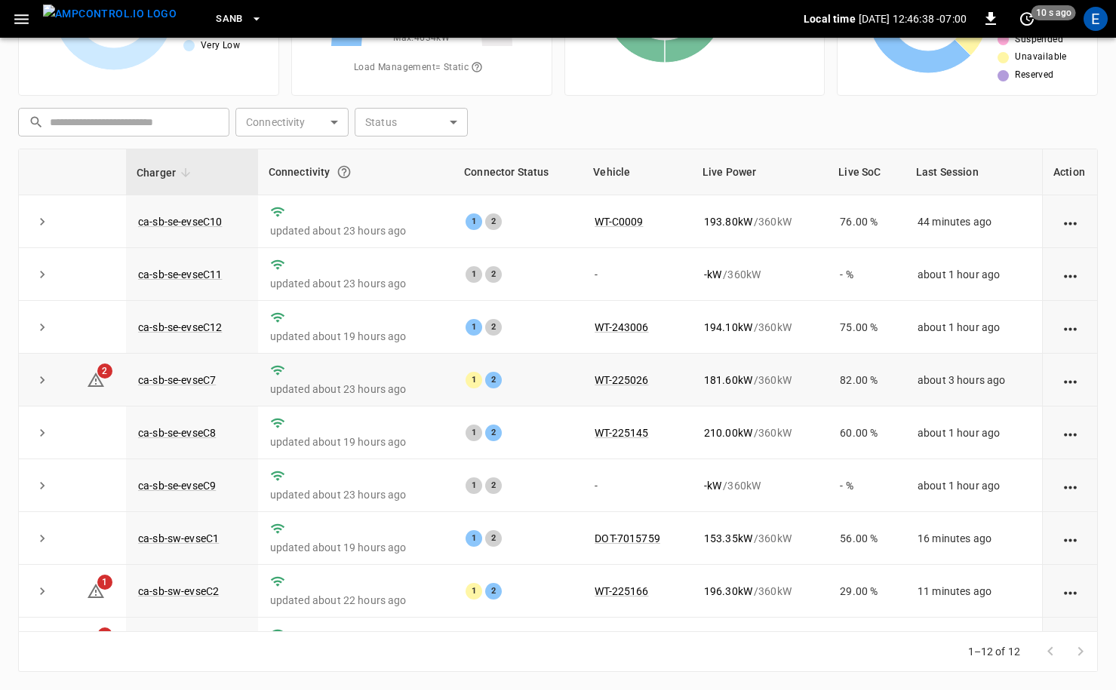
scroll to position [198, 0]
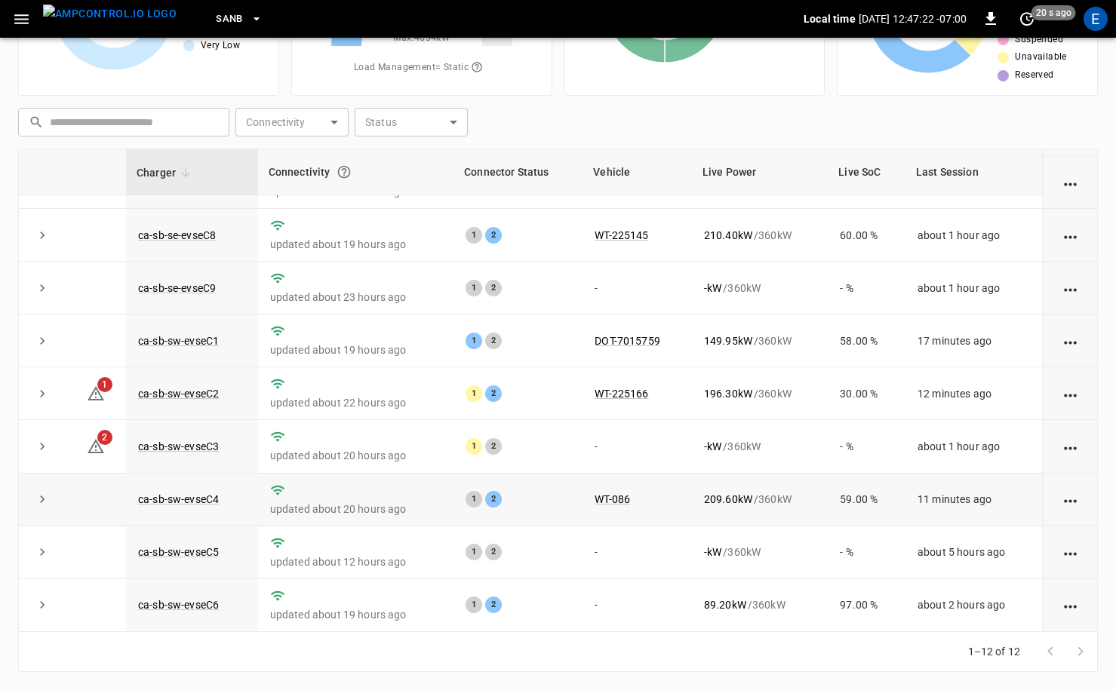
click at [212, 507] on td "ca-sb-sw-evseC4" at bounding box center [192, 500] width 132 height 53
click at [214, 493] on link "ca-sb-sw-evseC4" at bounding box center [178, 499] width 87 height 18
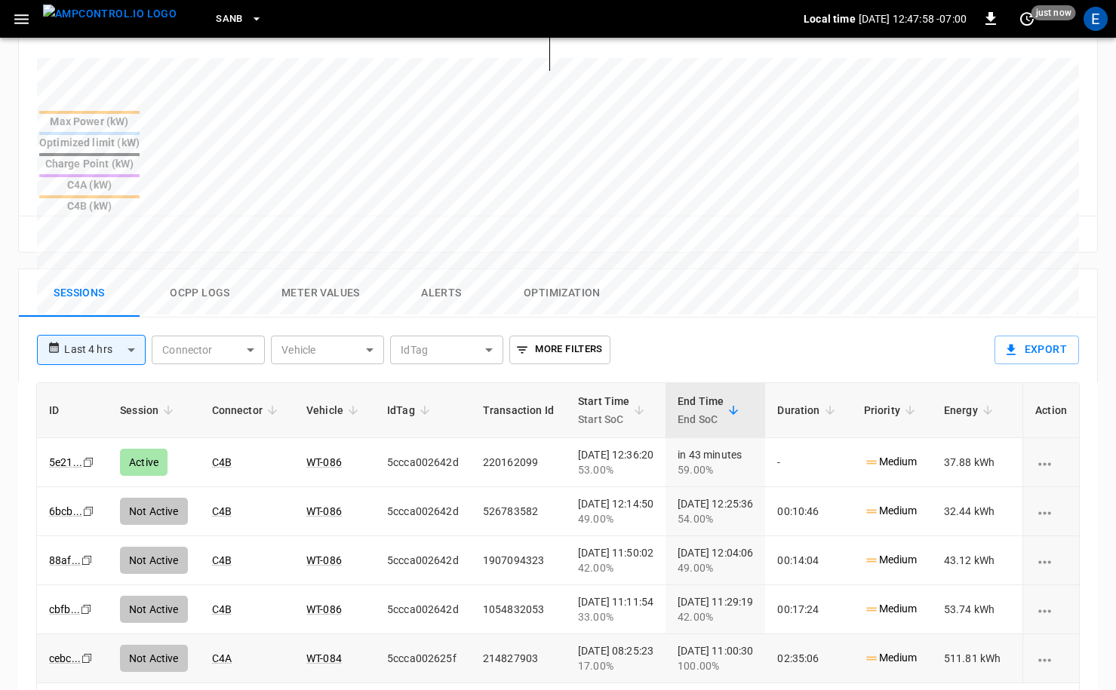
scroll to position [560, 0]
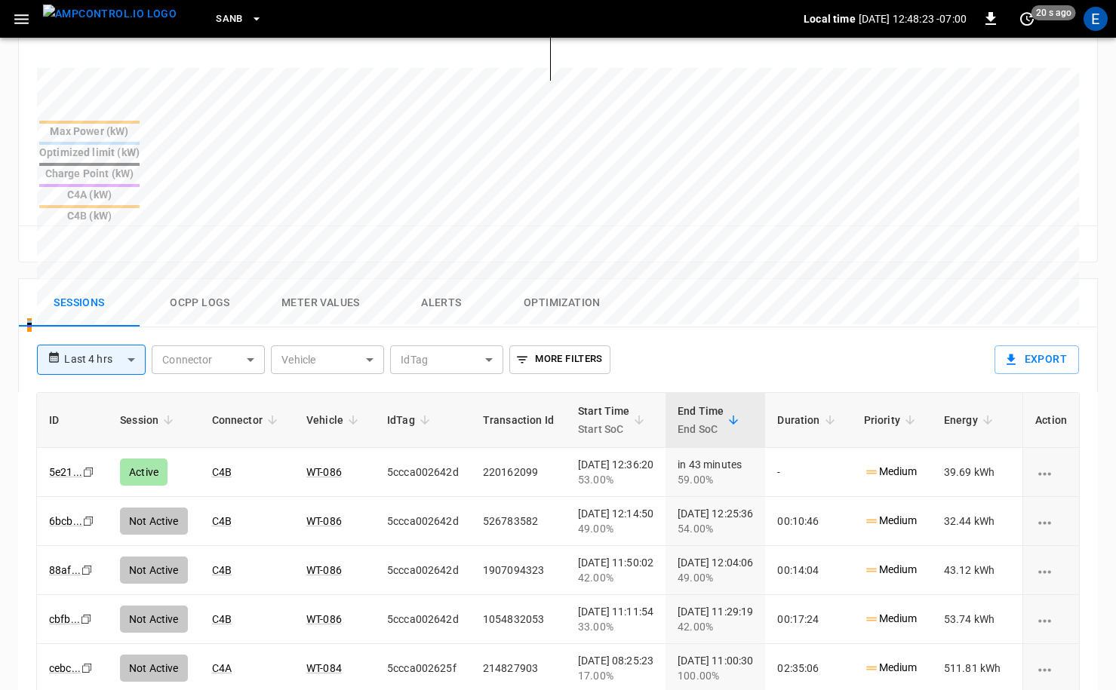
click at [118, 21] on img "menu" at bounding box center [110, 14] width 134 height 19
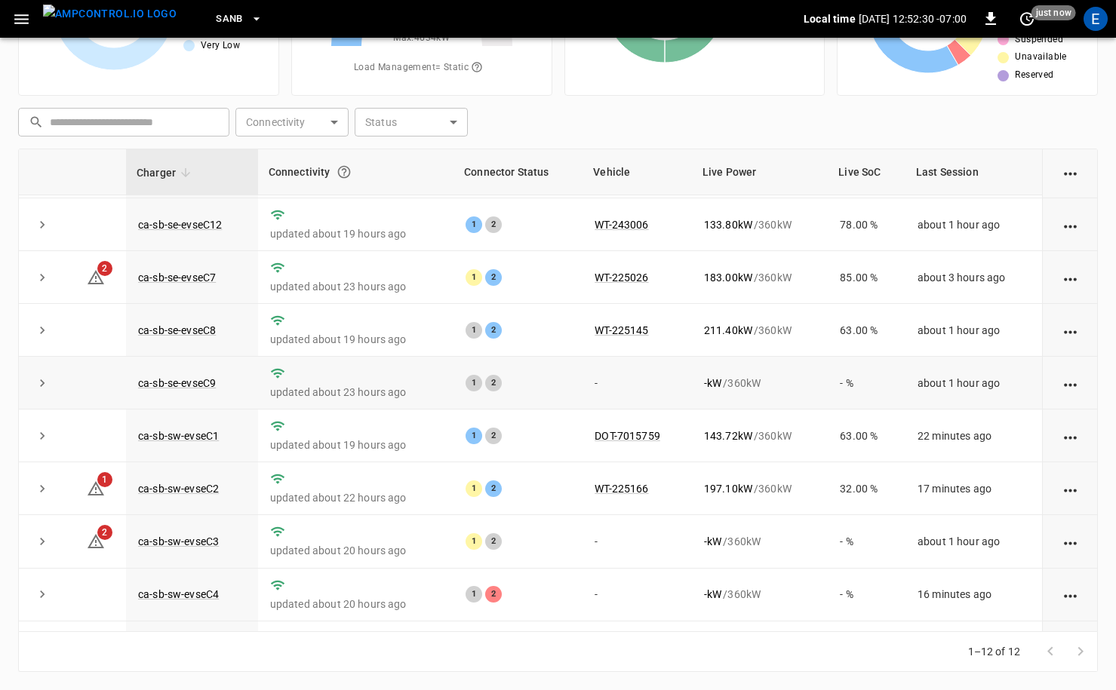
scroll to position [198, 0]
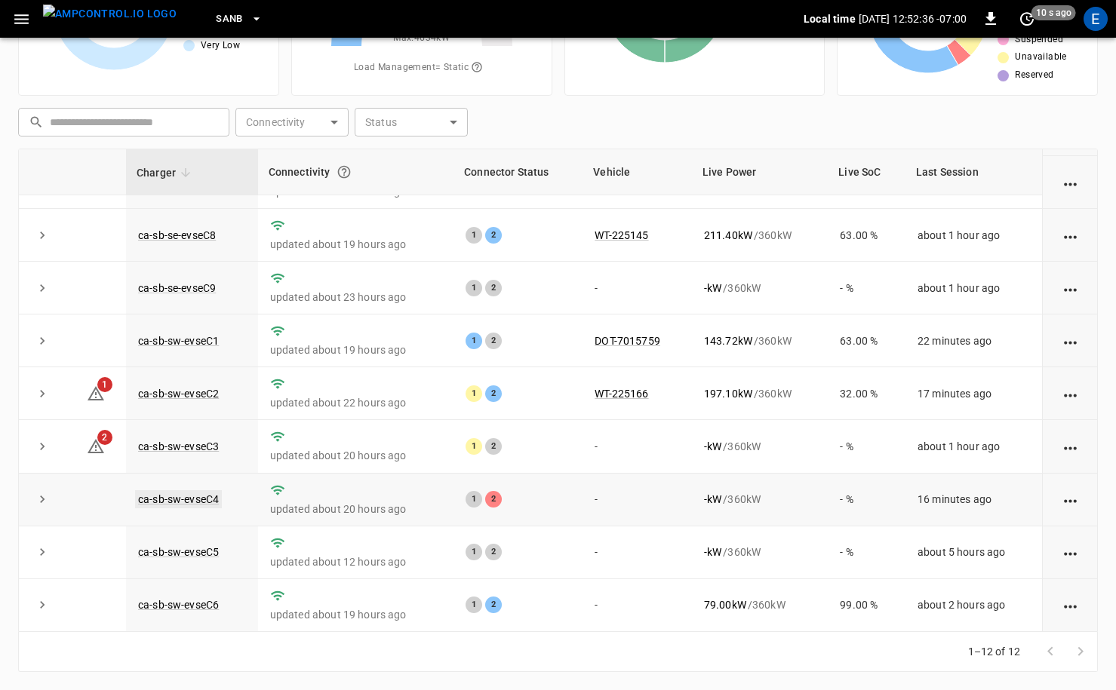
click at [201, 499] on link "ca-sb-sw-evseC4" at bounding box center [178, 499] width 87 height 18
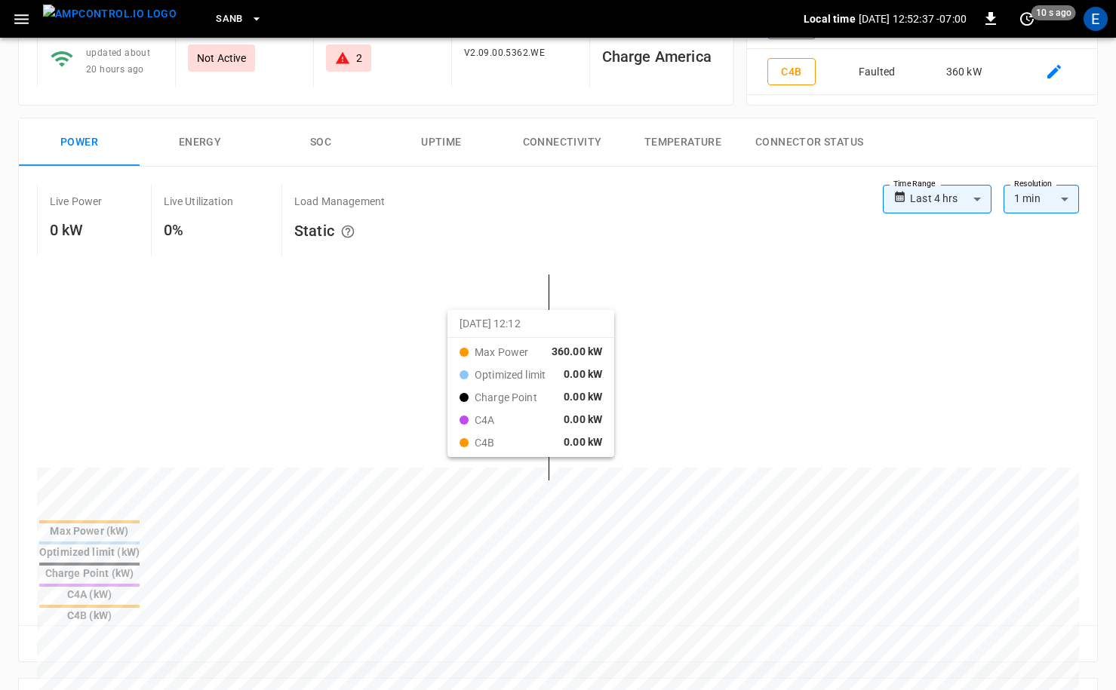
scroll to position [496, 0]
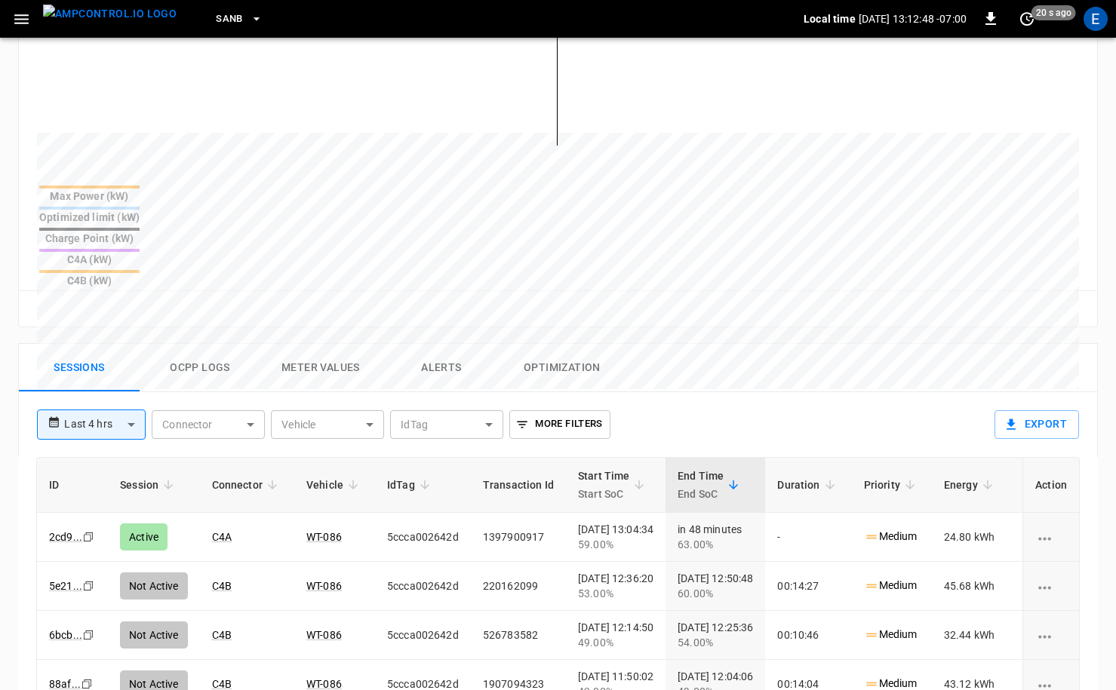
click at [123, 21] on img "menu" at bounding box center [110, 14] width 134 height 19
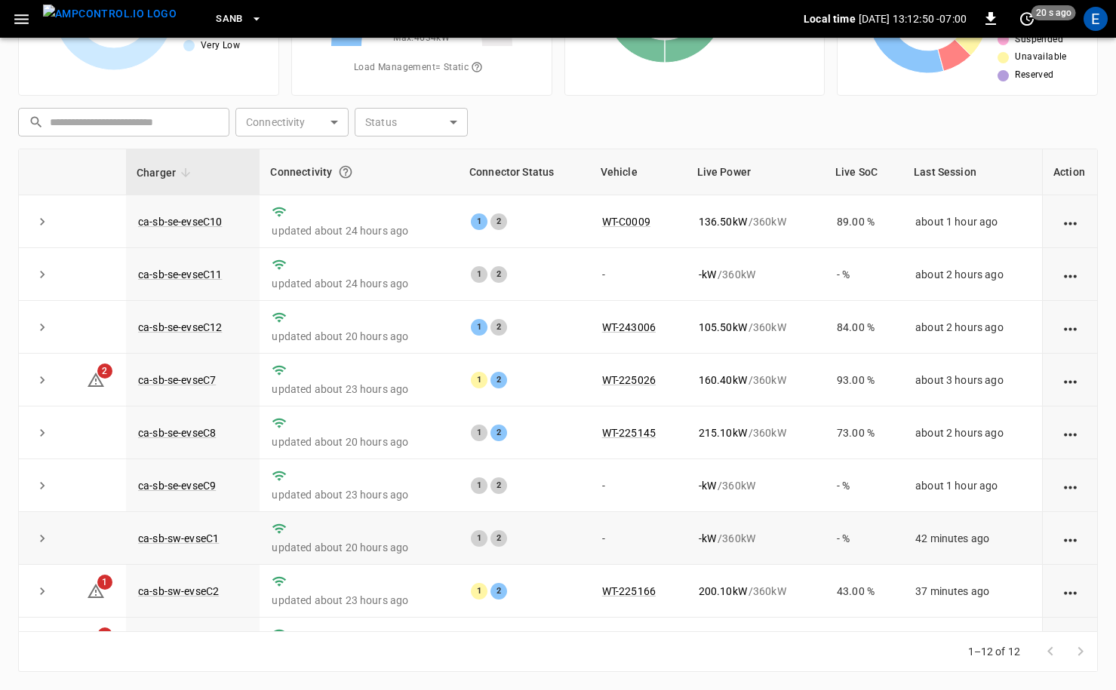
scroll to position [198, 0]
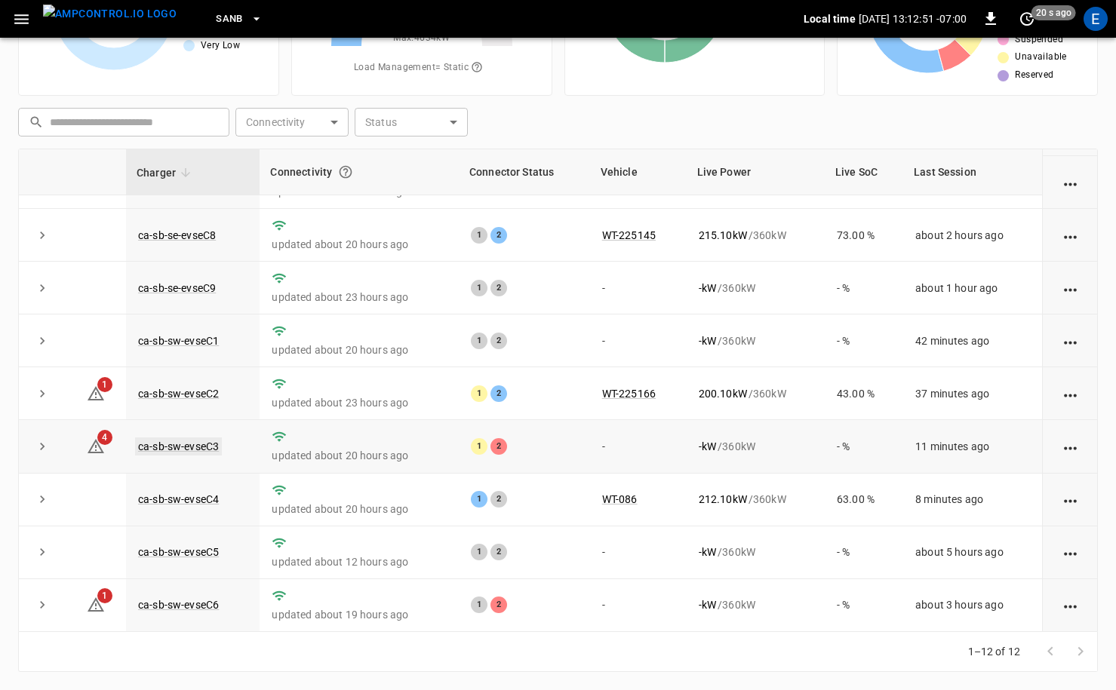
click at [207, 443] on link "ca-sb-sw-evseC3" at bounding box center [178, 447] width 87 height 18
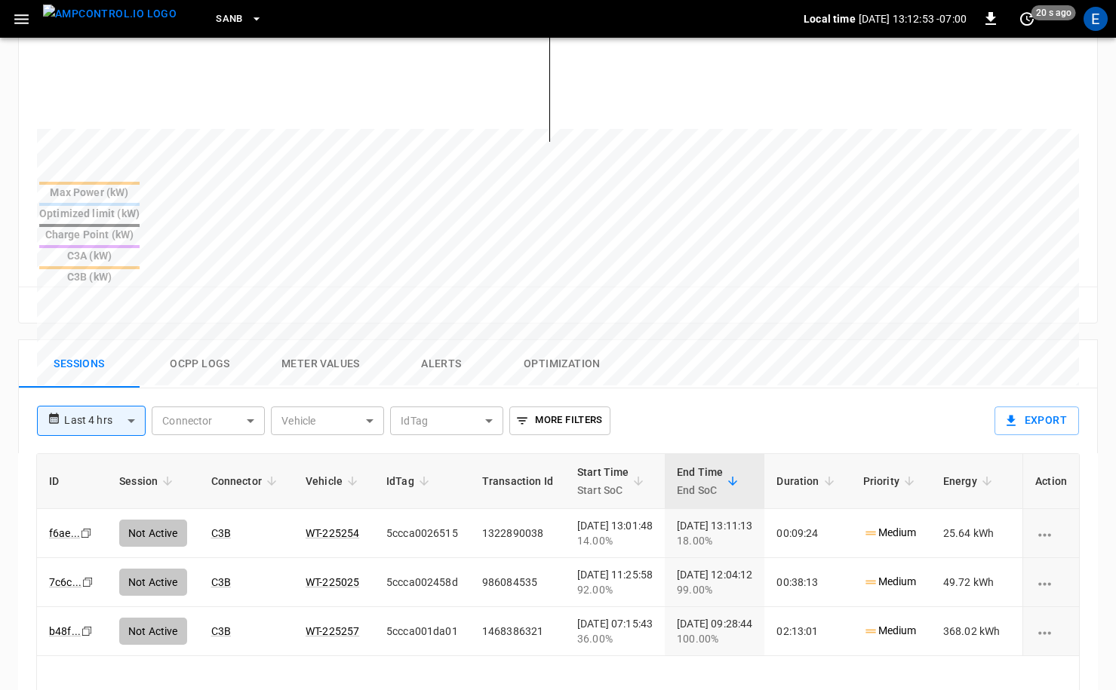
scroll to position [596, 0]
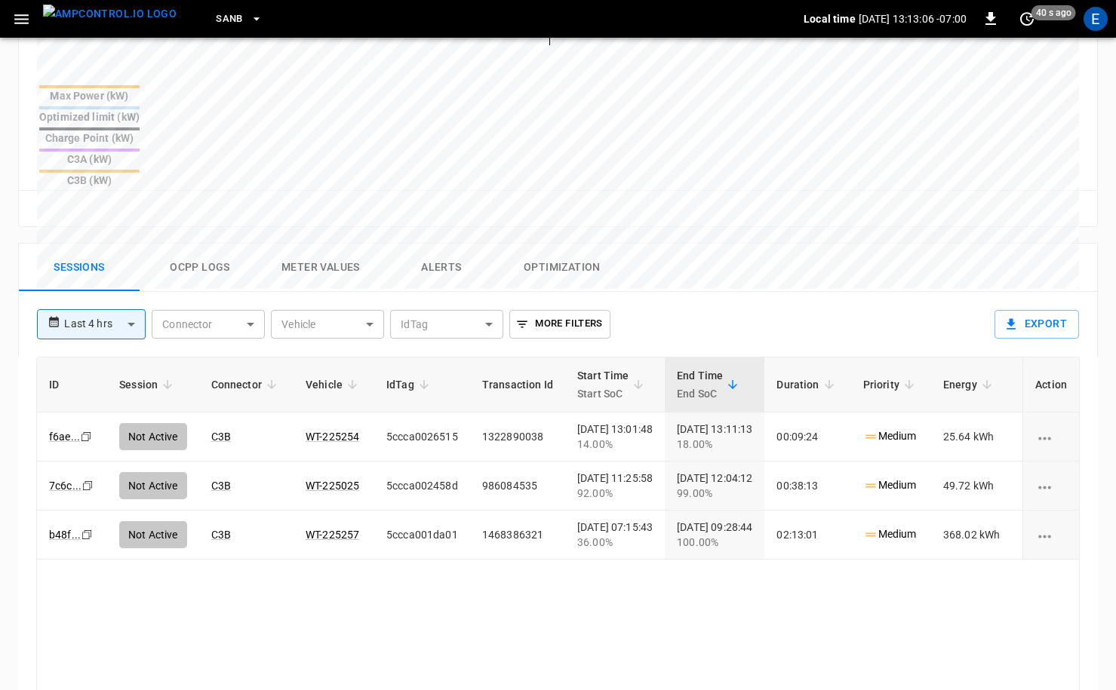
click at [118, 22] on img "menu" at bounding box center [110, 14] width 134 height 19
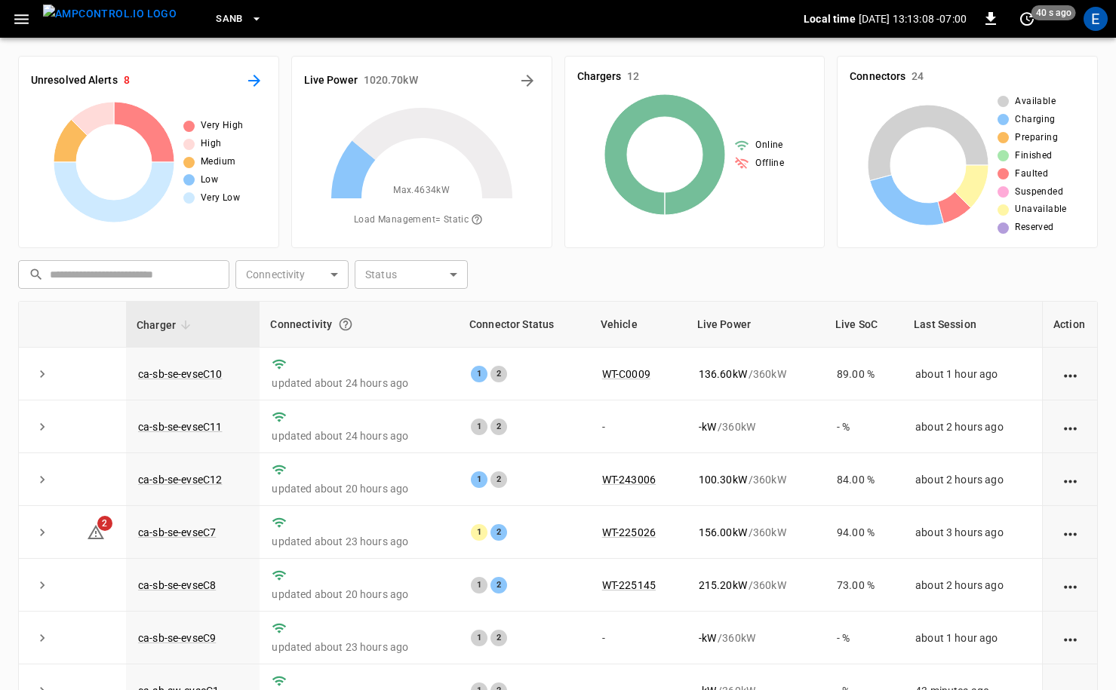
click at [244, 79] on button "All Alerts" at bounding box center [254, 81] width 24 height 24
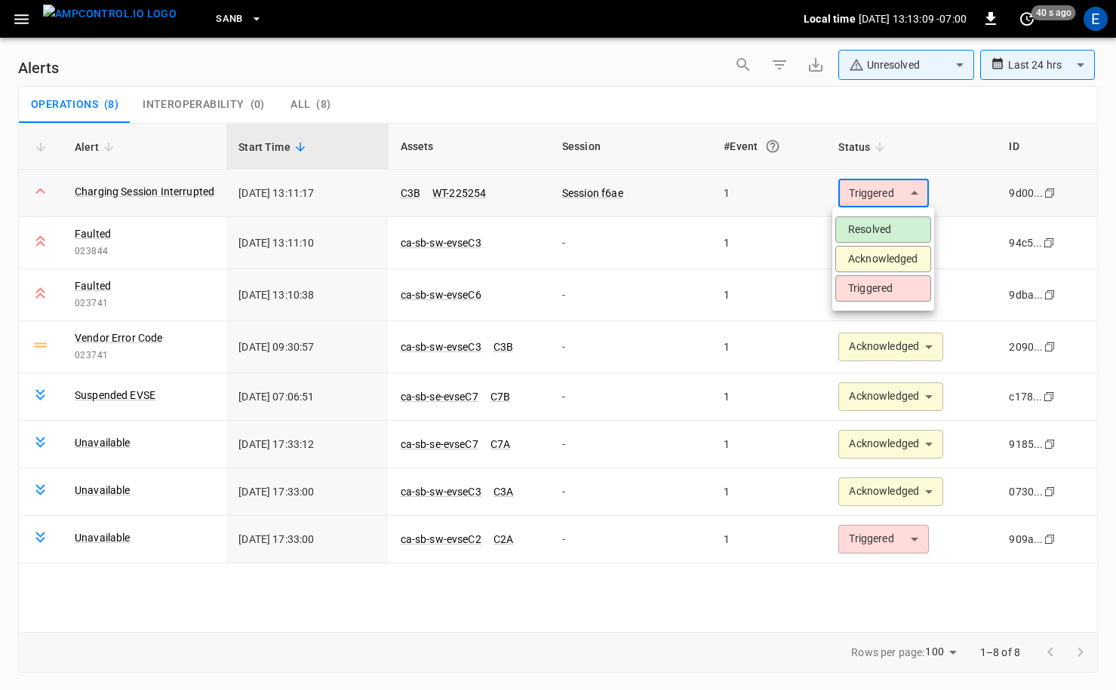
click at [800, 195] on body "**********" at bounding box center [558, 342] width 1116 height 685
click at [800, 259] on li "Acknowledged" at bounding box center [883, 259] width 96 height 26
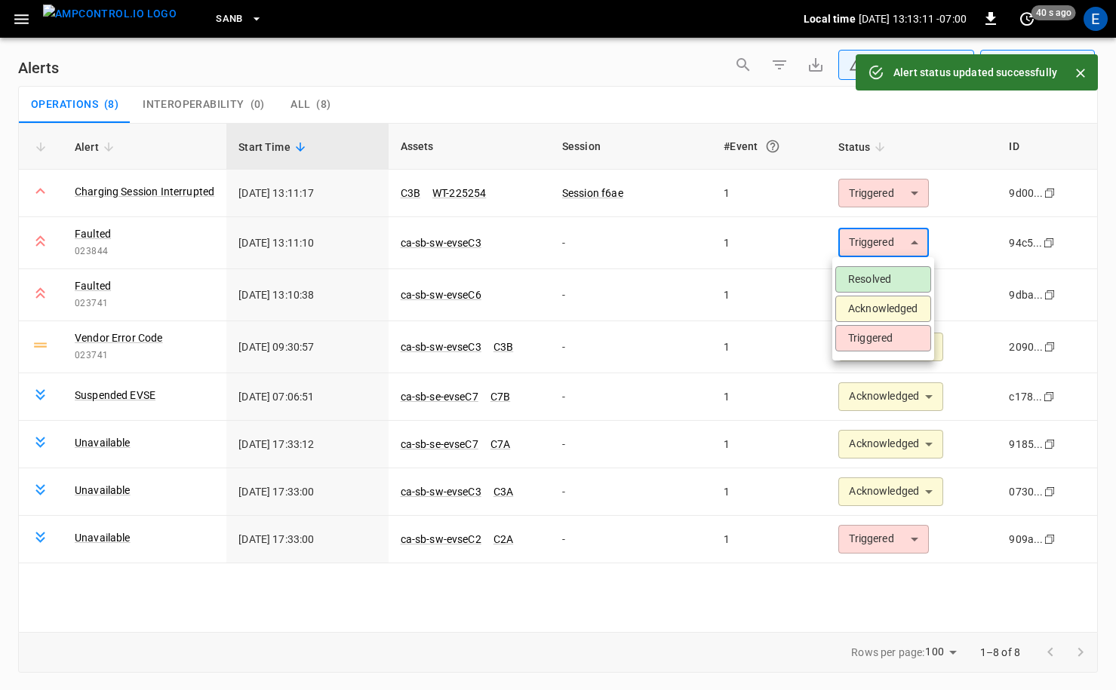
click at [800, 249] on body "**********" at bounding box center [558, 342] width 1116 height 685
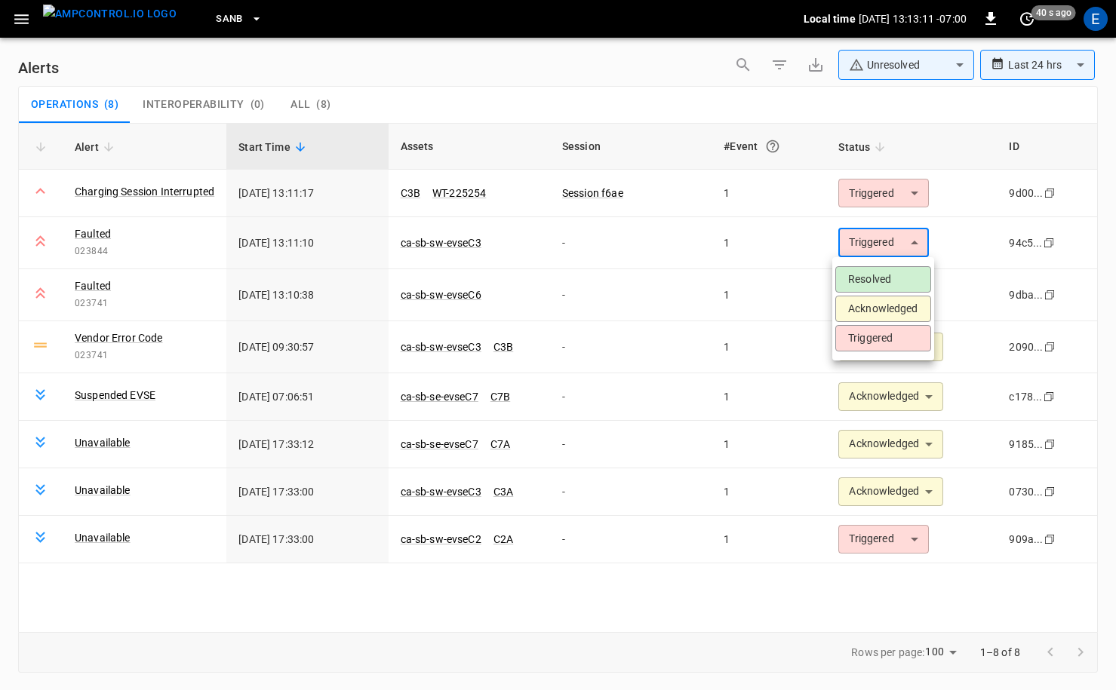
type input "**********"
click at [800, 318] on li "Acknowledged" at bounding box center [883, 309] width 96 height 26
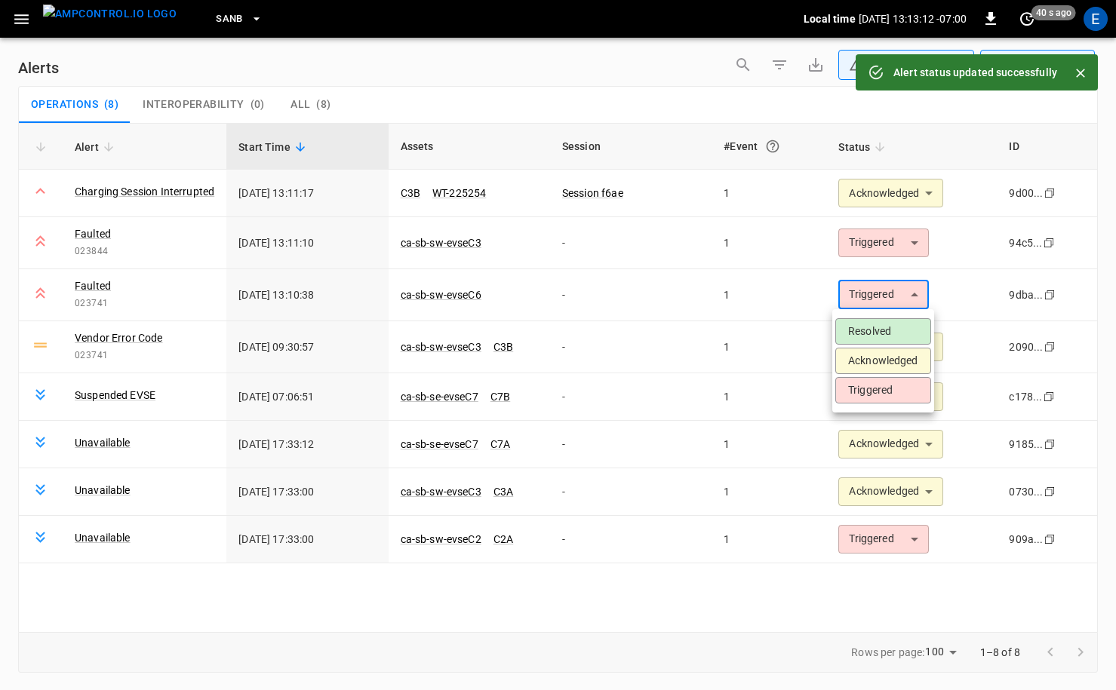
click at [800, 296] on body "**********" at bounding box center [558, 342] width 1116 height 685
type input "**********"
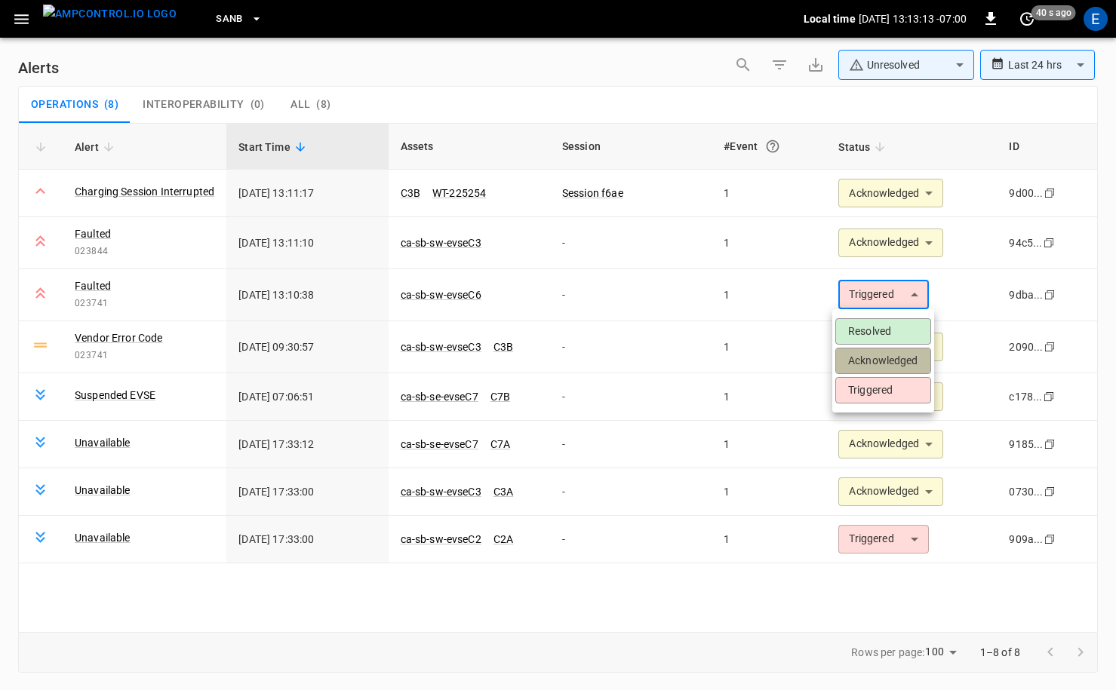
click at [800, 355] on li "Acknowledged" at bounding box center [883, 361] width 96 height 26
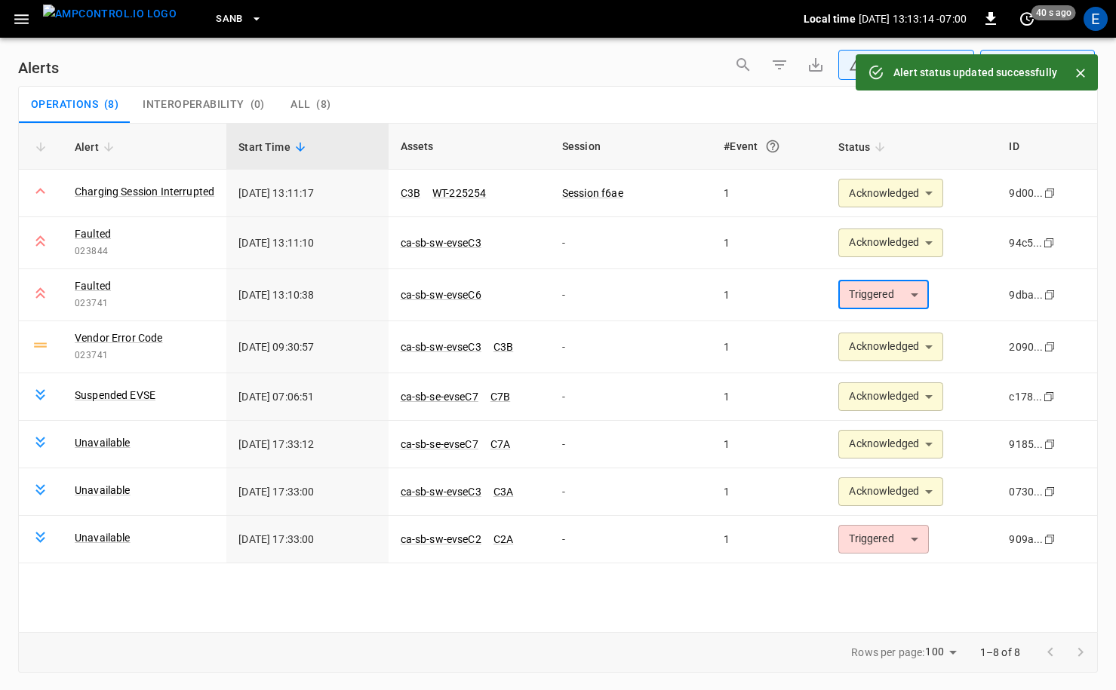
type input "**********"
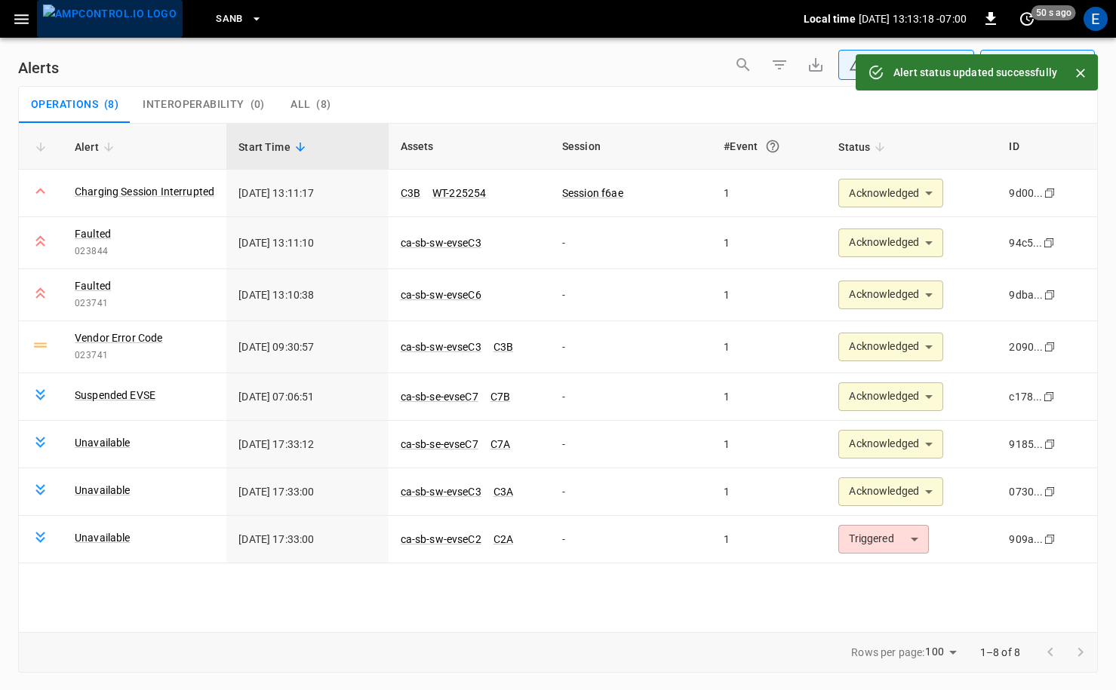
click at [131, 23] on img "menu" at bounding box center [110, 14] width 134 height 19
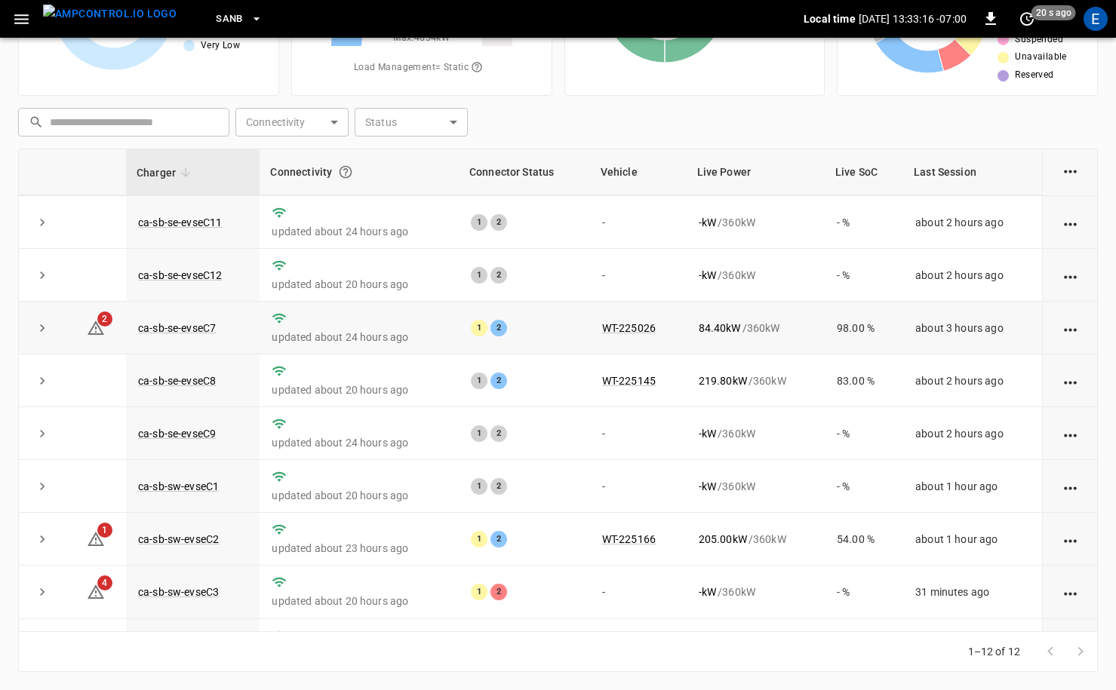
scroll to position [198, 0]
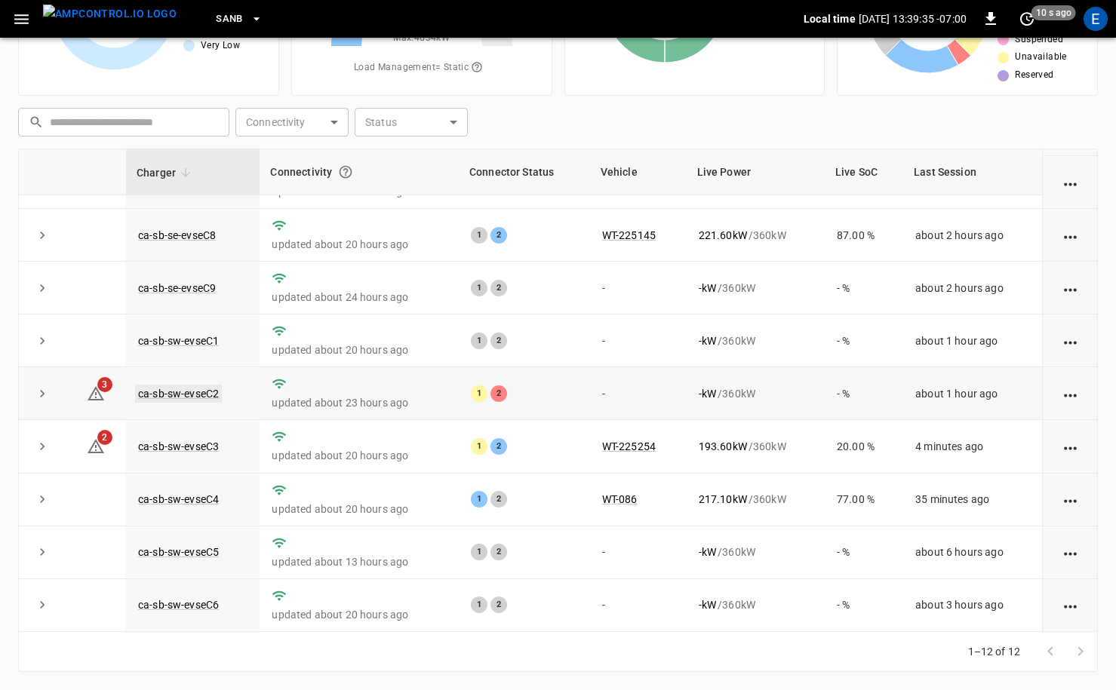
click at [192, 398] on link "ca-sb-sw-evseC2" at bounding box center [178, 394] width 87 height 18
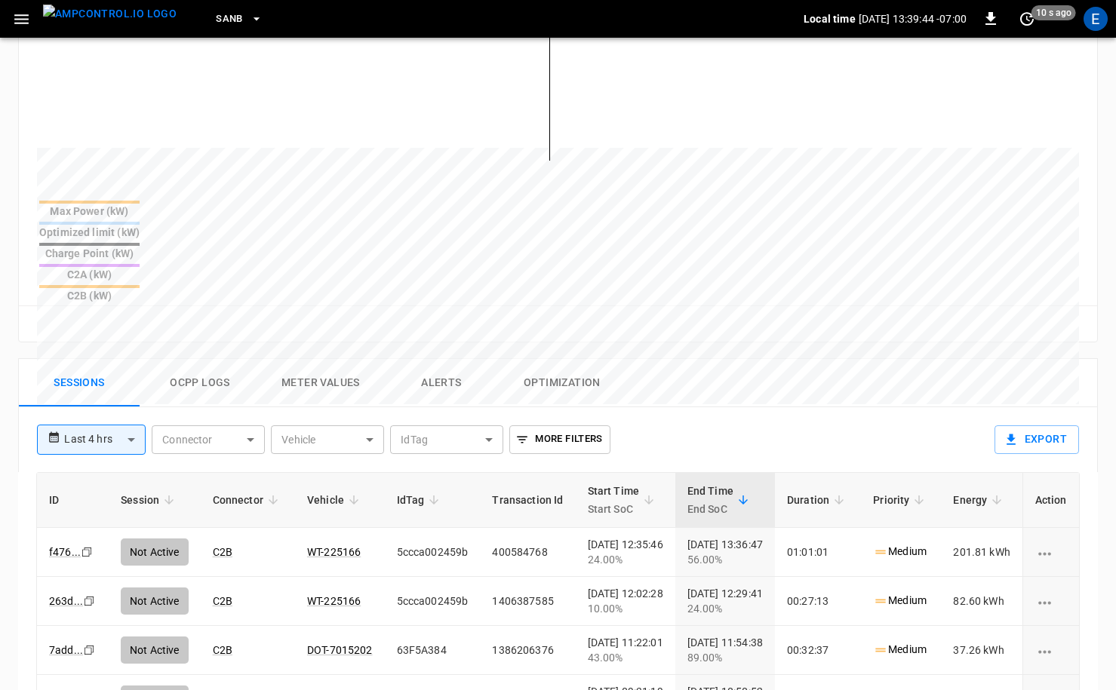
scroll to position [499, 0]
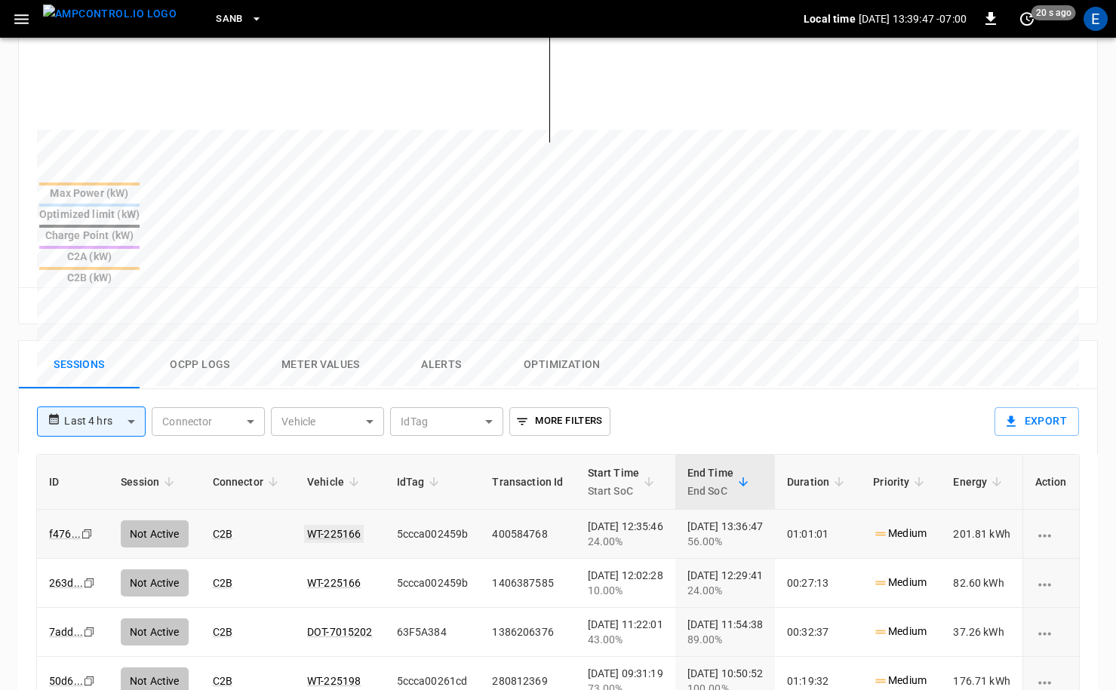
click at [333, 525] on link "WT-225166" at bounding box center [334, 534] width 60 height 18
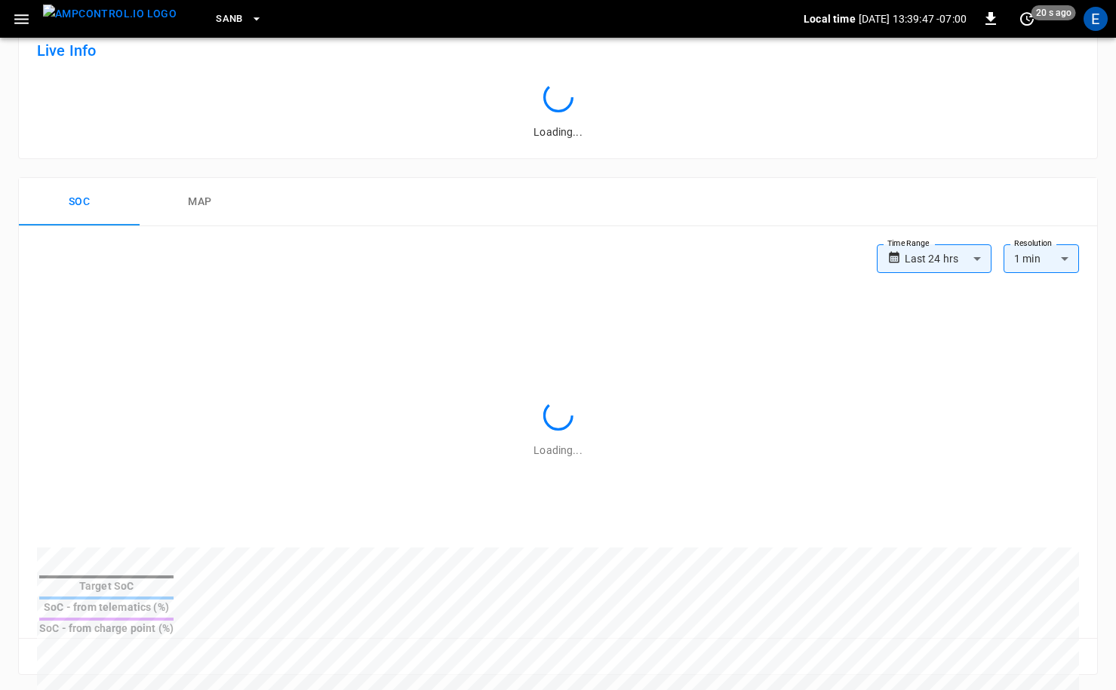
scroll to position [499, 0]
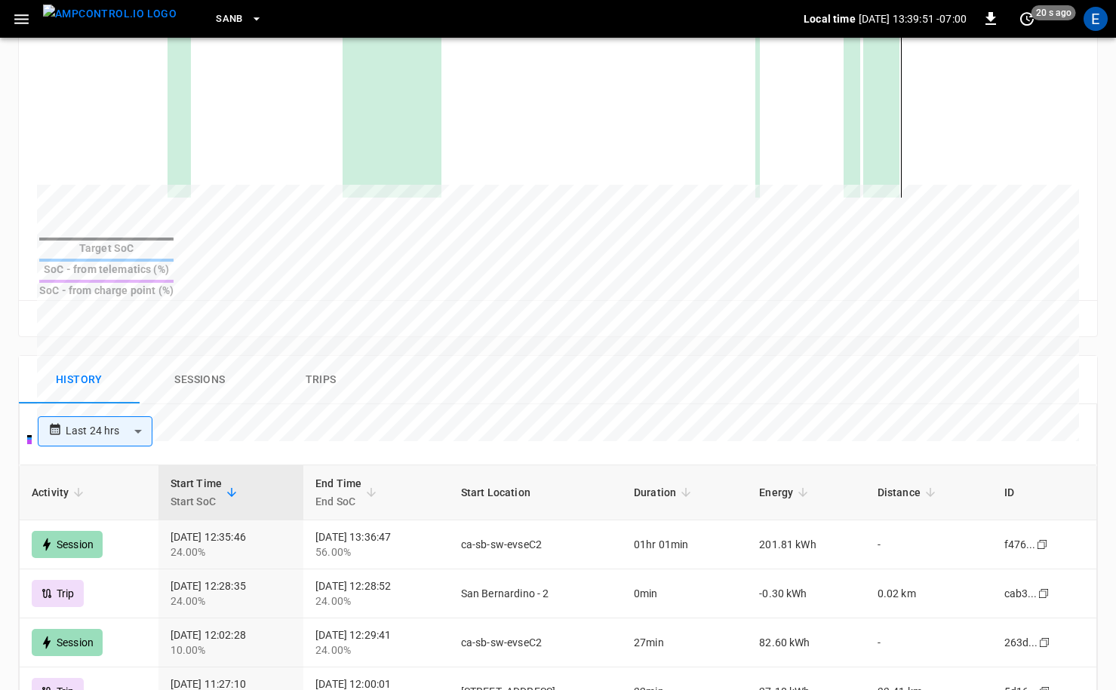
click at [114, 14] on img "menu" at bounding box center [110, 14] width 134 height 19
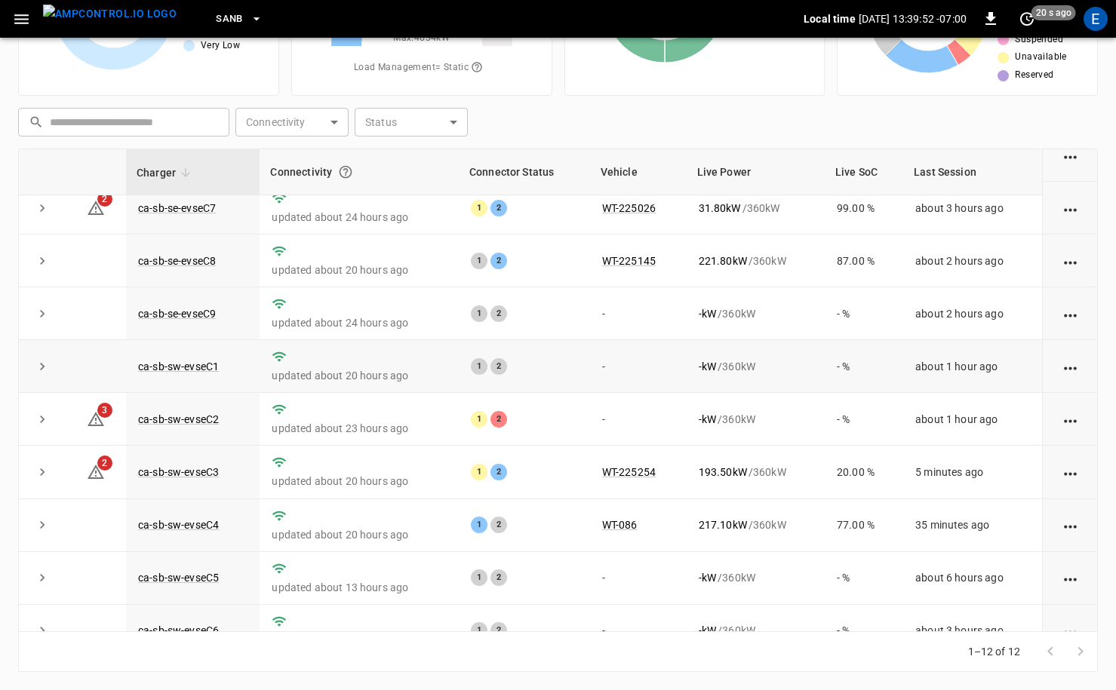
scroll to position [198, 0]
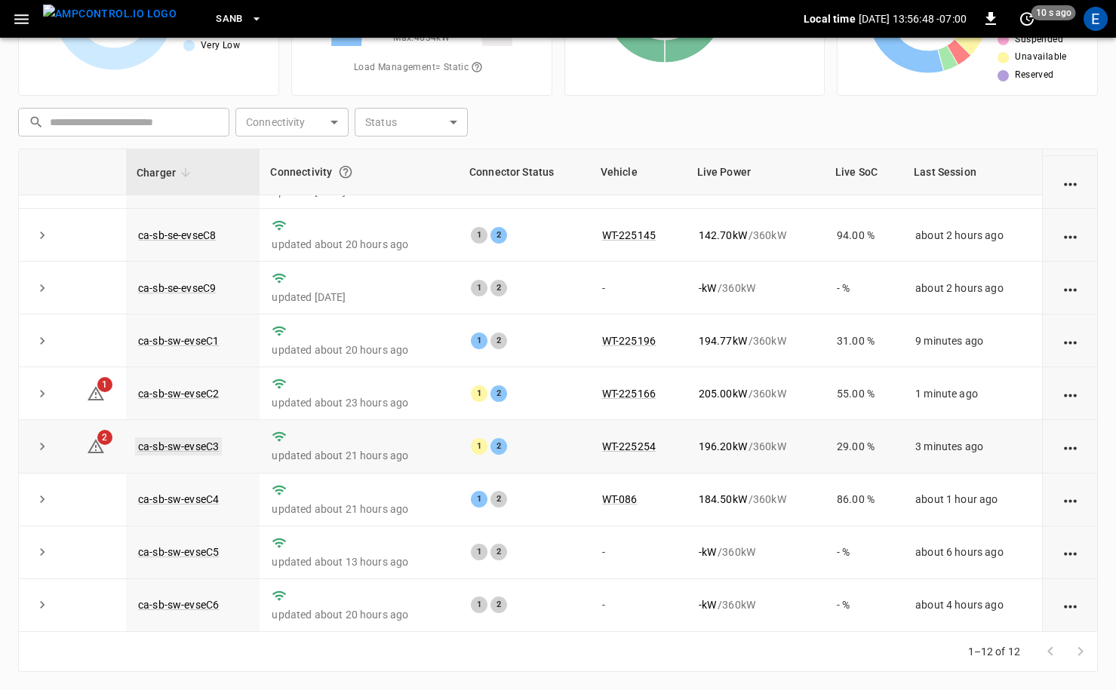
click at [205, 446] on link "ca-sb-sw-evseC3" at bounding box center [178, 447] width 87 height 18
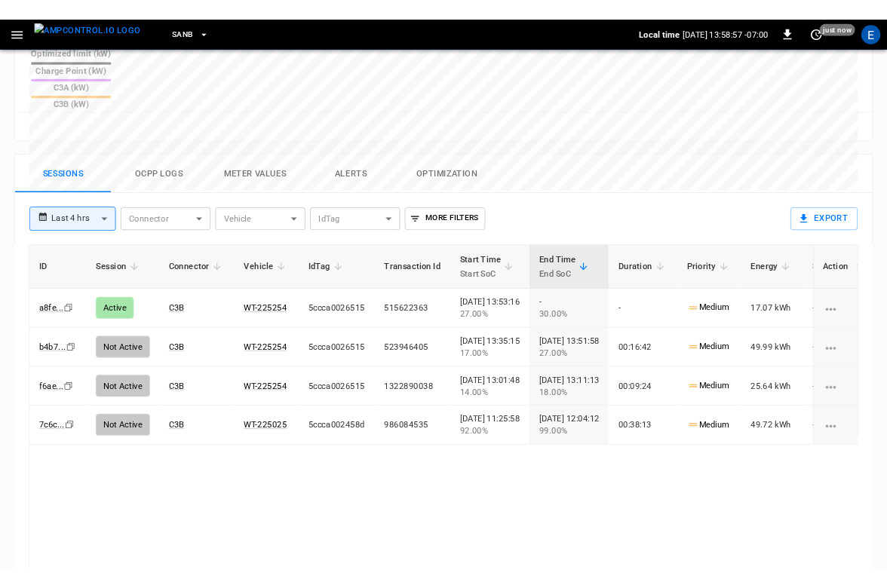
scroll to position [821, 0]
